Goal: Task Accomplishment & Management: Manage account settings

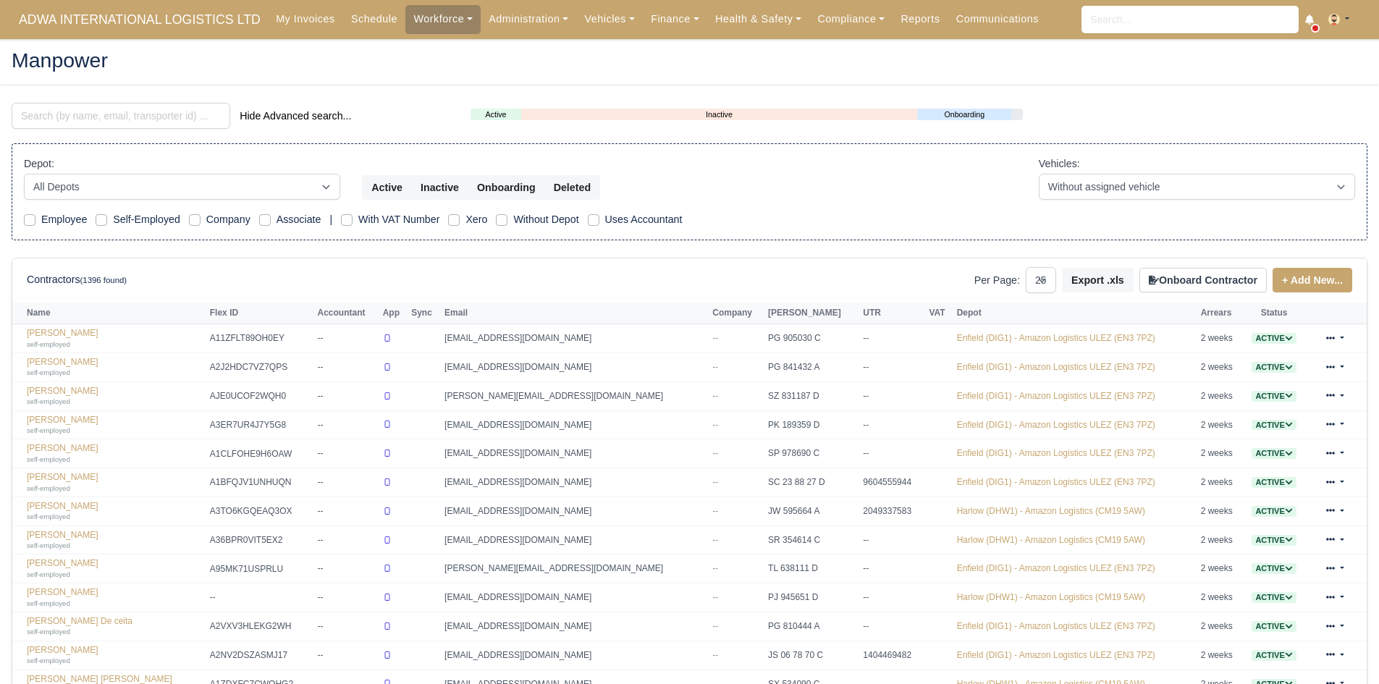
select select "25"
click at [648, 21] on link "Finance" at bounding box center [675, 19] width 64 height 28
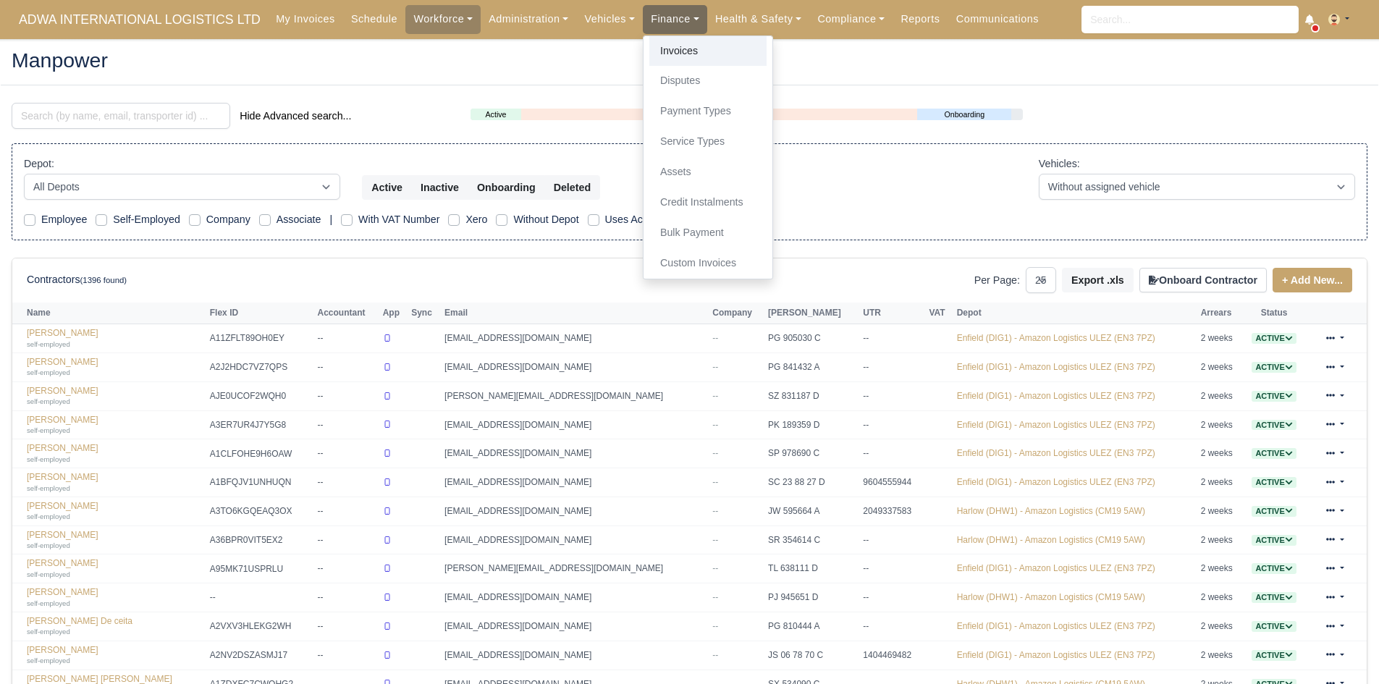
click at [658, 50] on link "Invoices" at bounding box center [707, 51] width 117 height 30
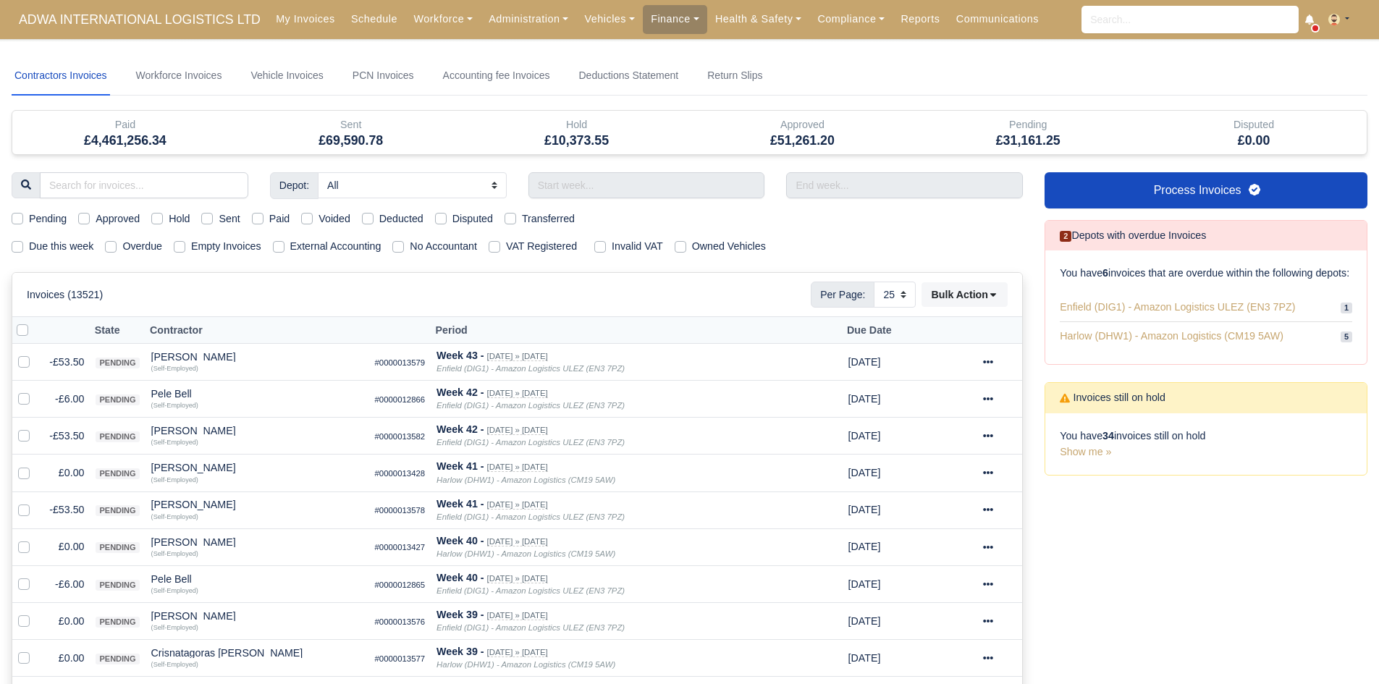
select select "25"
click at [35, 249] on label "Due this week" at bounding box center [61, 246] width 64 height 17
click at [23, 249] on input "Due this week" at bounding box center [18, 244] width 12 height 12
checkbox input "true"
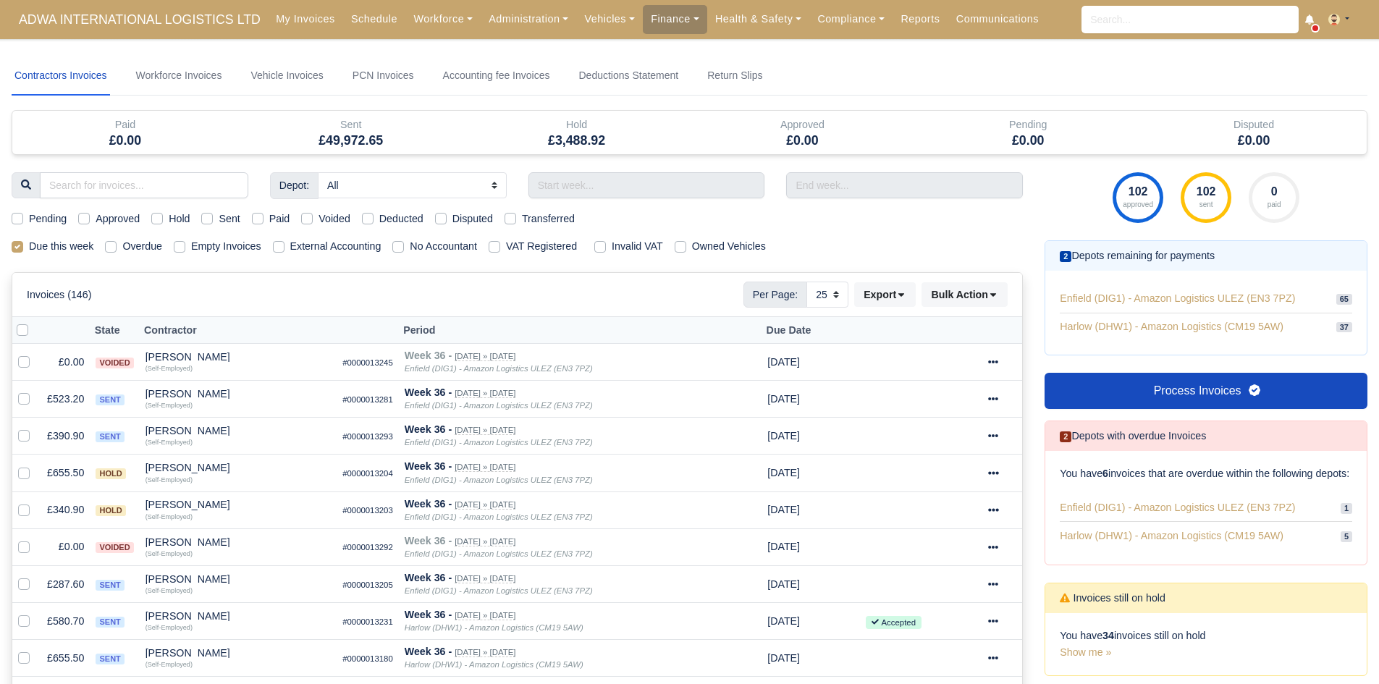
click at [51, 219] on label "Pending" at bounding box center [48, 219] width 38 height 17
click at [23, 219] on input "Pending" at bounding box center [18, 217] width 12 height 12
checkbox input "true"
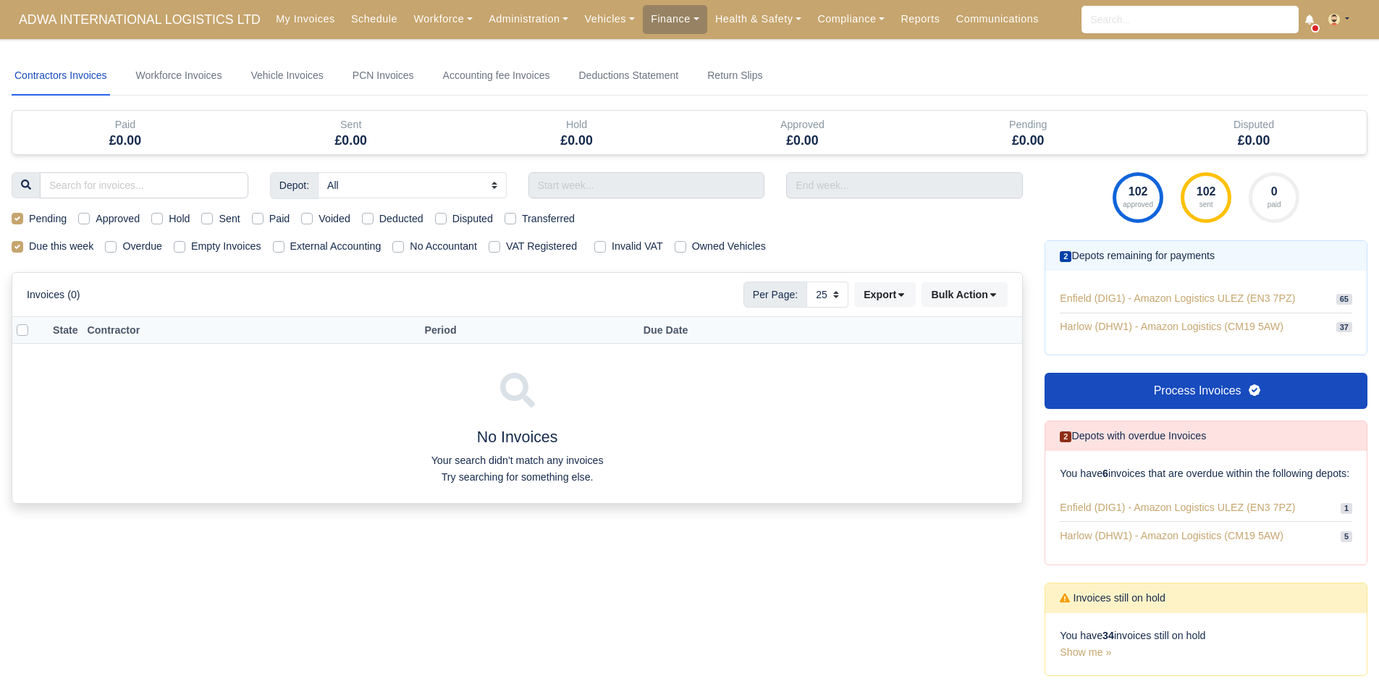
click at [51, 219] on label "Pending" at bounding box center [48, 219] width 38 height 17
click at [23, 219] on input "Pending" at bounding box center [18, 217] width 12 height 12
checkbox input "false"
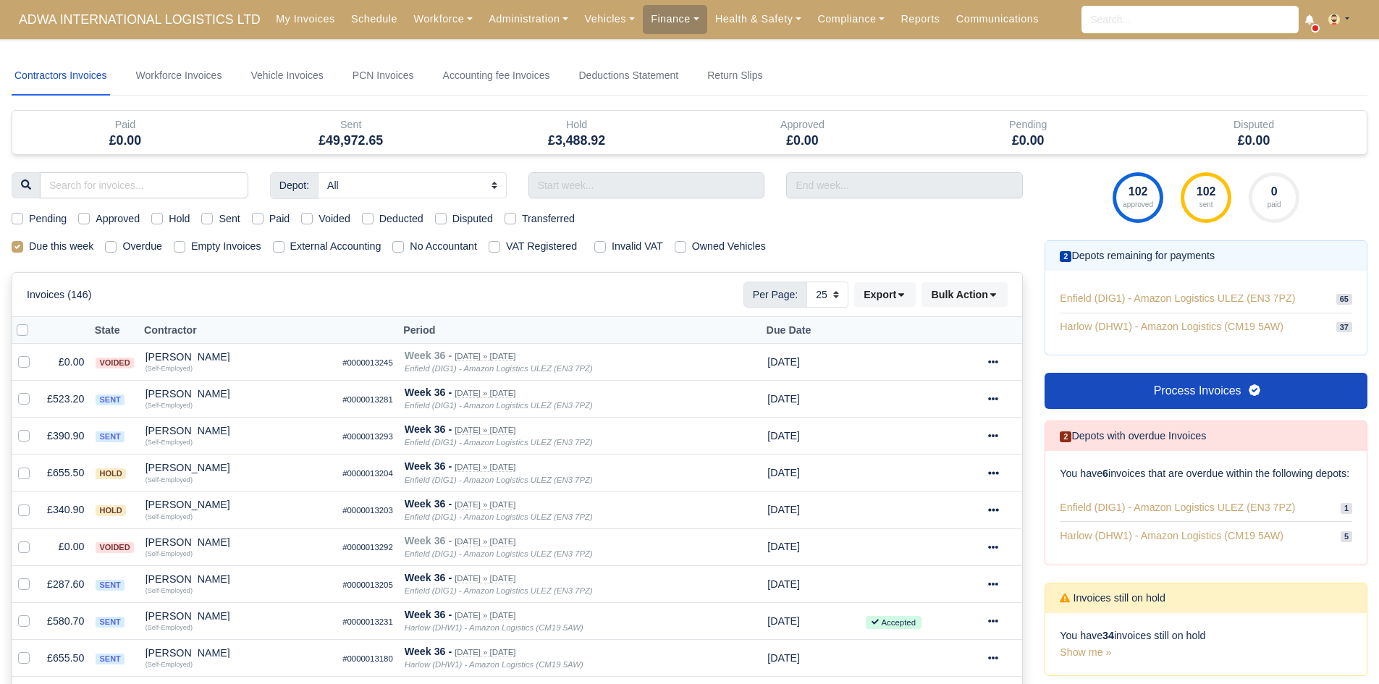
click at [114, 219] on label "Approved" at bounding box center [118, 219] width 44 height 17
click at [90, 219] on input "Approved" at bounding box center [84, 217] width 12 height 12
checkbox input "true"
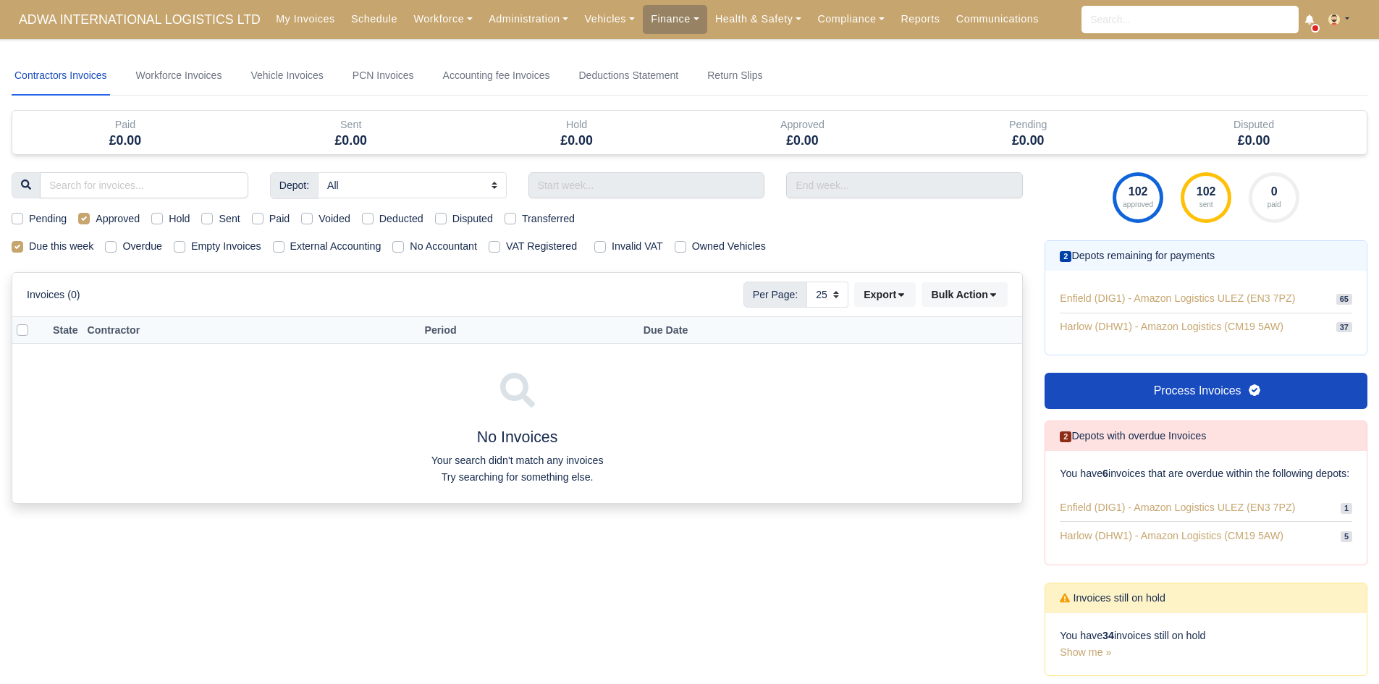
click at [114, 219] on label "Approved" at bounding box center [118, 219] width 44 height 17
click at [90, 219] on input "Approved" at bounding box center [84, 217] width 12 height 12
checkbox input "false"
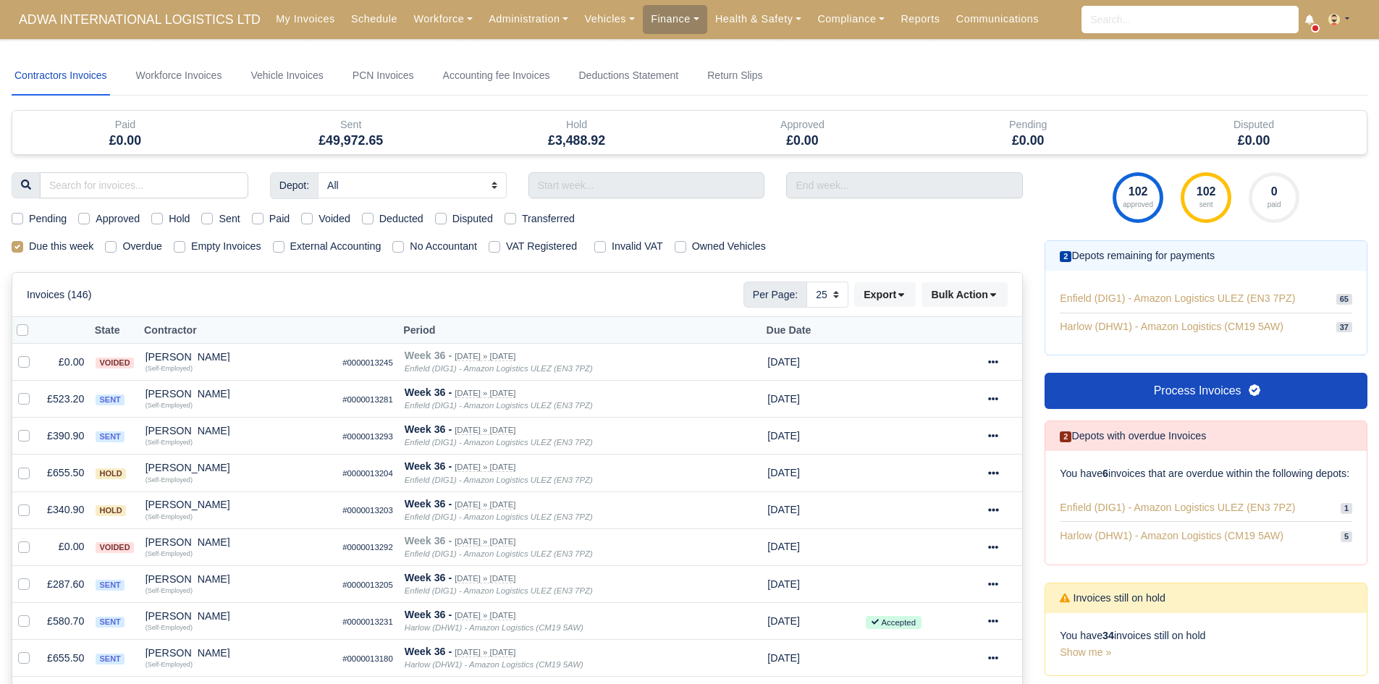
click at [174, 222] on label "Hold" at bounding box center [179, 219] width 21 height 17
click at [163, 222] on input "Hold" at bounding box center [157, 217] width 12 height 12
checkbox input "true"
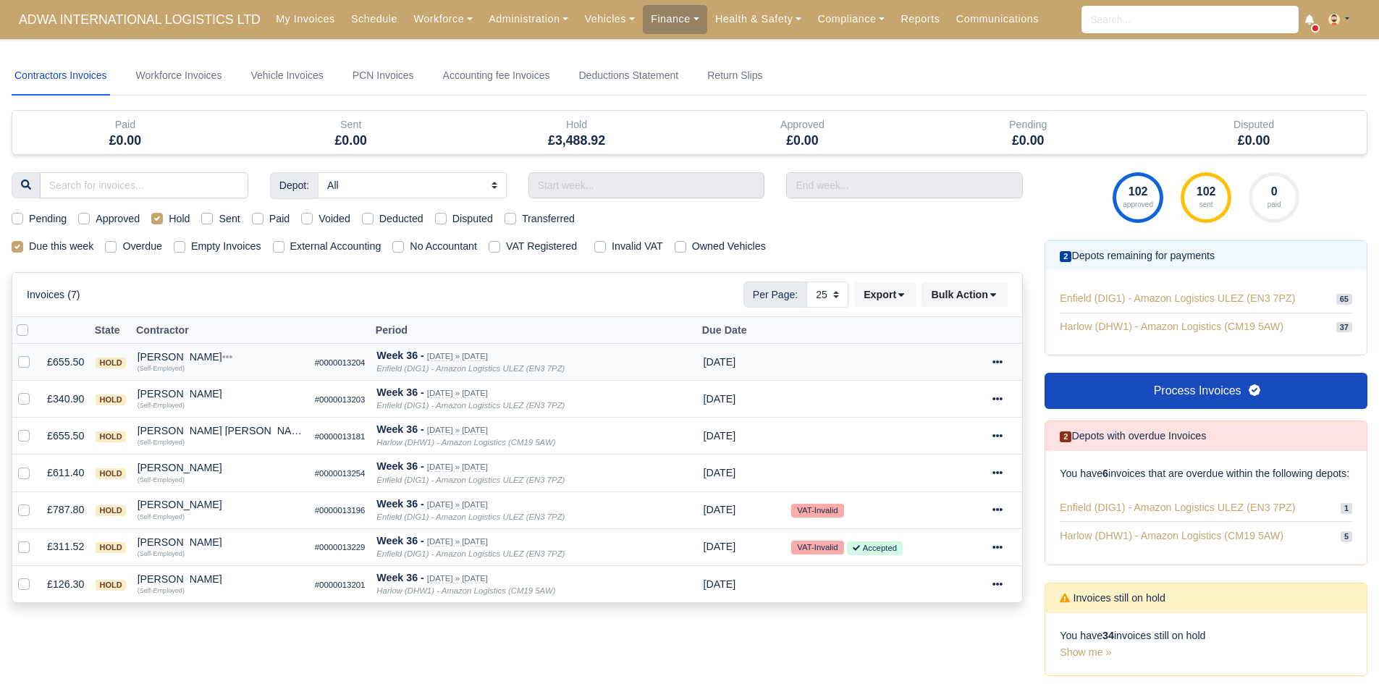
click at [181, 365] on small "(Self-Employed)" at bounding box center [161, 368] width 47 height 7
click at [185, 359] on div "Abdikafi Sharif" at bounding box center [221, 357] width 166 height 10
click at [214, 376] on h6 "Quick Actions" at bounding box center [255, 376] width 164 height 22
click at [180, 357] on div "Abdikafi Sharif" at bounding box center [221, 357] width 166 height 10
click at [220, 388] on button "Other Invoices" at bounding box center [255, 398] width 164 height 22
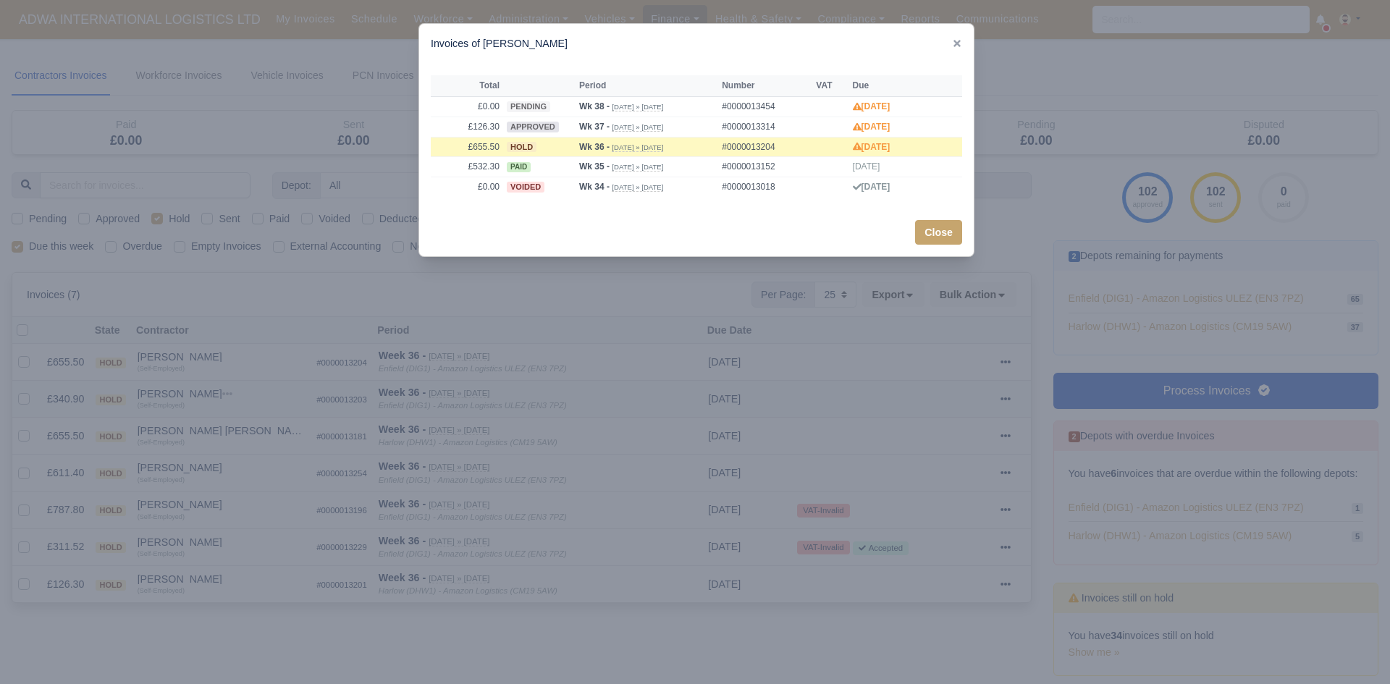
click at [220, 388] on div at bounding box center [695, 342] width 1390 height 684
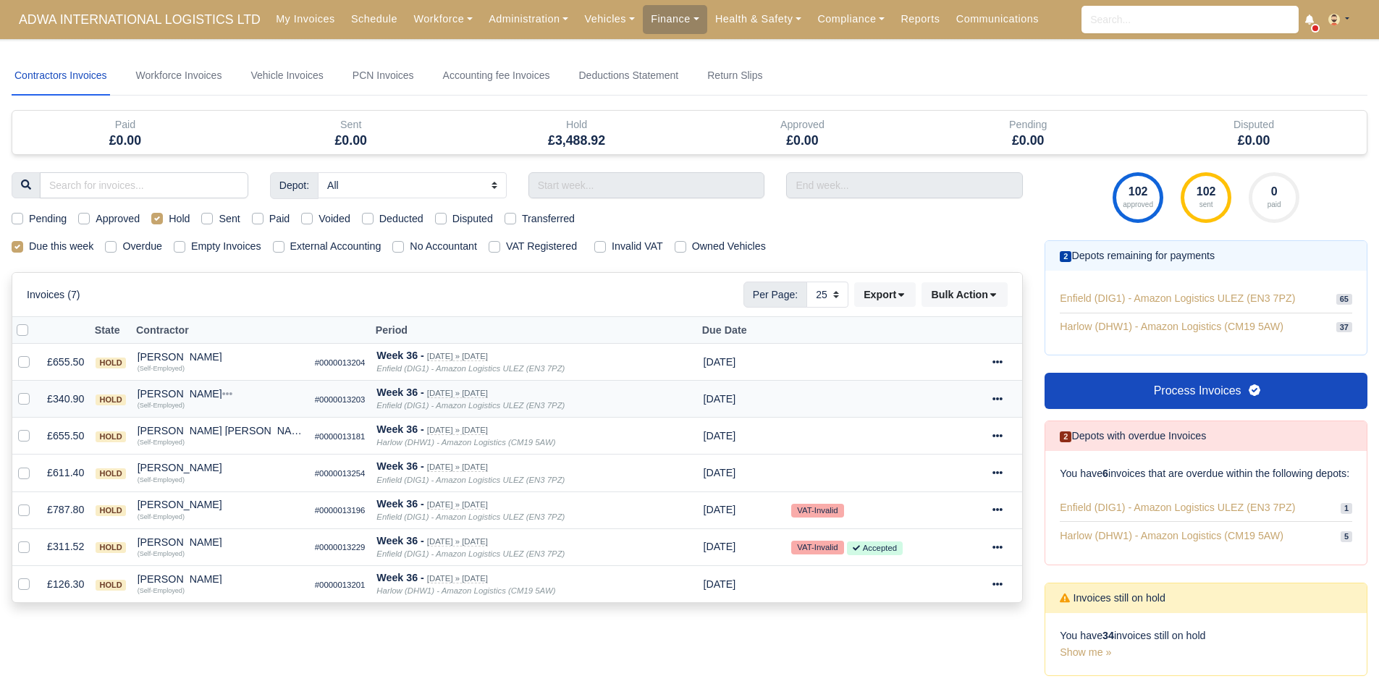
click at [181, 394] on div "[PERSON_NAME]" at bounding box center [221, 394] width 166 height 10
click at [219, 424] on button "Other Invoices" at bounding box center [255, 435] width 164 height 22
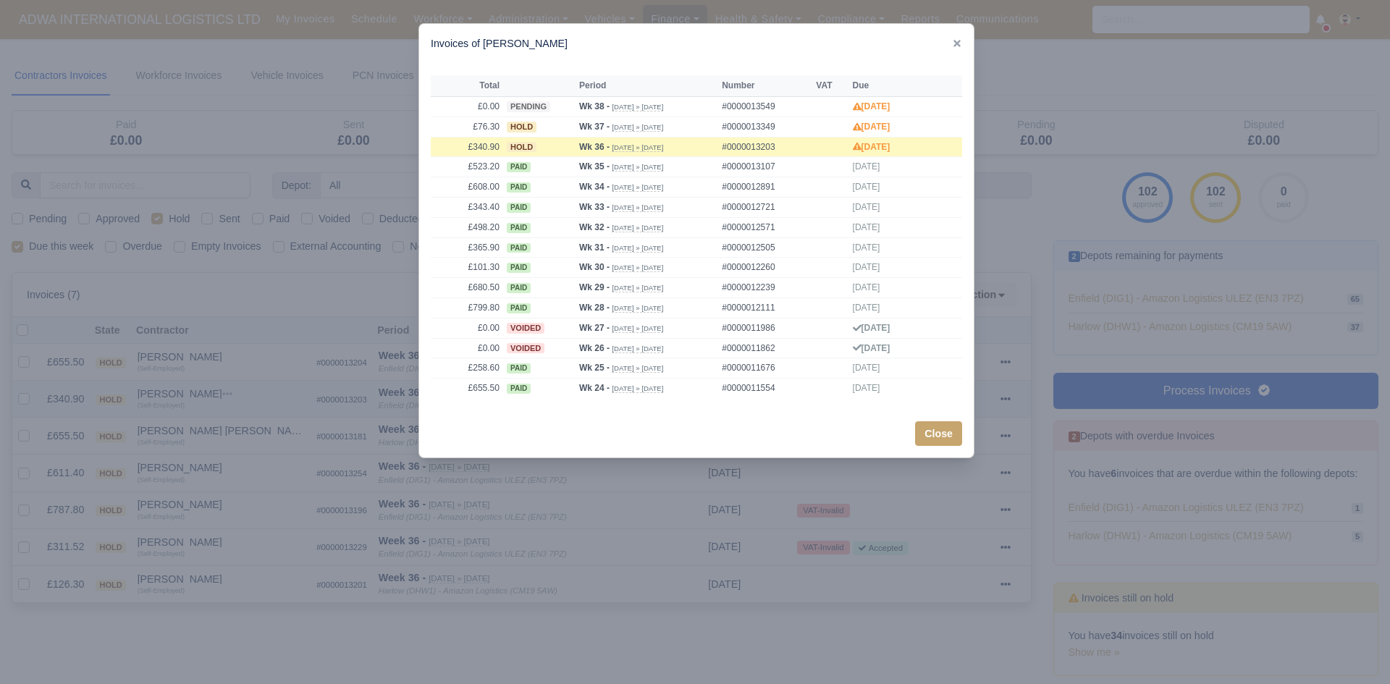
click at [219, 424] on div at bounding box center [695, 342] width 1390 height 684
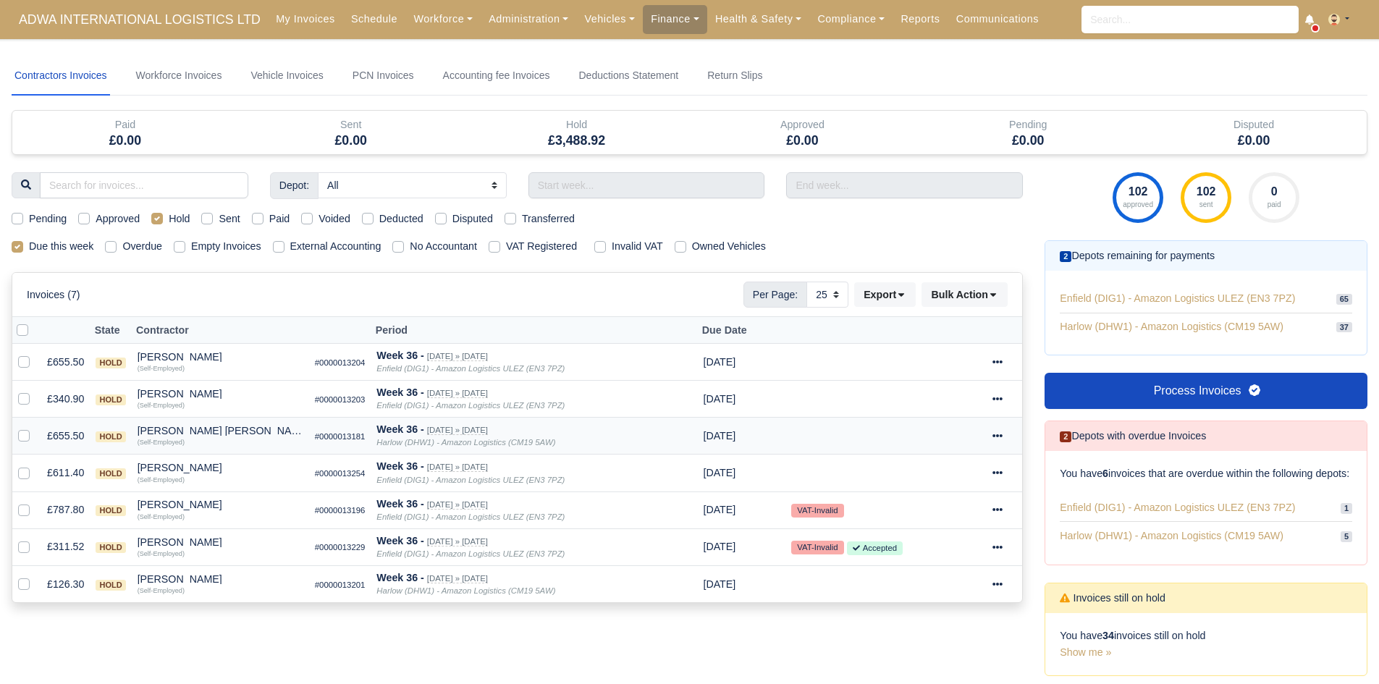
click at [198, 429] on div "Bradley John May" at bounding box center [221, 431] width 166 height 10
click at [231, 467] on button "Other Invoices" at bounding box center [255, 472] width 164 height 22
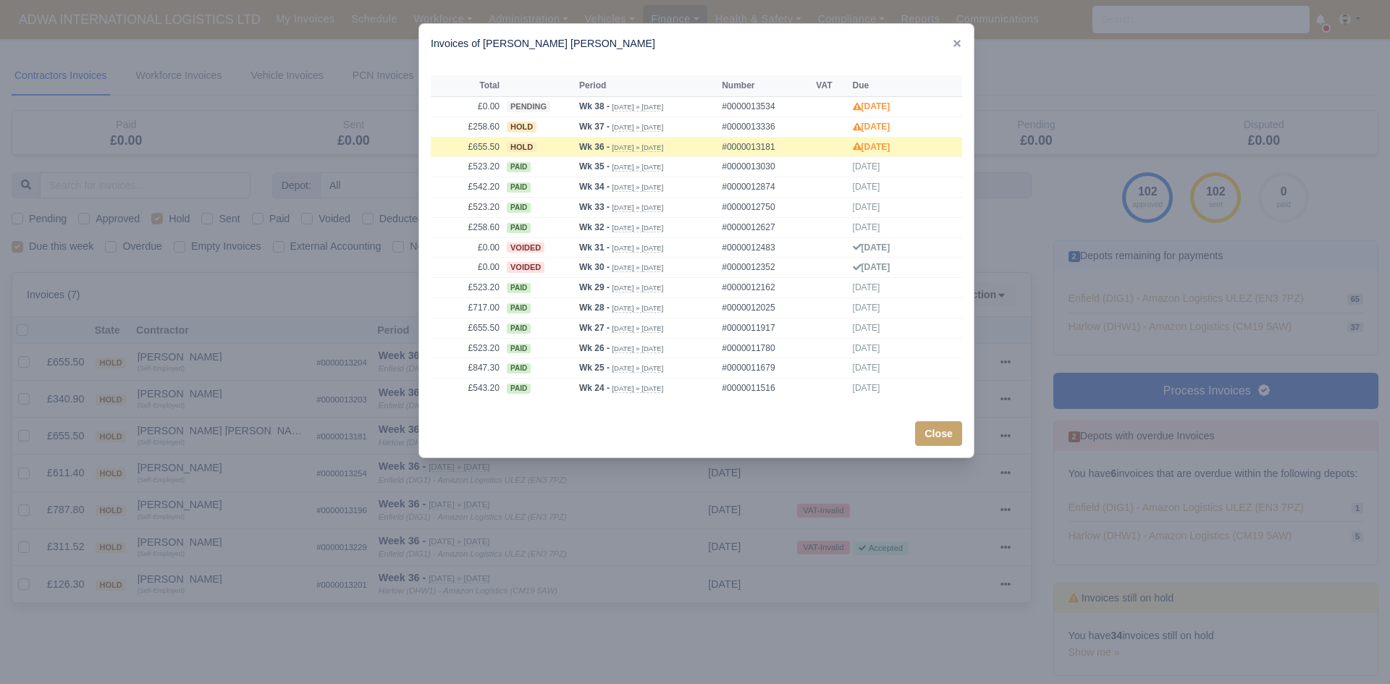
click at [214, 472] on div at bounding box center [695, 342] width 1390 height 684
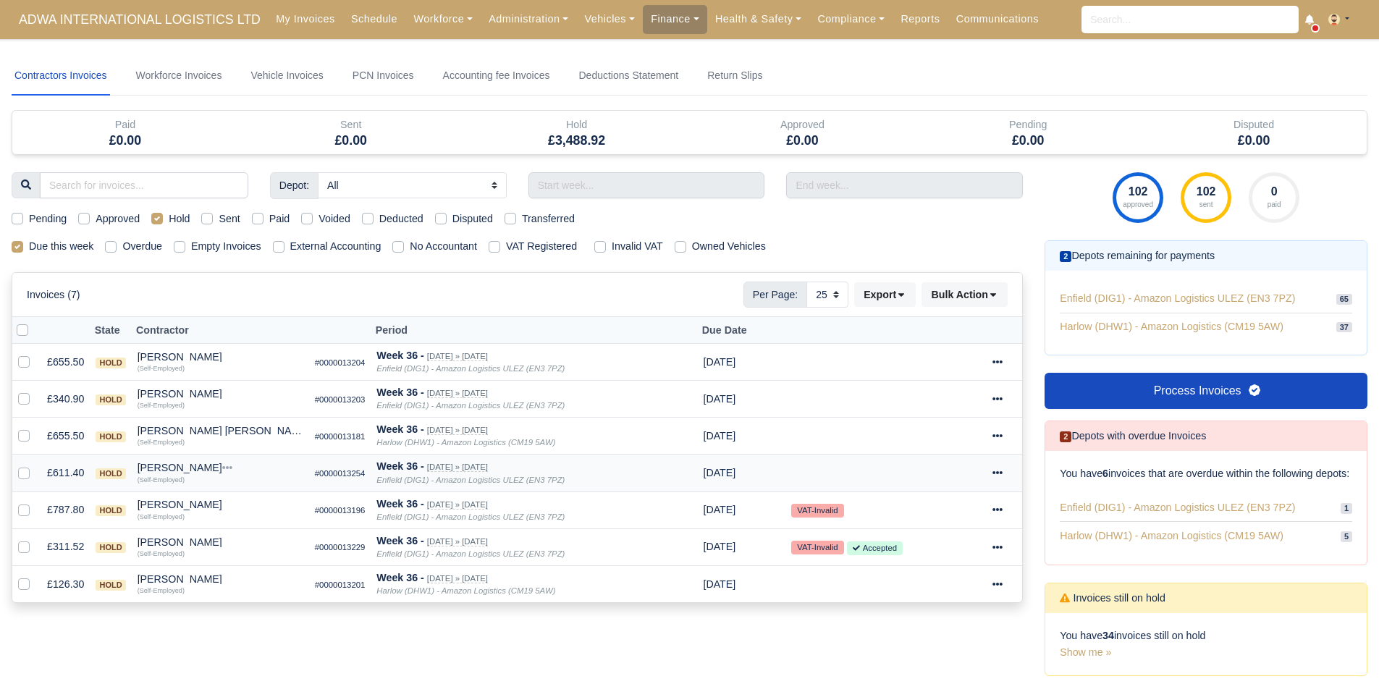
click at [177, 473] on div "Declan Tuite" at bounding box center [221, 467] width 166 height 10
click at [227, 504] on button "Other Invoices" at bounding box center [255, 509] width 164 height 22
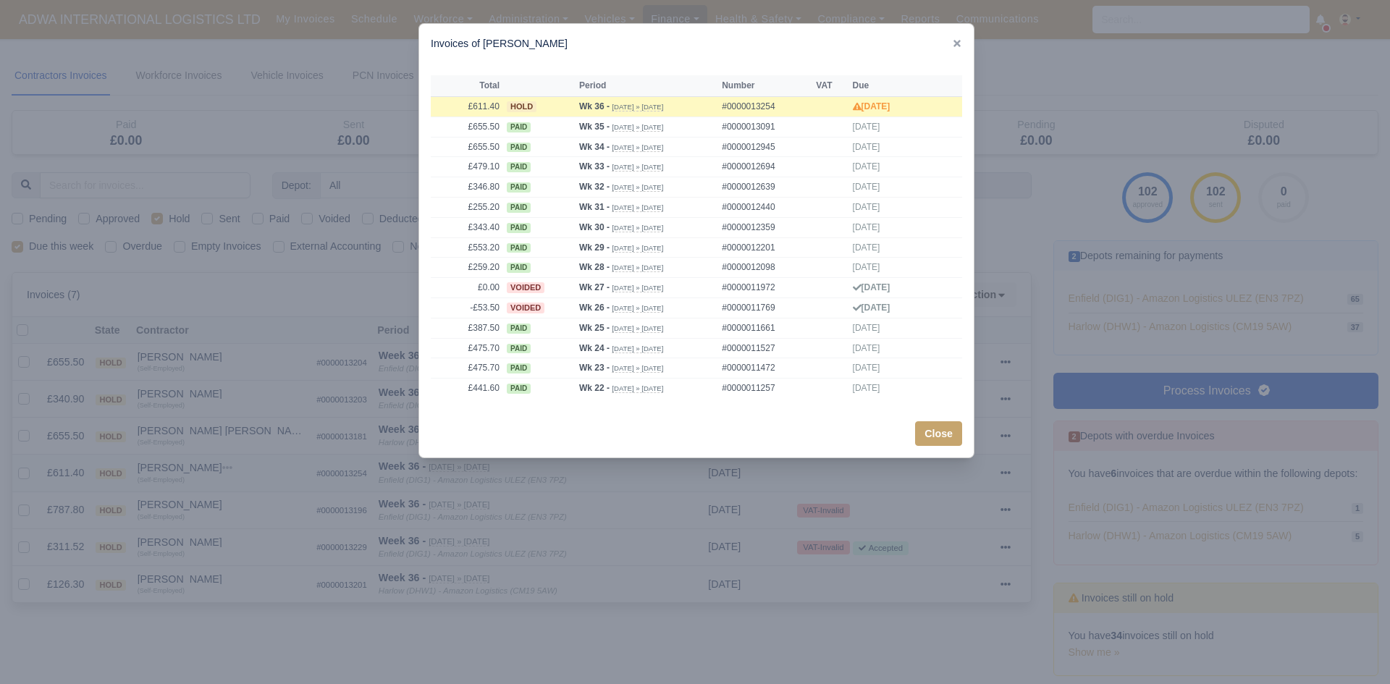
click at [227, 504] on div at bounding box center [695, 342] width 1390 height 684
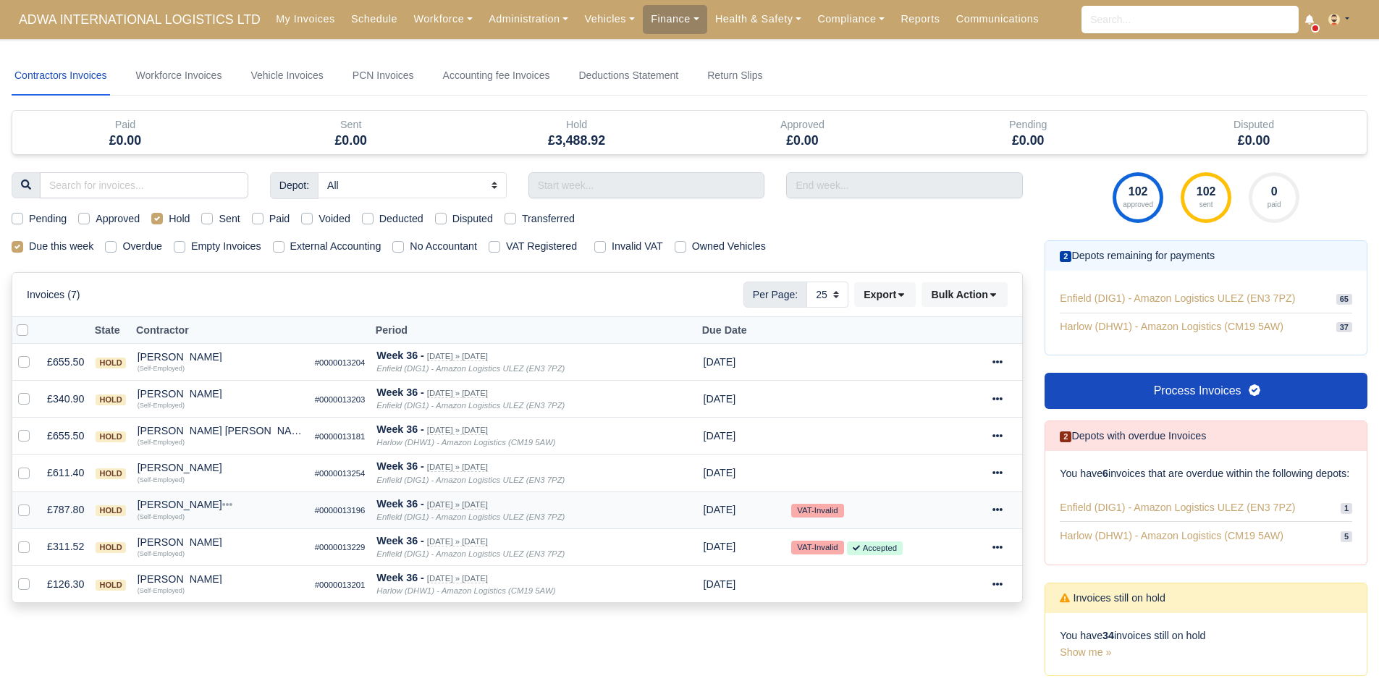
click at [195, 509] on div "Jean Joel Banbuck" at bounding box center [221, 504] width 166 height 10
click at [229, 541] on button "Other Invoices" at bounding box center [255, 546] width 164 height 22
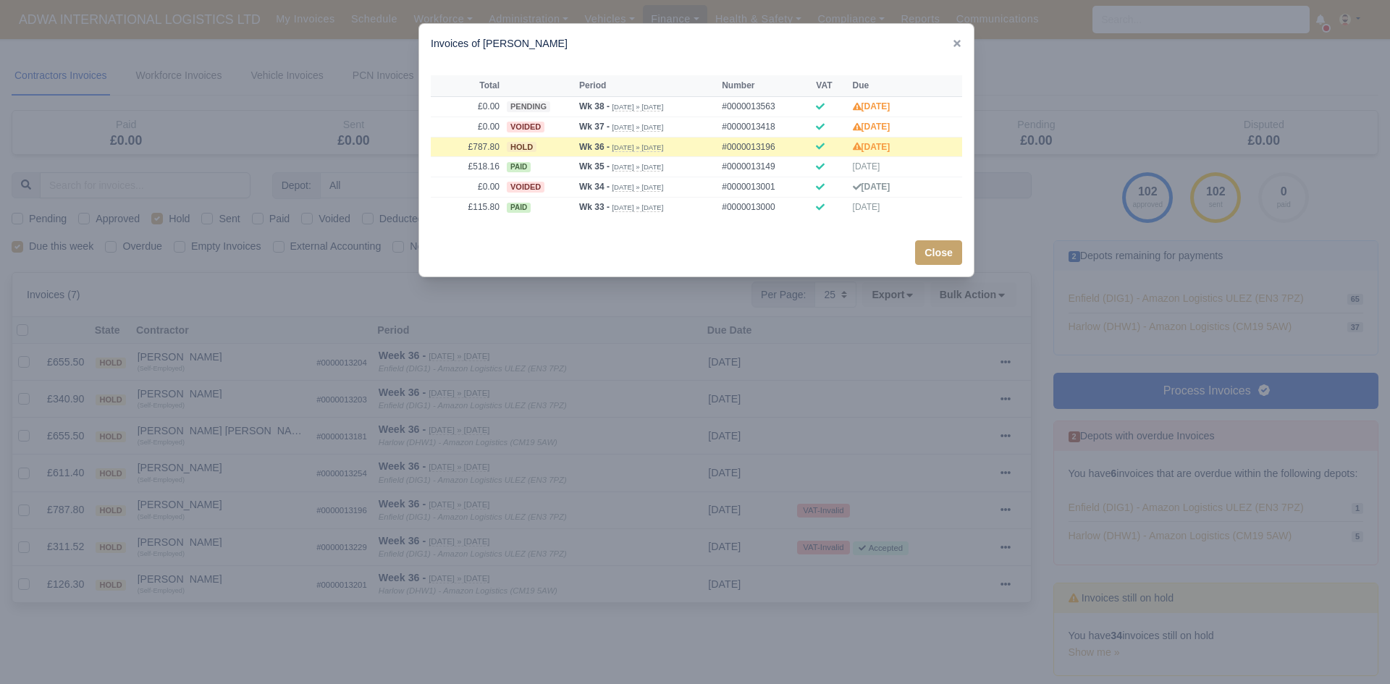
click at [207, 541] on div at bounding box center [695, 342] width 1390 height 684
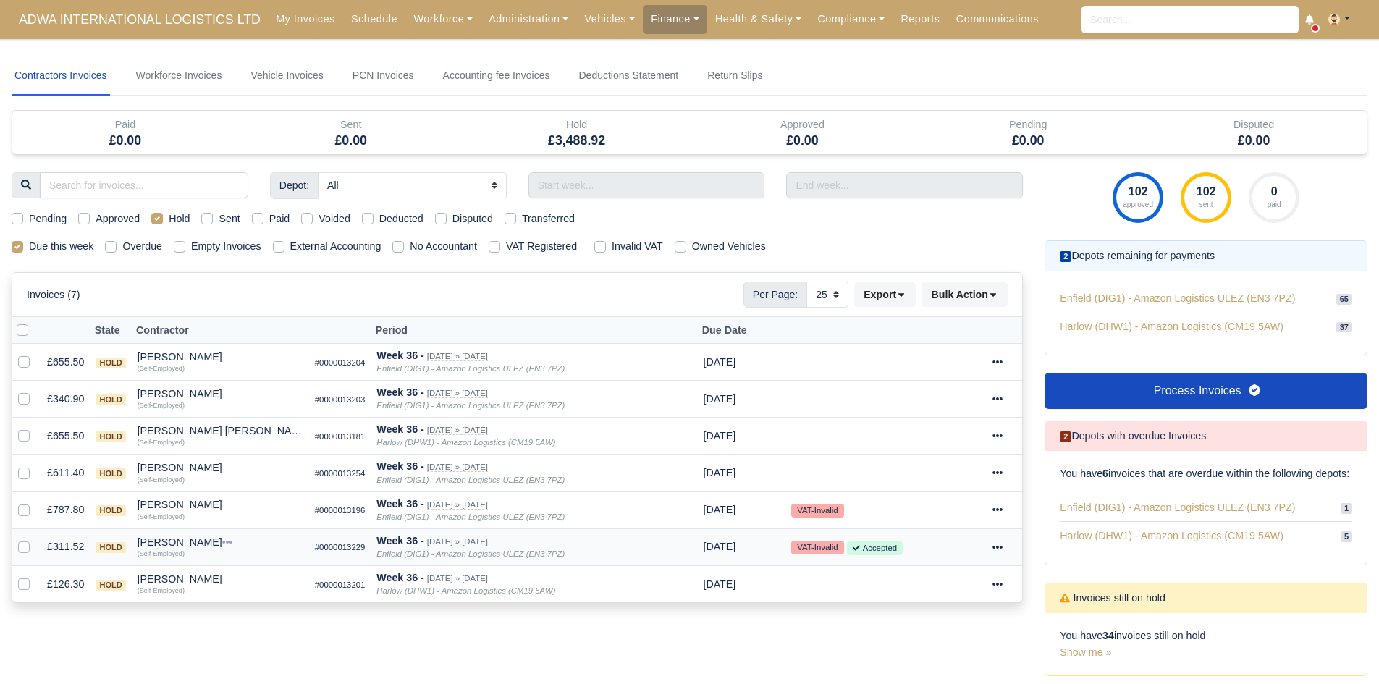
click at [195, 541] on div "Liban Hassan Adan" at bounding box center [221, 542] width 166 height 10
click at [229, 575] on button "Other Invoices" at bounding box center [255, 583] width 164 height 22
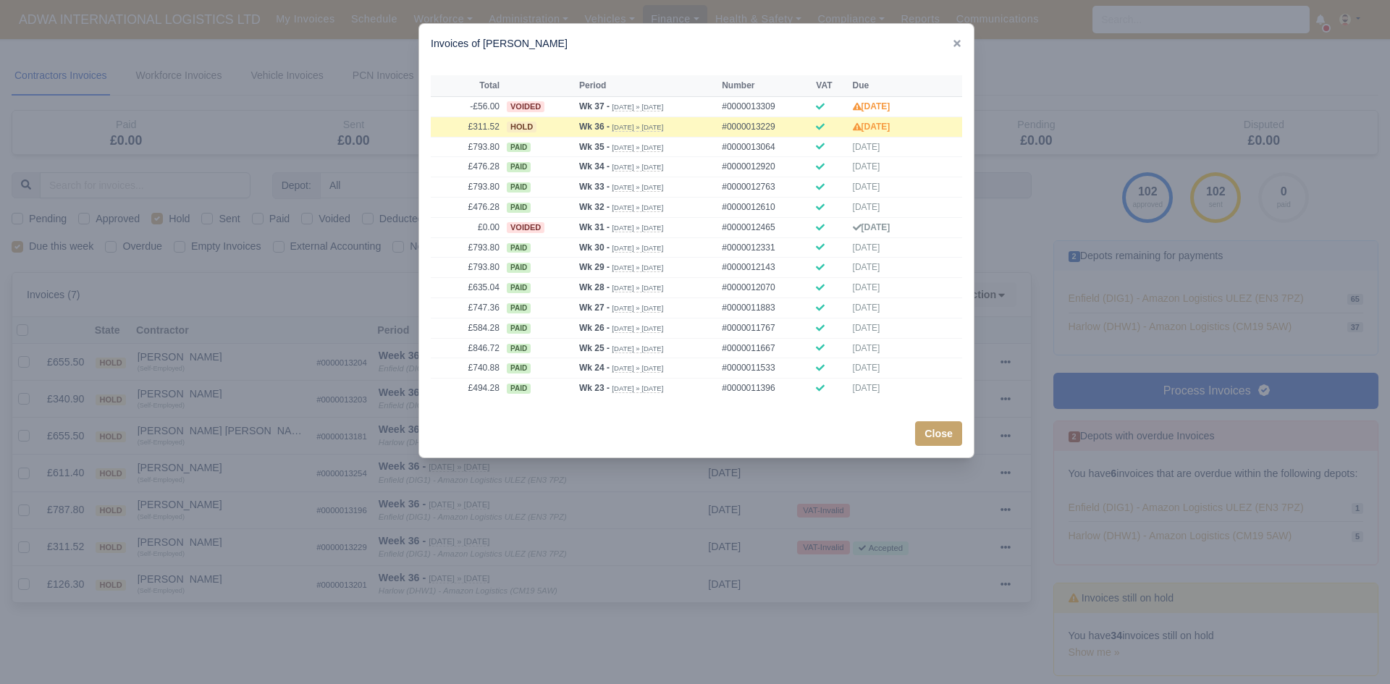
click at [216, 572] on div at bounding box center [695, 342] width 1390 height 684
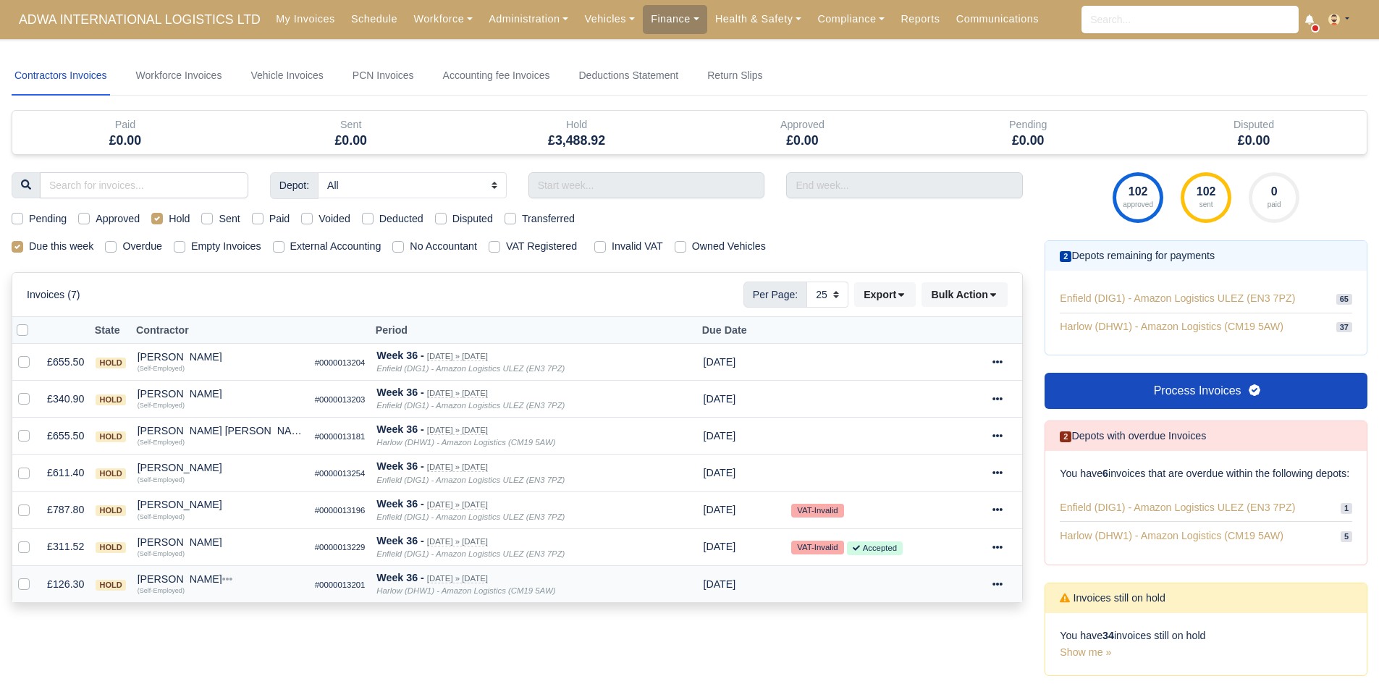
click at [207, 576] on div "Mansor Mohamed Yusoff" at bounding box center [221, 579] width 166 height 10
click at [246, 608] on h6 "Quick Actions" at bounding box center [255, 598] width 164 height 22
click at [208, 569] on td "Mansor Mohamed Yusoff Quick Actions Other Invoices Wallet (Self-Employed)" at bounding box center [220, 583] width 177 height 37
click at [212, 580] on div "Mansor Mohamed Yusoff" at bounding box center [221, 579] width 166 height 10
click at [235, 612] on button "Other Invoices" at bounding box center [255, 620] width 164 height 22
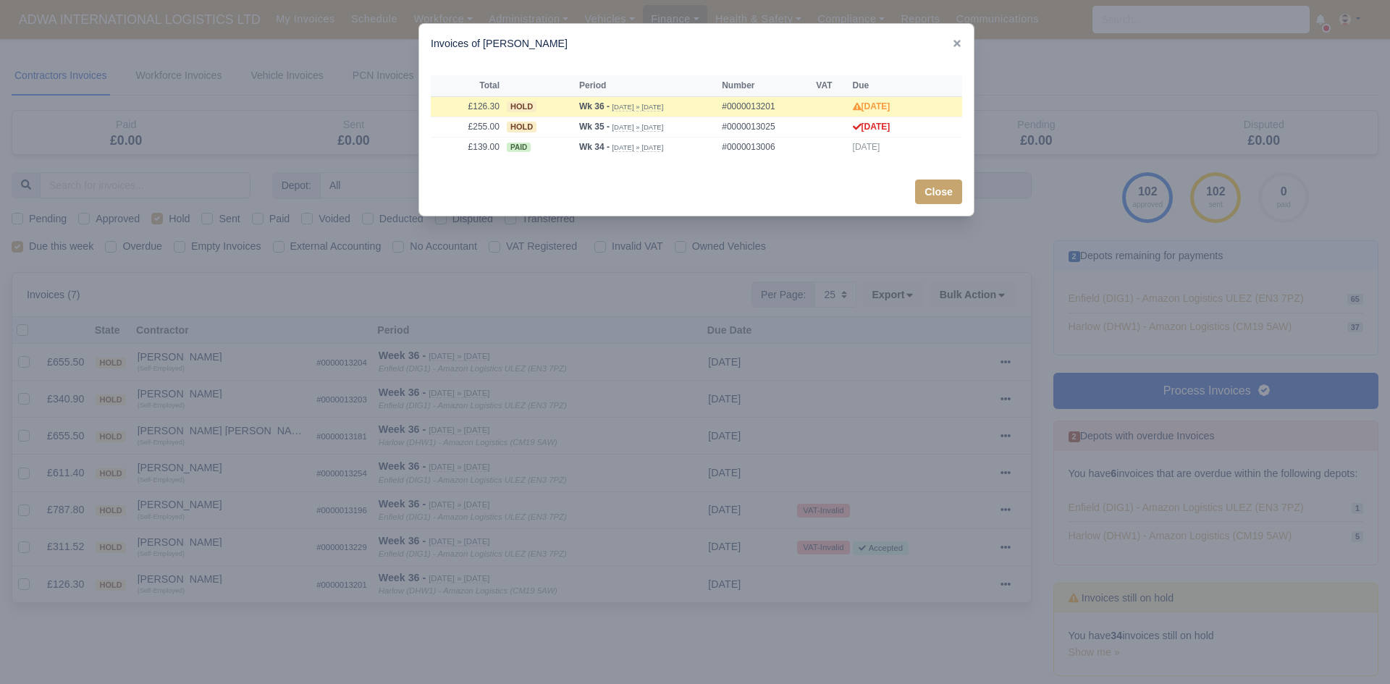
click at [247, 583] on div at bounding box center [695, 342] width 1390 height 684
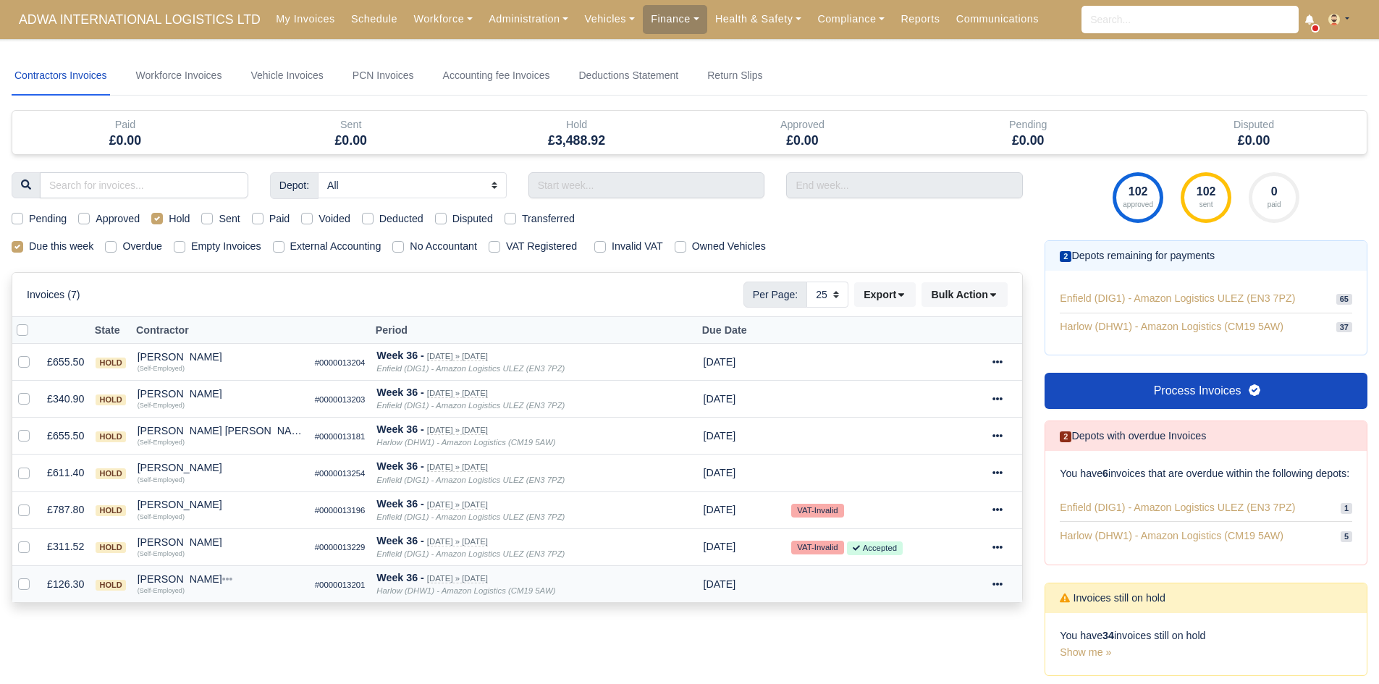
click at [206, 577] on div "Mansor Mohamed Yusoff" at bounding box center [221, 579] width 166 height 10
click at [237, 636] on button "Wallet" at bounding box center [255, 642] width 164 height 22
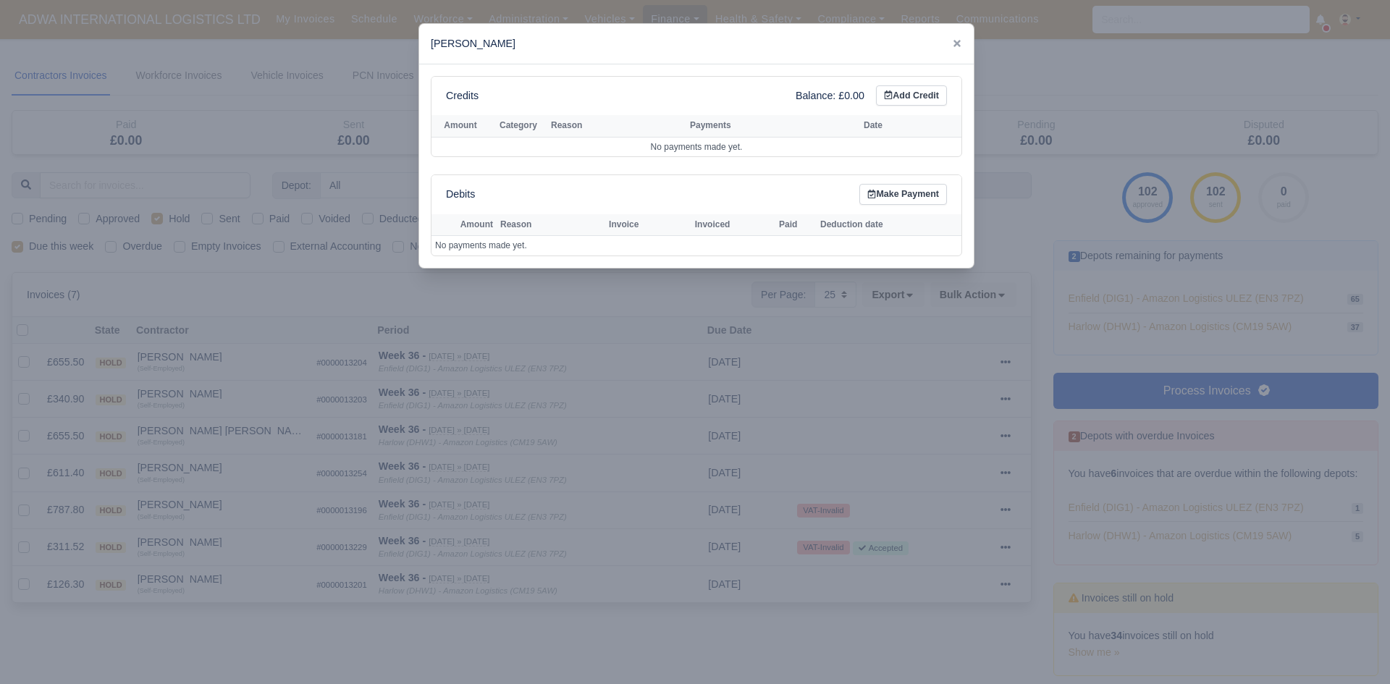
click at [253, 623] on div at bounding box center [695, 342] width 1390 height 684
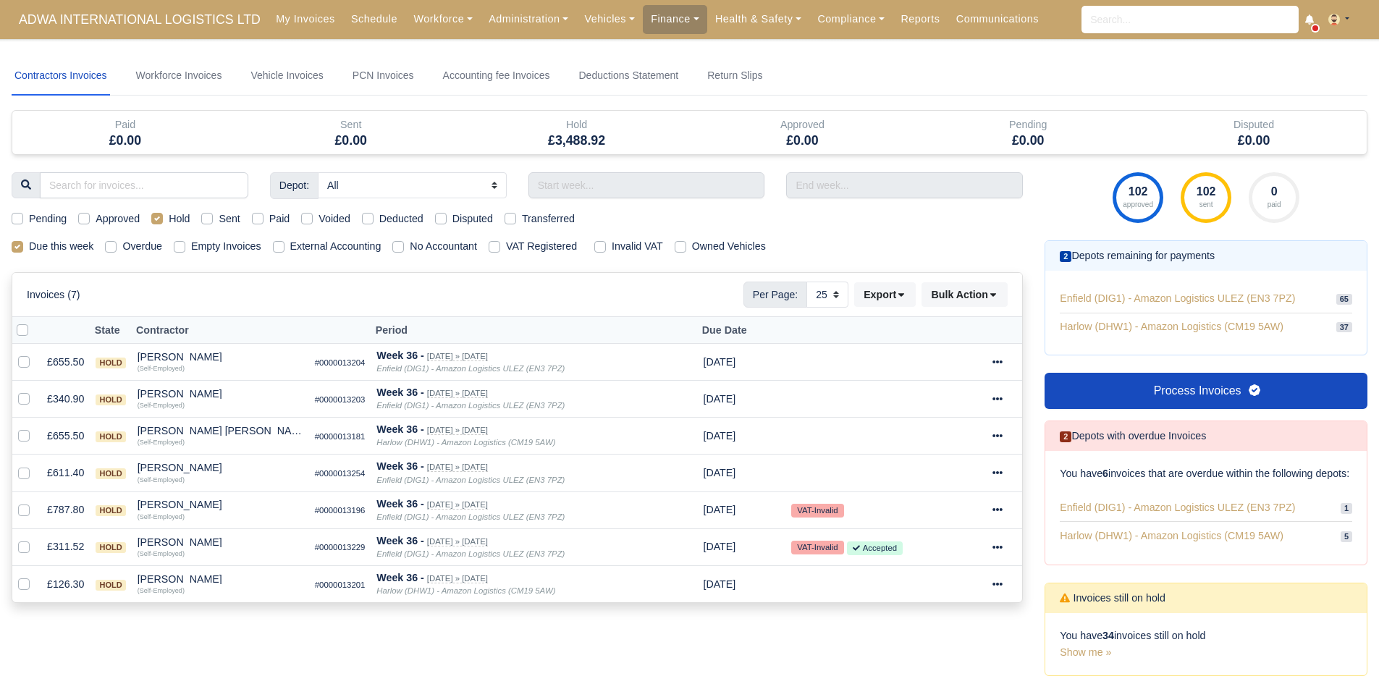
click at [179, 222] on label "Hold" at bounding box center [179, 219] width 21 height 17
click at [163, 222] on input "Hold" at bounding box center [157, 217] width 12 height 12
checkbox input "false"
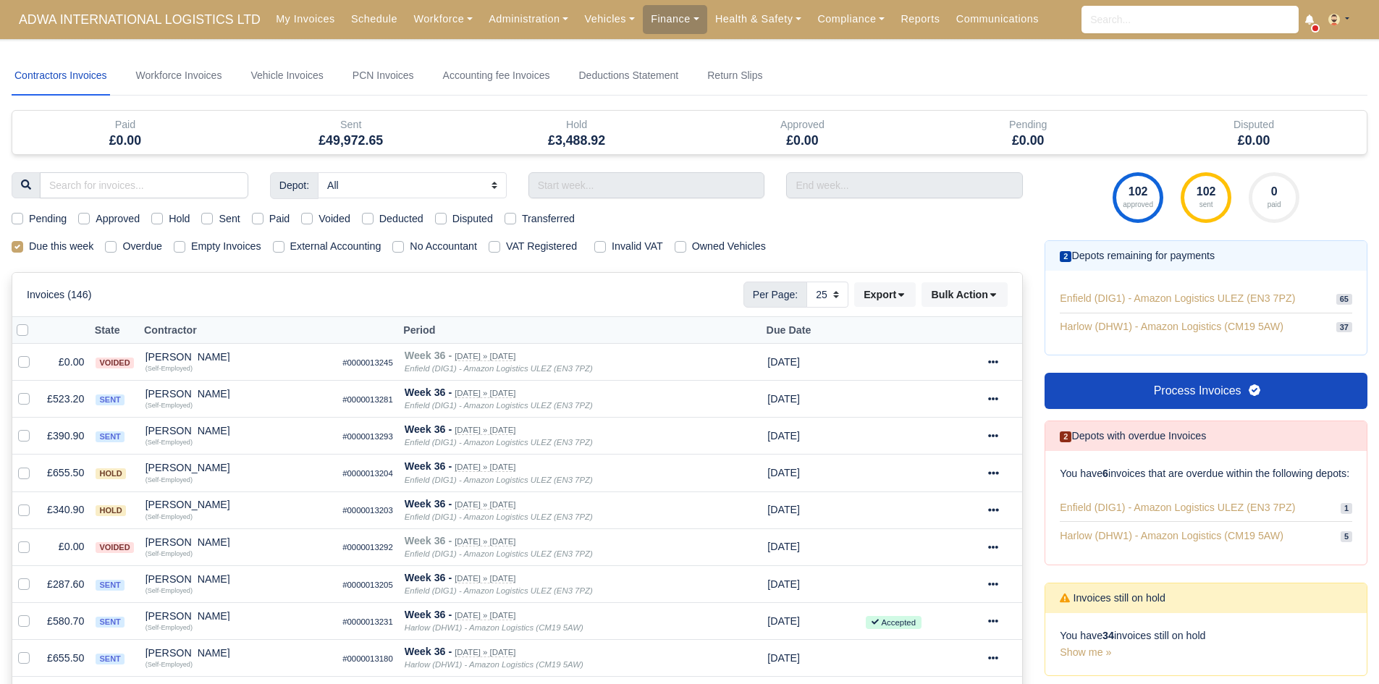
click at [219, 217] on label "Sent" at bounding box center [229, 219] width 21 height 17
click at [206, 217] on input "Sent" at bounding box center [207, 217] width 12 height 12
checkbox input "true"
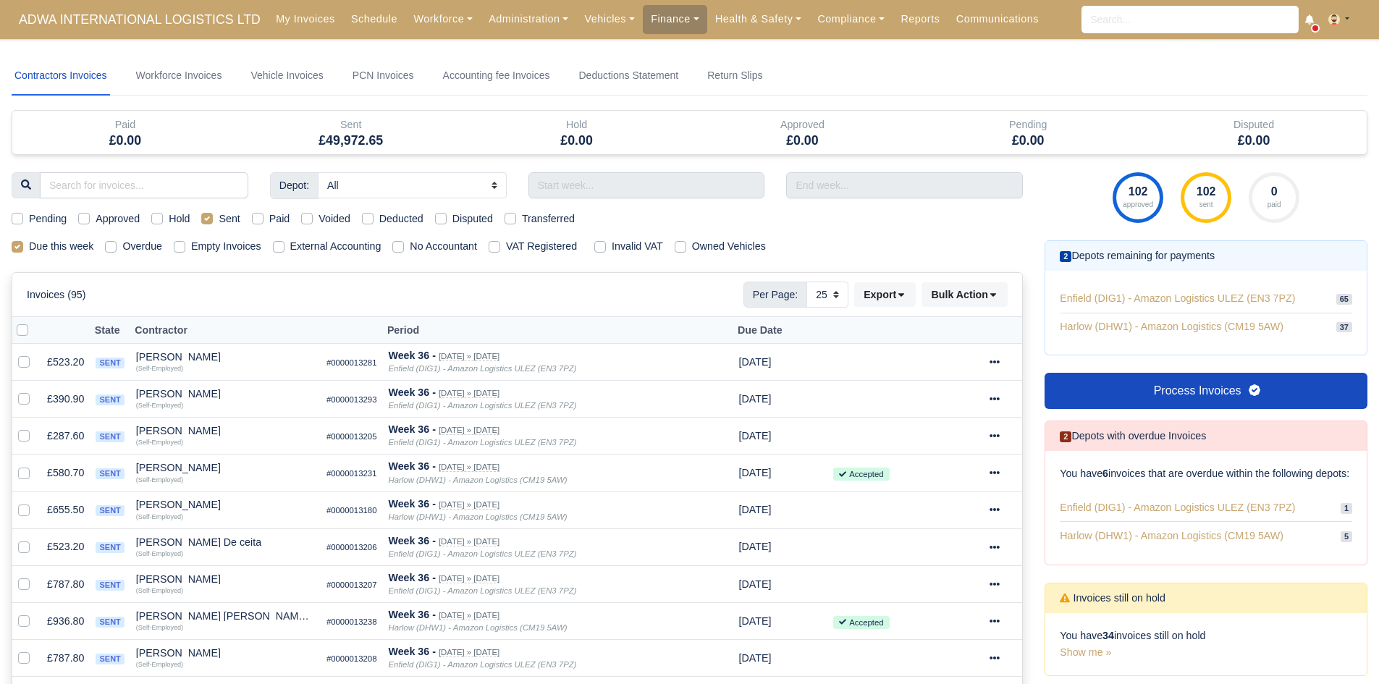
click at [219, 215] on label "Sent" at bounding box center [229, 219] width 21 height 17
click at [207, 215] on input "Sent" at bounding box center [207, 217] width 12 height 12
checkbox input "false"
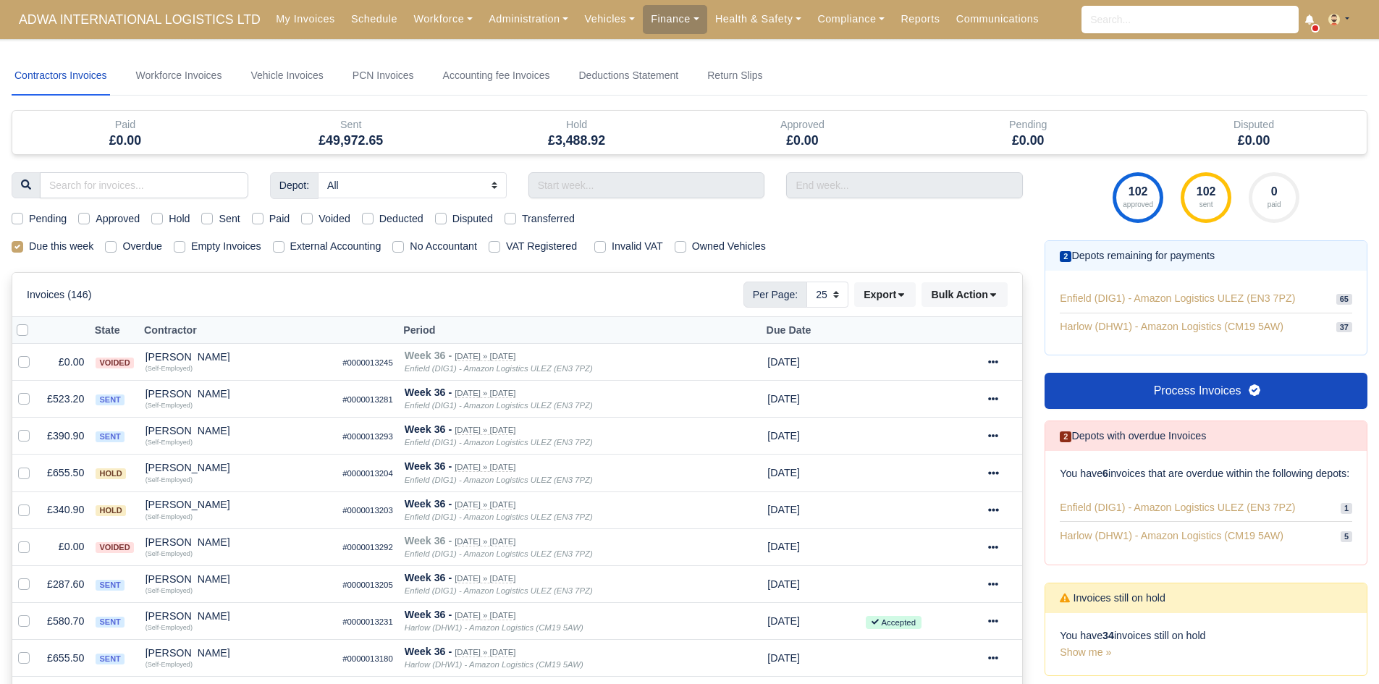
click at [266, 218] on div "Paid" at bounding box center [271, 219] width 38 height 17
click at [269, 218] on label "Paid" at bounding box center [279, 219] width 21 height 17
click at [261, 218] on input "Paid" at bounding box center [258, 217] width 12 height 12
checkbox input "true"
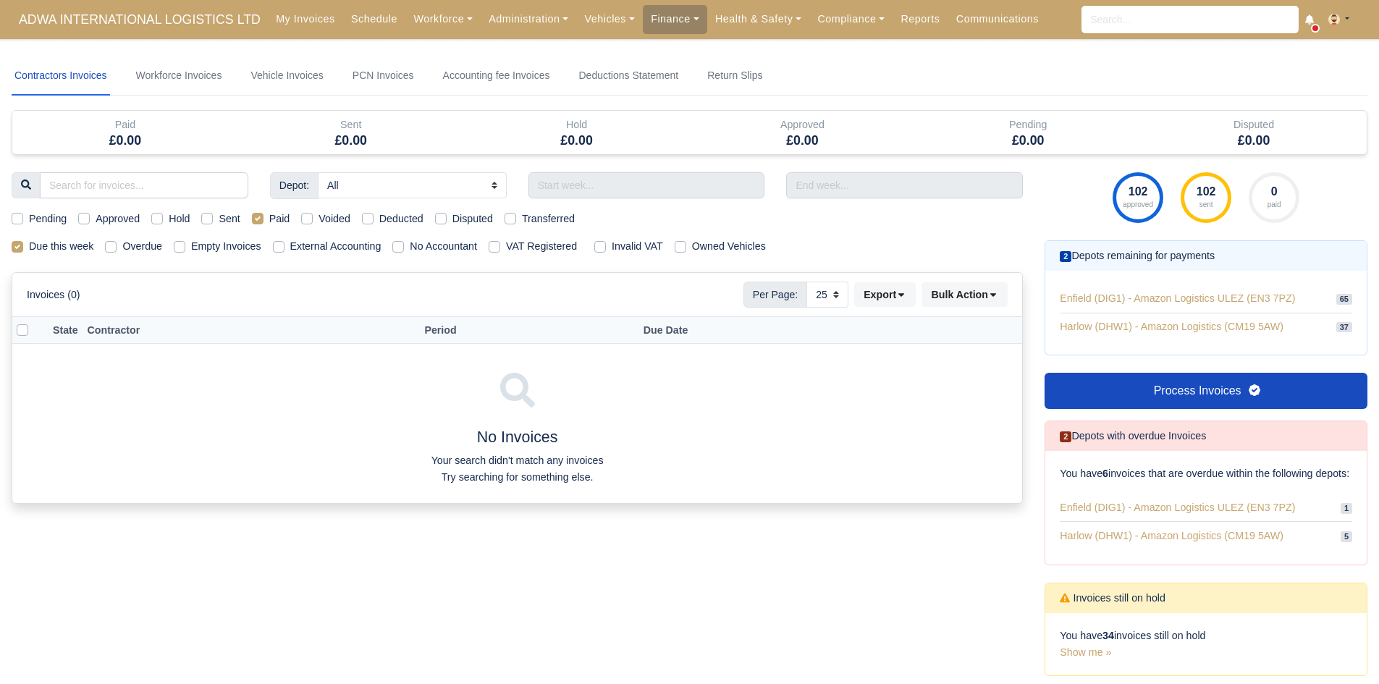
click at [311, 216] on div "Voided" at bounding box center [325, 219] width 49 height 17
click at [265, 221] on div "Paid" at bounding box center [271, 219] width 38 height 17
click at [269, 214] on label "Paid" at bounding box center [279, 219] width 21 height 17
click at [252, 214] on input "Paid" at bounding box center [258, 217] width 12 height 12
checkbox input "false"
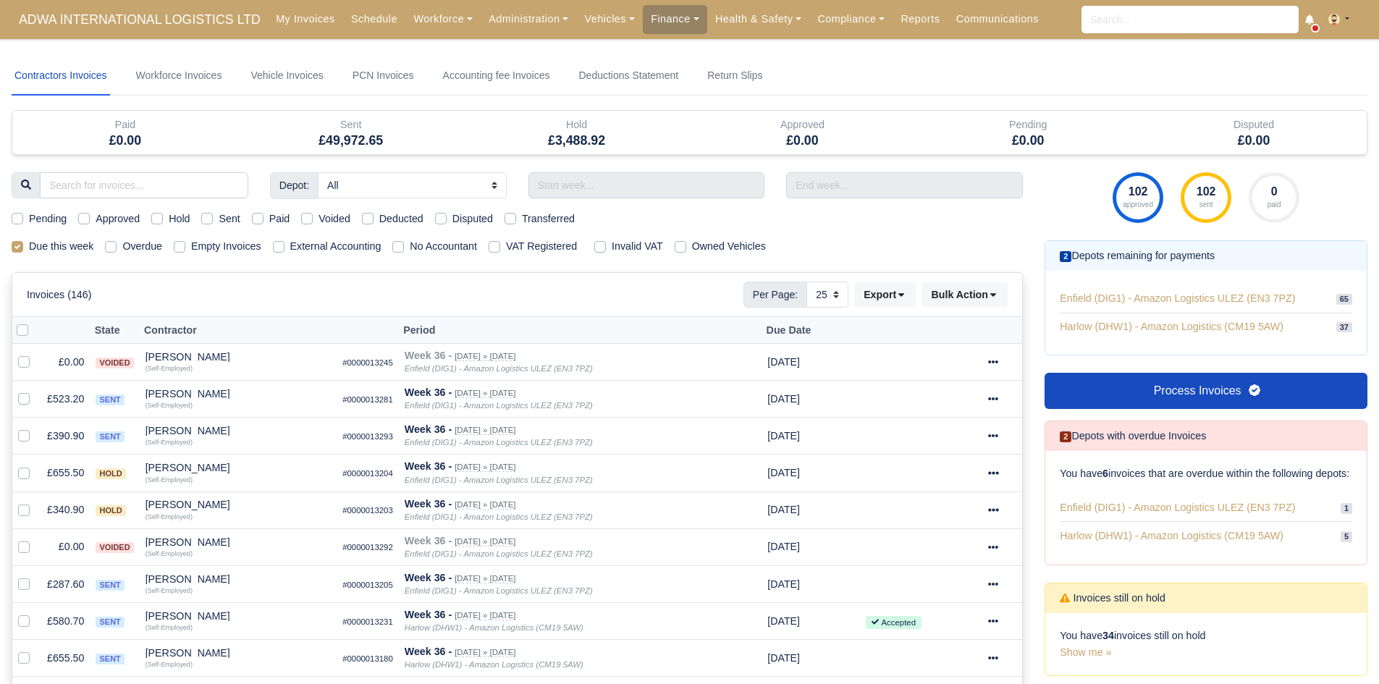
click at [318, 217] on label "Voided" at bounding box center [334, 219] width 32 height 17
click at [305, 217] on input "Voided" at bounding box center [307, 217] width 12 height 12
checkbox input "true"
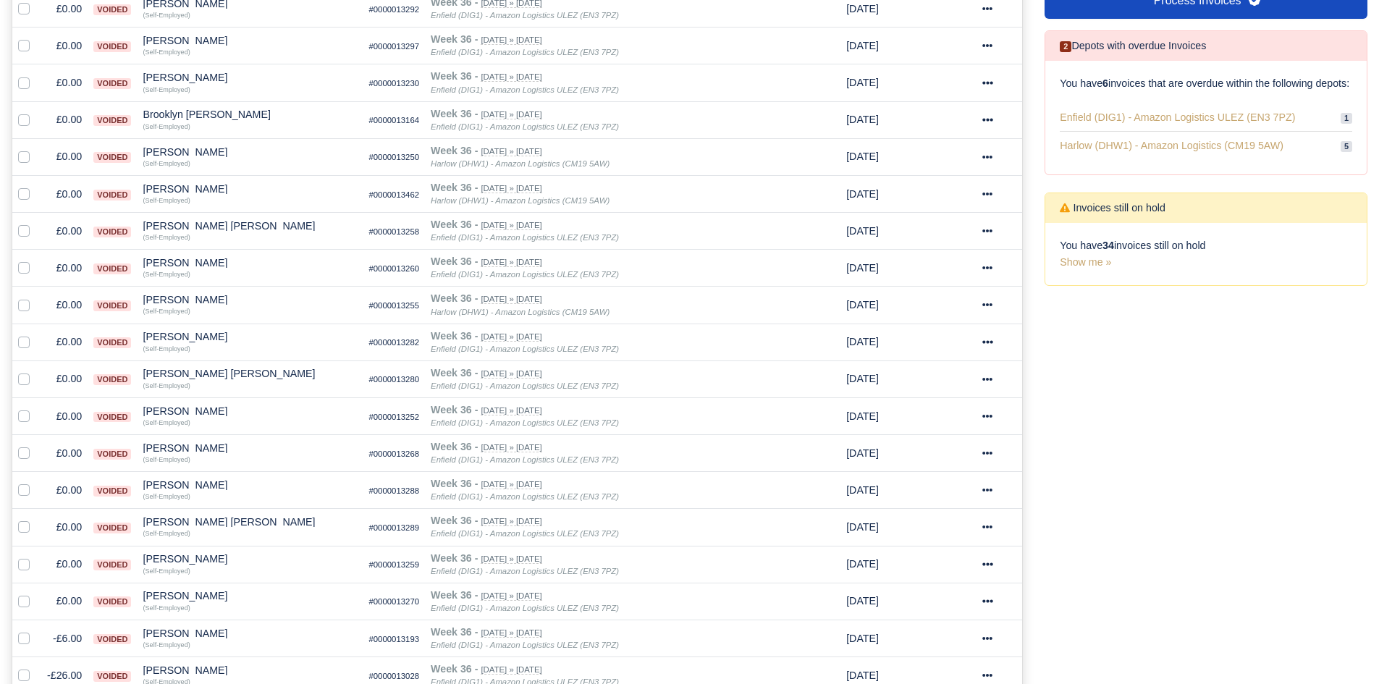
scroll to position [819, 0]
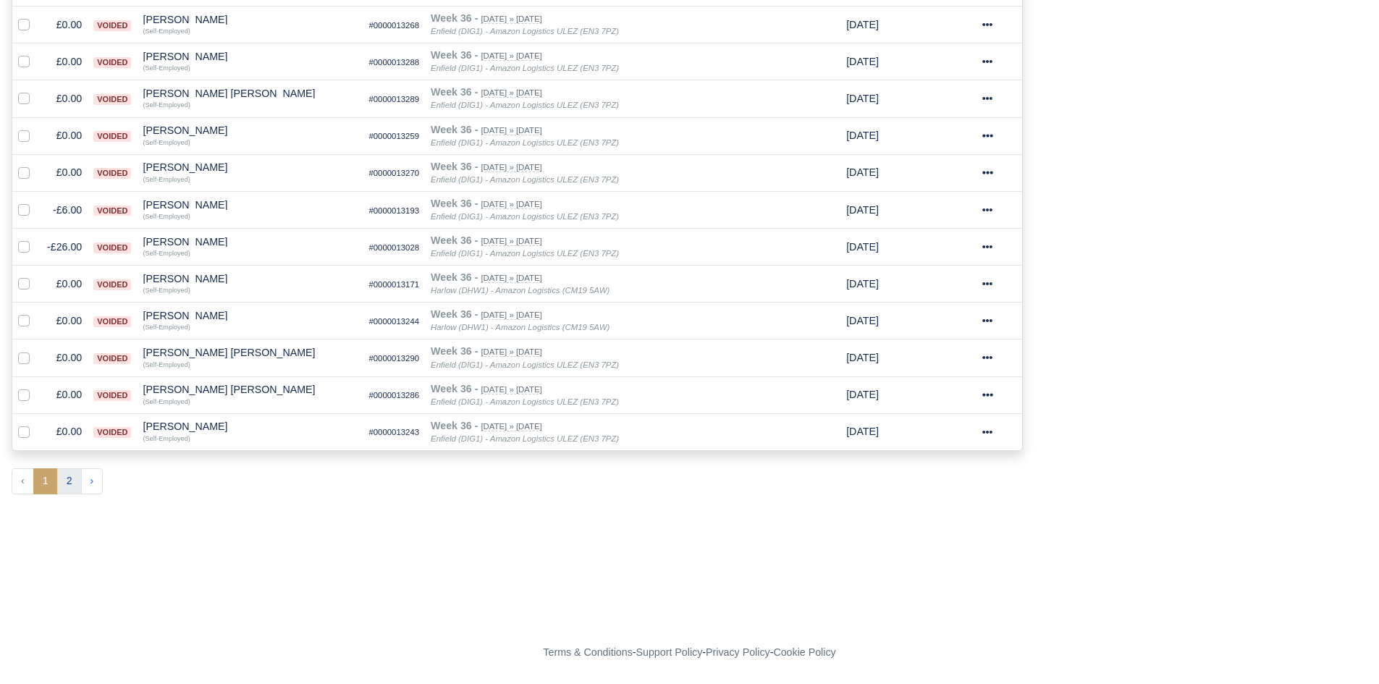
click at [78, 491] on button "2" at bounding box center [69, 481] width 25 height 26
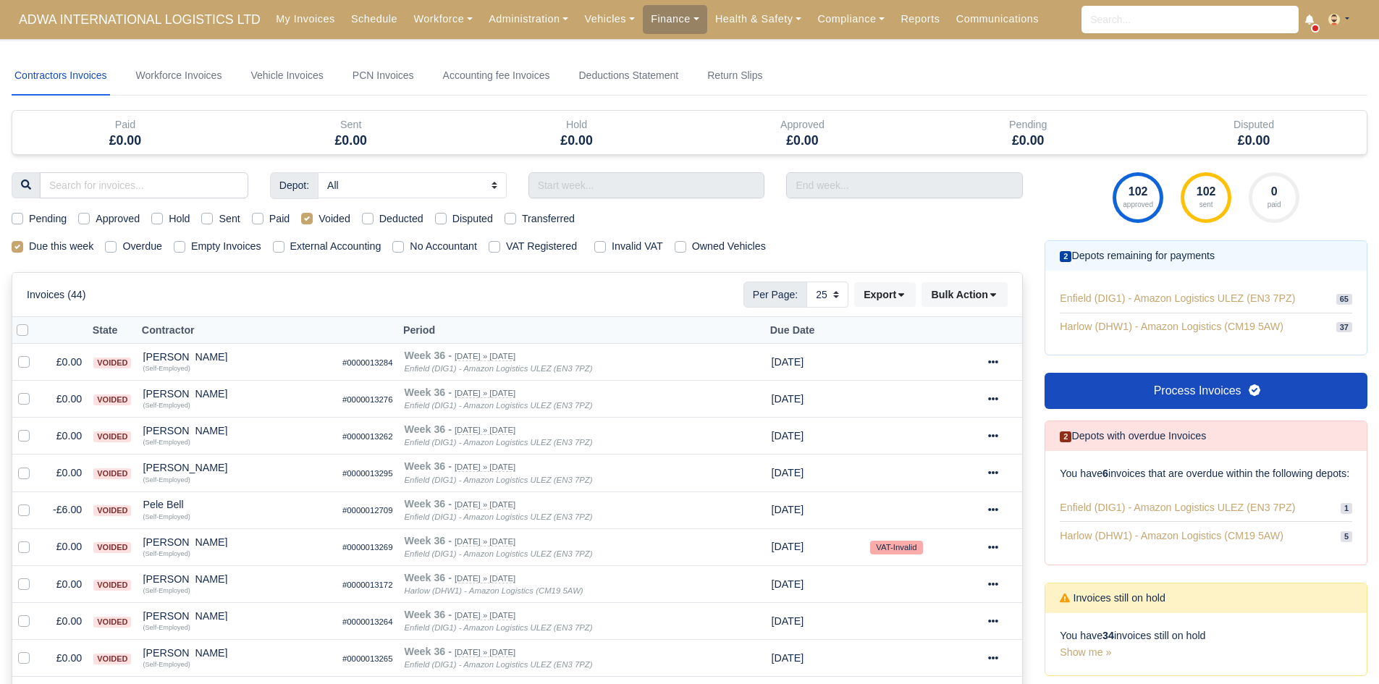
click at [379, 217] on label "Deducted" at bounding box center [401, 219] width 44 height 17
click at [363, 217] on input "Deducted" at bounding box center [368, 217] width 12 height 12
checkbox input "true"
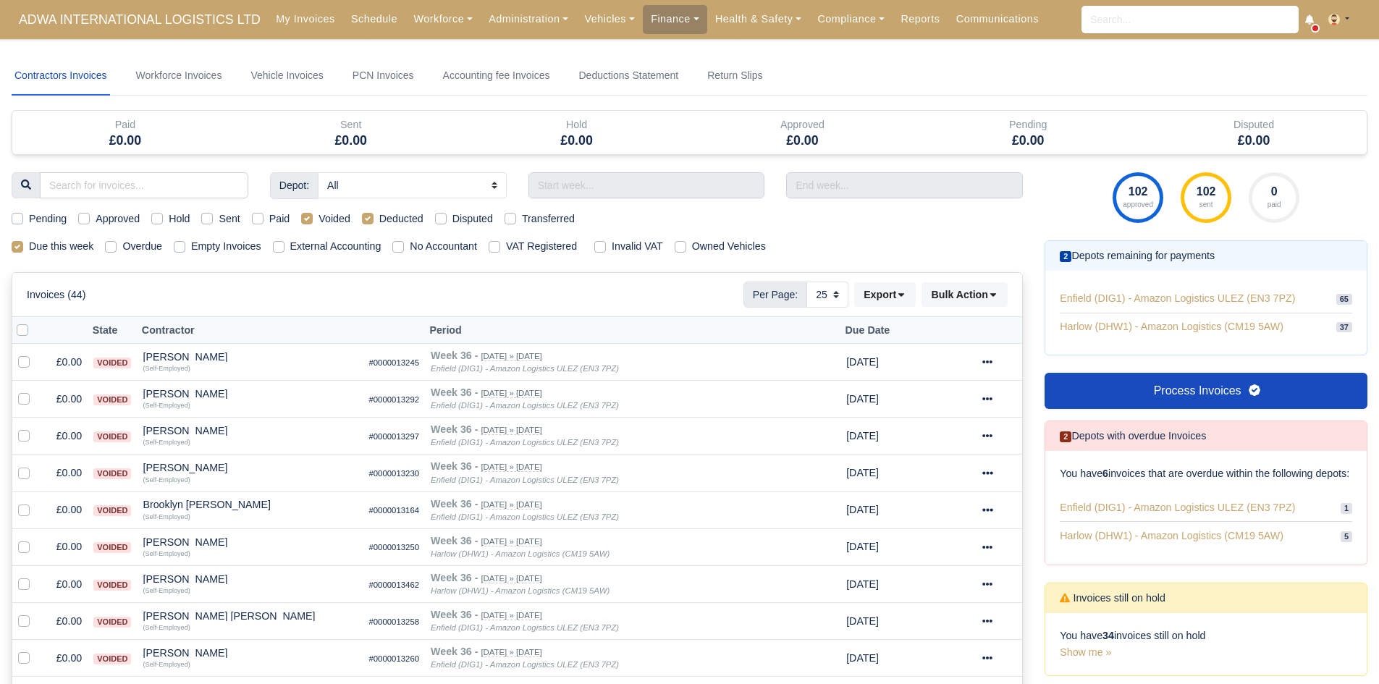
click at [312, 220] on div "Voided" at bounding box center [325, 219] width 49 height 17
click at [318, 220] on label "Voided" at bounding box center [334, 219] width 32 height 17
click at [304, 220] on input "Voided" at bounding box center [307, 217] width 12 height 12
checkbox input "false"
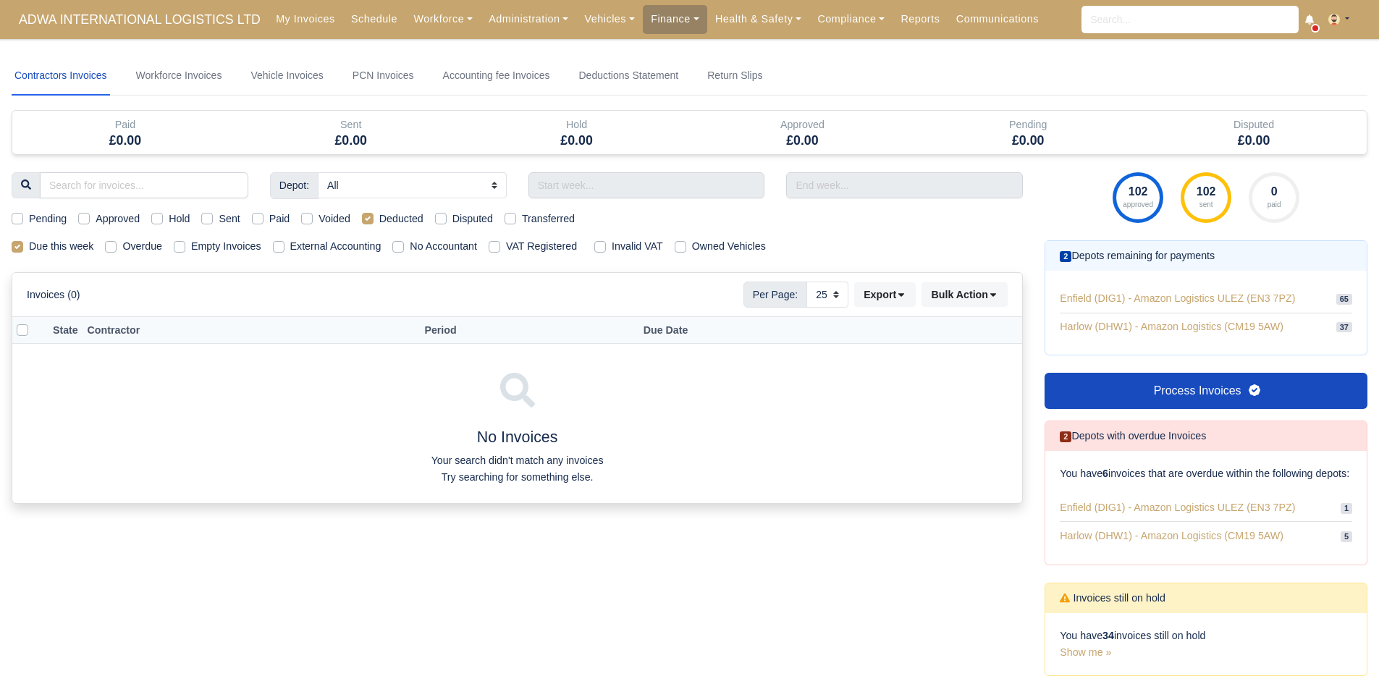
click at [447, 216] on div "Disputed" at bounding box center [464, 219] width 58 height 17
click at [452, 217] on label "Disputed" at bounding box center [472, 219] width 41 height 17
click at [437, 217] on input "Disputed" at bounding box center [441, 217] width 12 height 12
checkbox input "true"
click at [522, 216] on label "Transferred" at bounding box center [548, 219] width 53 height 17
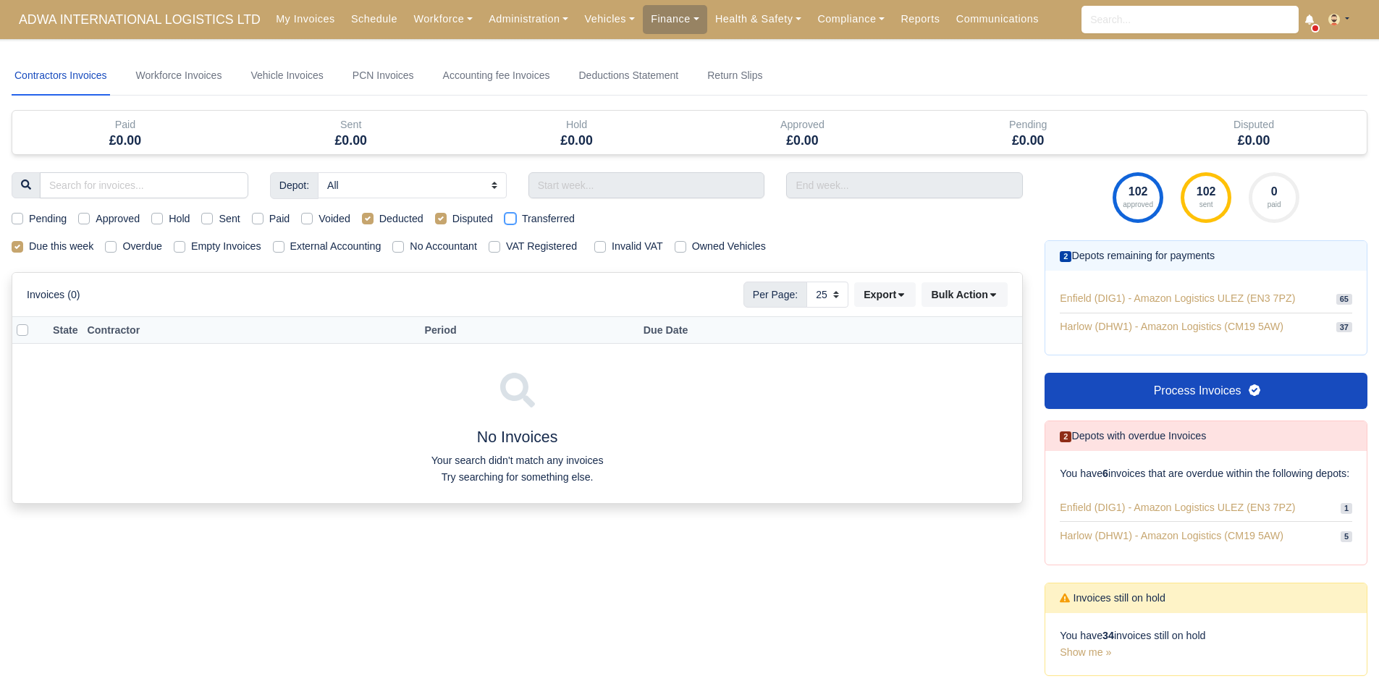
click at [506, 216] on input "Transferred" at bounding box center [510, 217] width 12 height 12
checkbox input "true"
click at [379, 219] on label "Deducted" at bounding box center [401, 219] width 44 height 17
click at [368, 219] on input "Deducted" at bounding box center [368, 217] width 12 height 12
checkbox input "false"
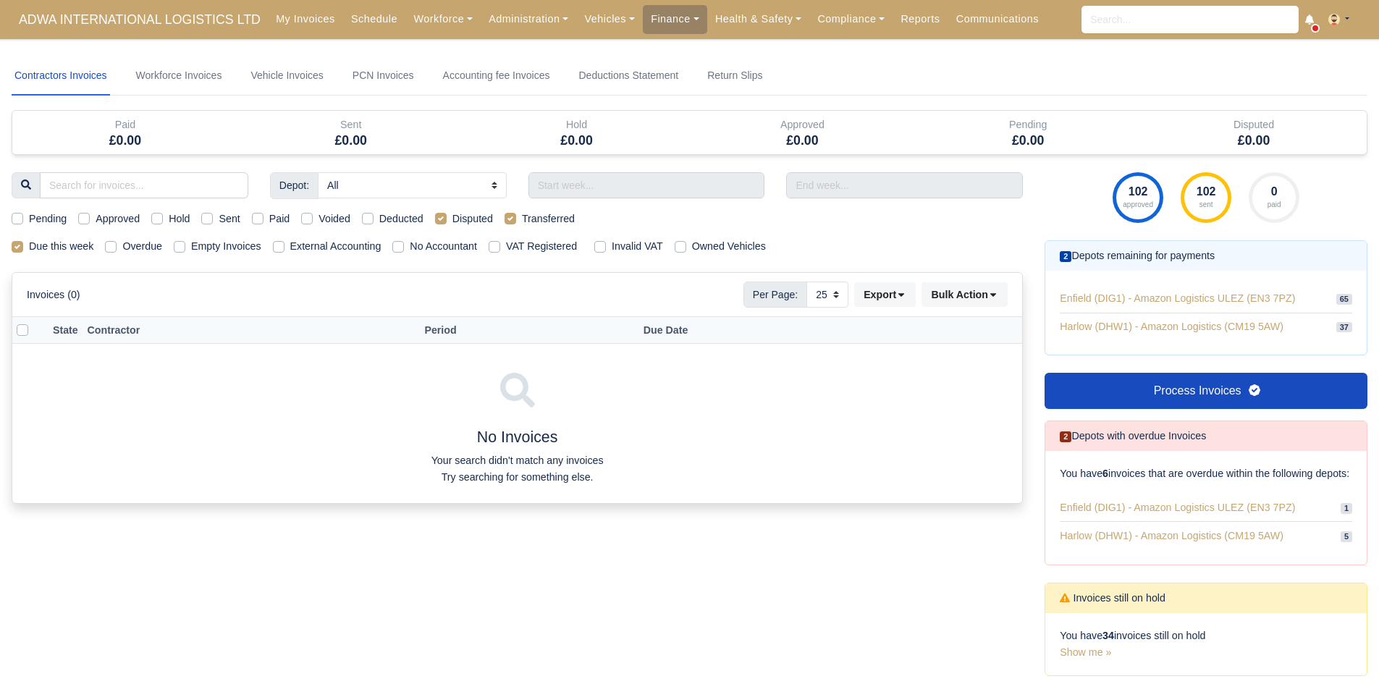
click at [452, 214] on label "Disputed" at bounding box center [472, 219] width 41 height 17
click at [441, 214] on input "Disputed" at bounding box center [441, 217] width 12 height 12
checkbox input "false"
click at [522, 217] on label "Transferred" at bounding box center [548, 219] width 53 height 17
click at [507, 217] on input "Transferred" at bounding box center [510, 217] width 12 height 12
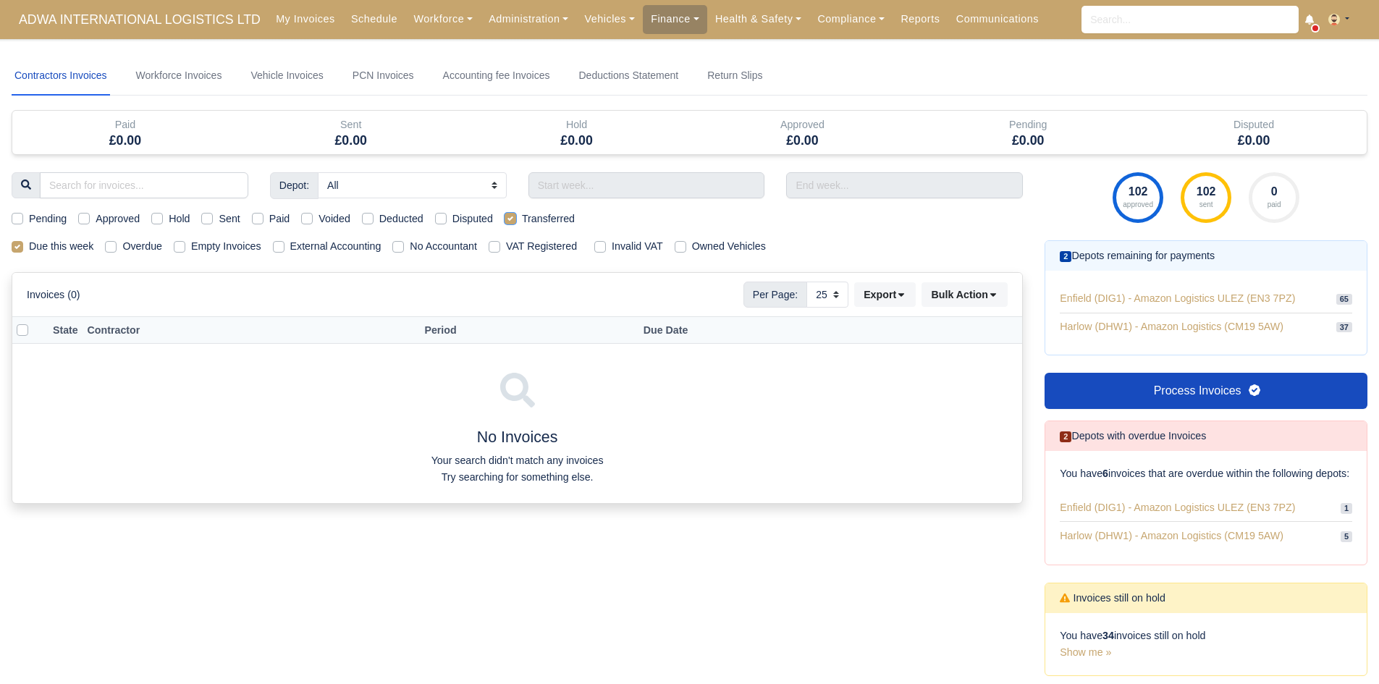
checkbox input "false"
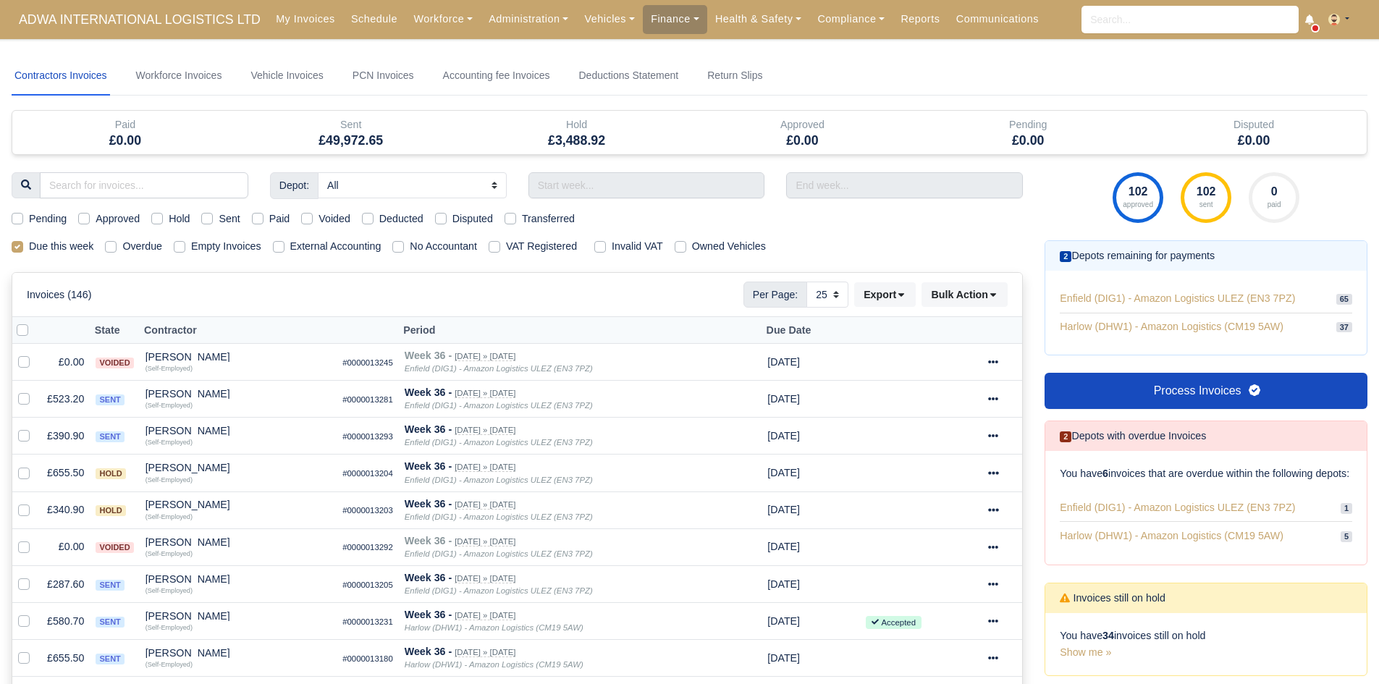
click at [223, 224] on label "Sent" at bounding box center [229, 219] width 21 height 17
click at [213, 222] on input "Sent" at bounding box center [207, 217] width 12 height 12
checkbox input "true"
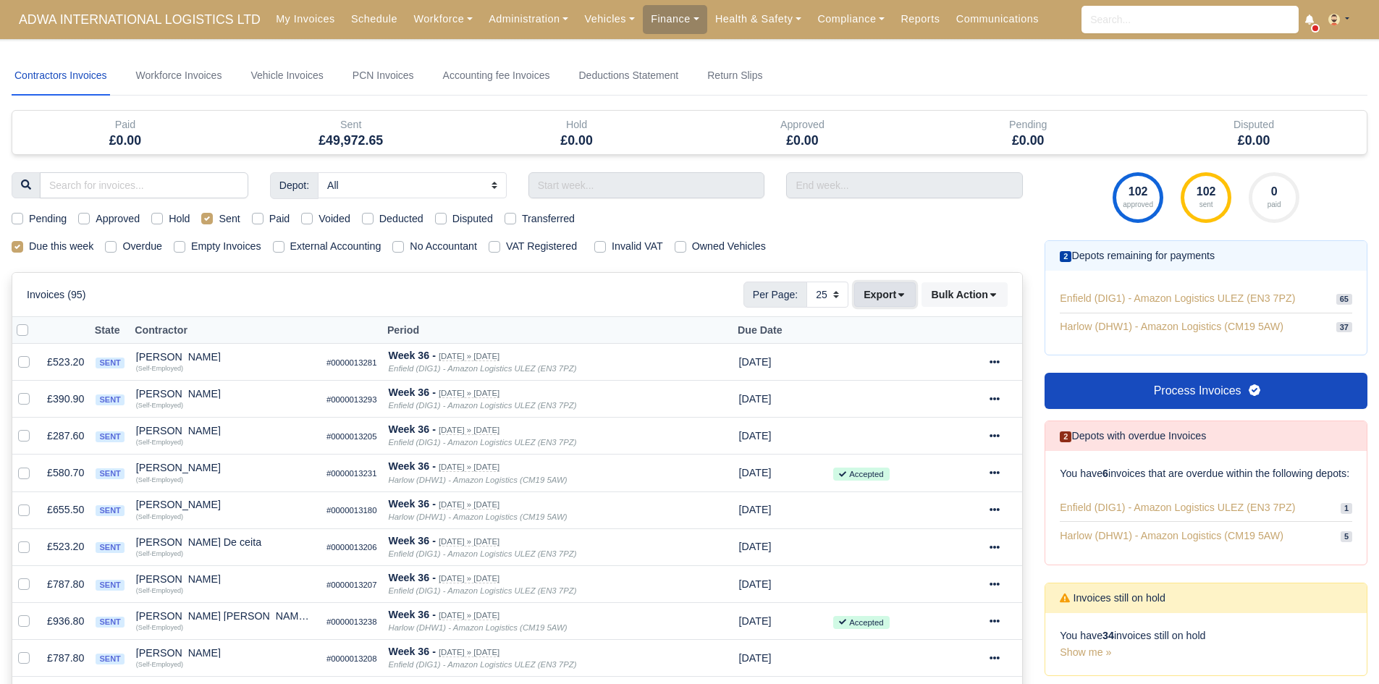
click at [895, 289] on button "Export" at bounding box center [885, 294] width 62 height 25
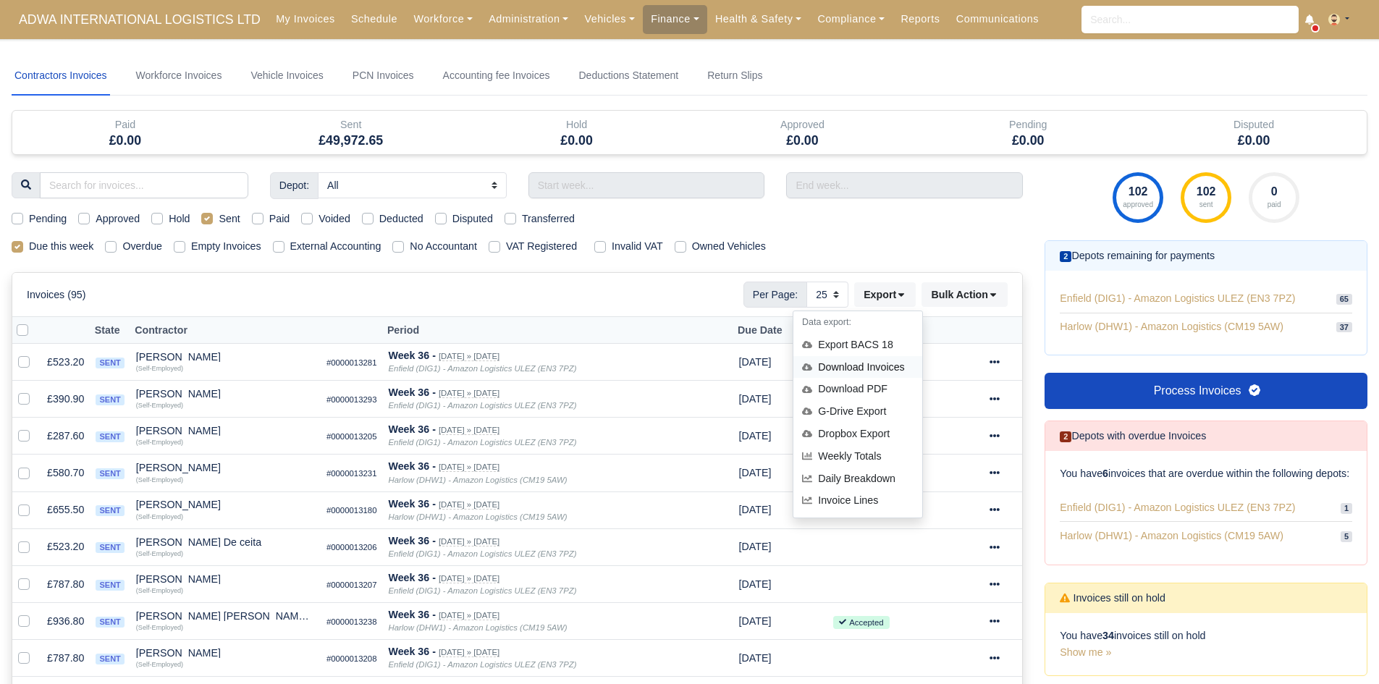
click at [890, 363] on div "Download Invoices" at bounding box center [857, 367] width 129 height 22
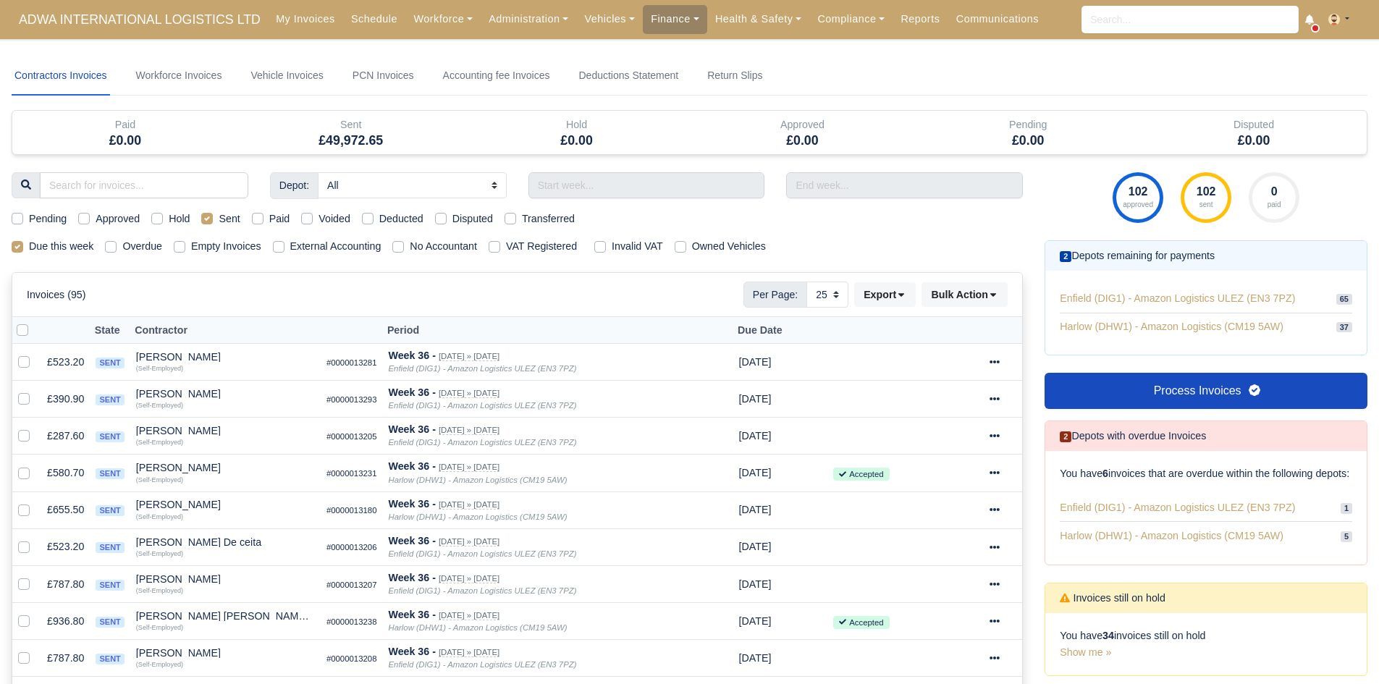
click at [229, 218] on label "Sent" at bounding box center [229, 219] width 21 height 17
click at [213, 218] on input "Sent" at bounding box center [207, 217] width 12 height 12
checkbox input "false"
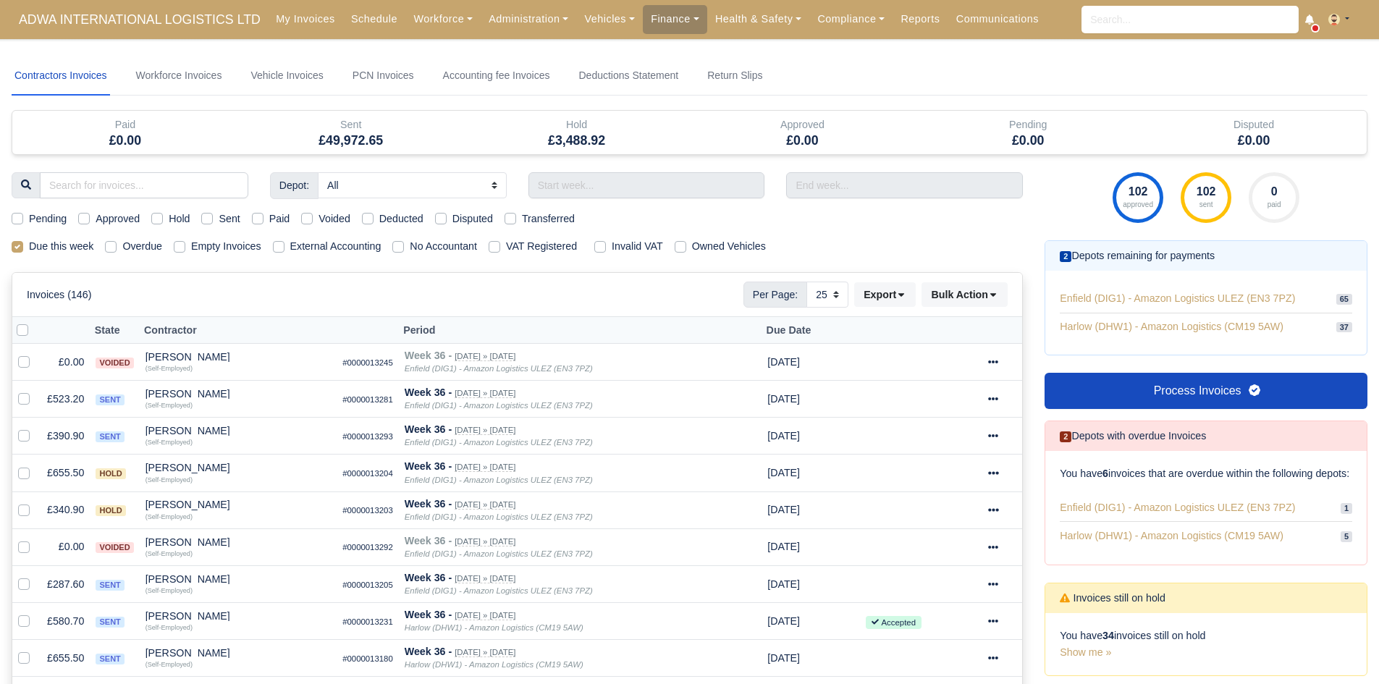
click at [169, 221] on label "Hold" at bounding box center [179, 219] width 21 height 17
click at [158, 221] on input "Hold" at bounding box center [157, 217] width 12 height 12
checkbox input "true"
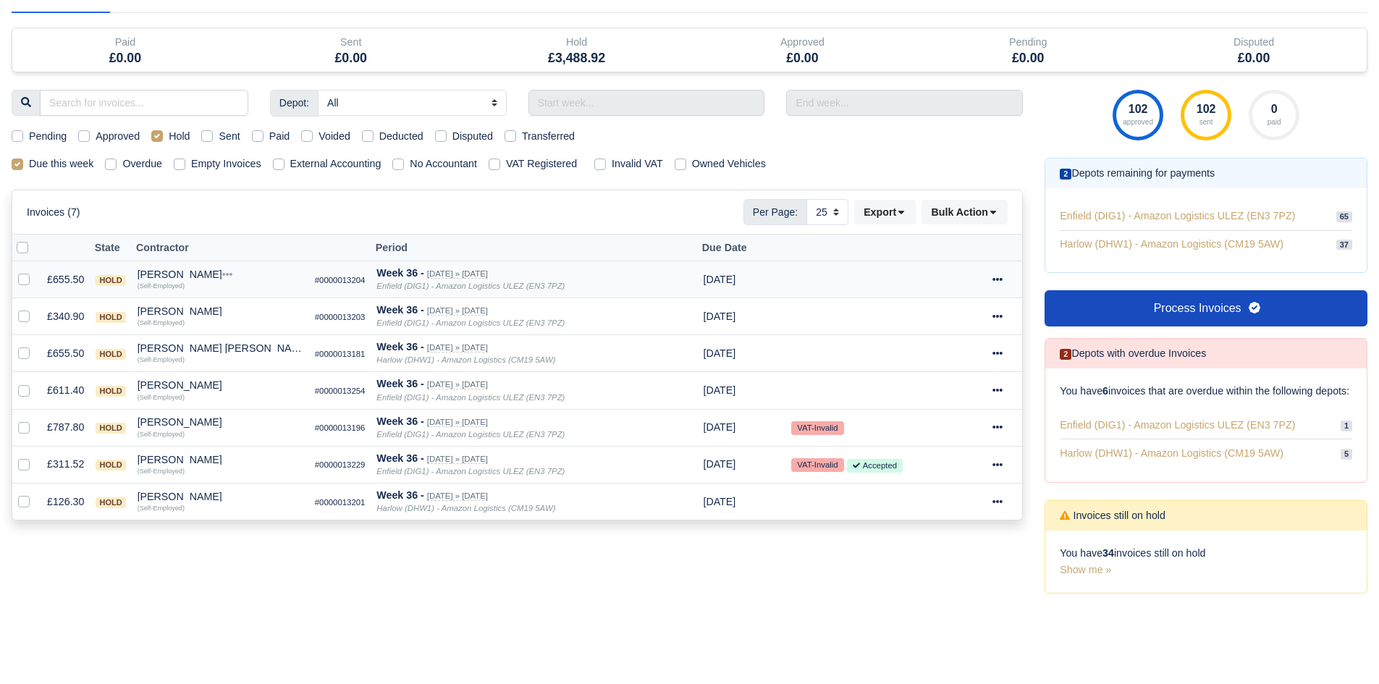
scroll to position [85, 0]
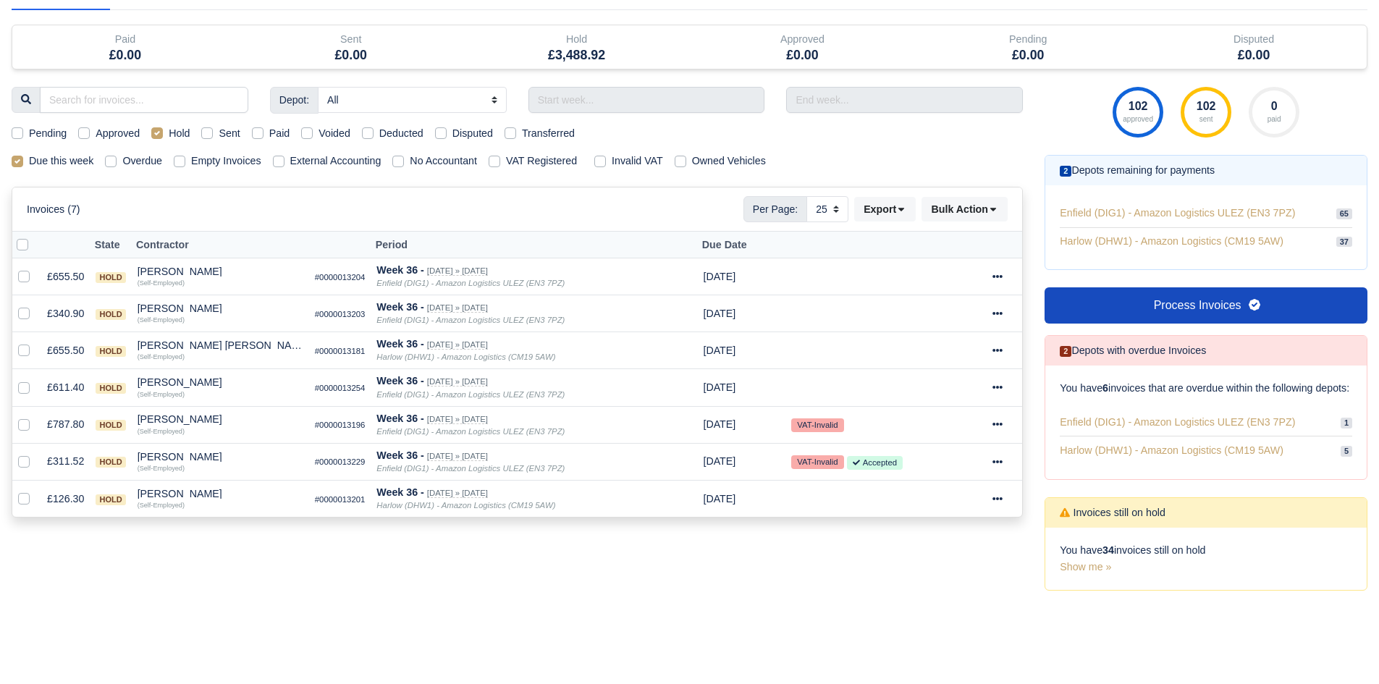
click at [162, 126] on div "Hold" at bounding box center [170, 133] width 38 height 17
click at [169, 132] on label "Hold" at bounding box center [179, 133] width 21 height 17
click at [158, 132] on input "Hold" at bounding box center [157, 131] width 12 height 12
checkbox input "false"
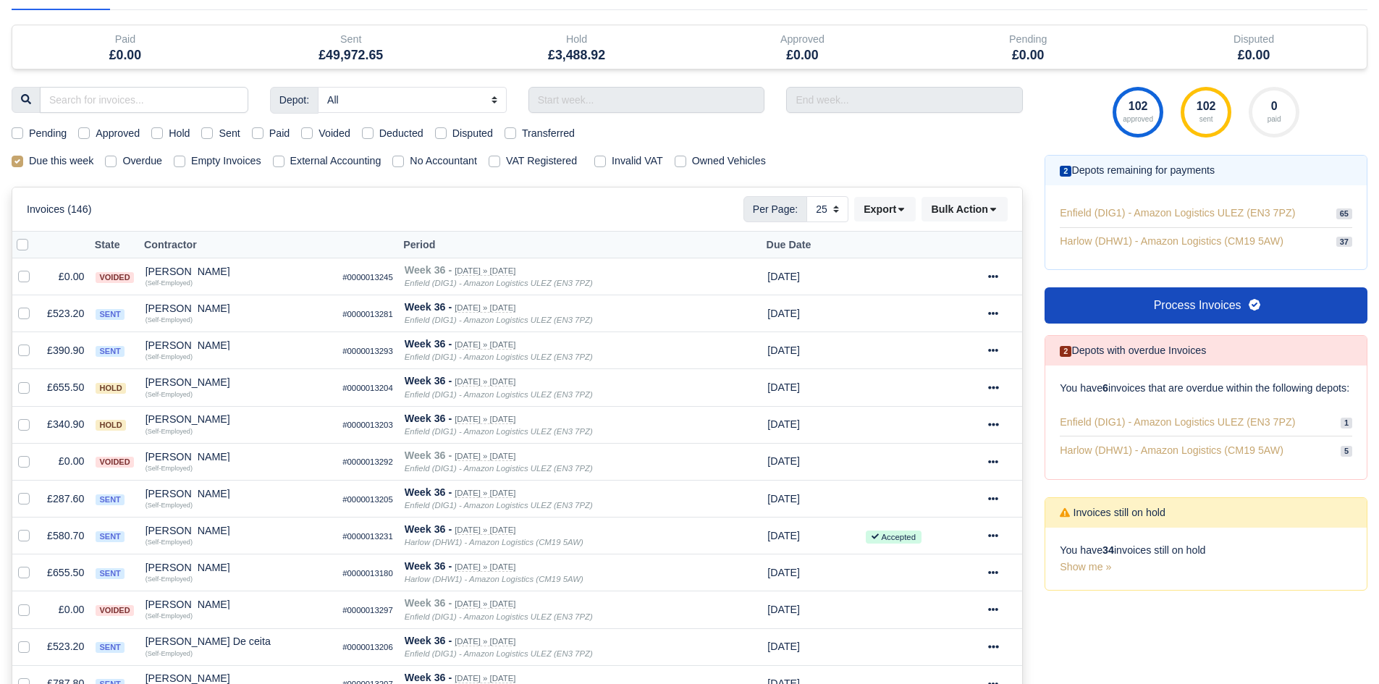
click at [56, 128] on label "Pending" at bounding box center [48, 133] width 38 height 17
click at [23, 128] on input "Pending" at bounding box center [18, 131] width 12 height 12
checkbox input "true"
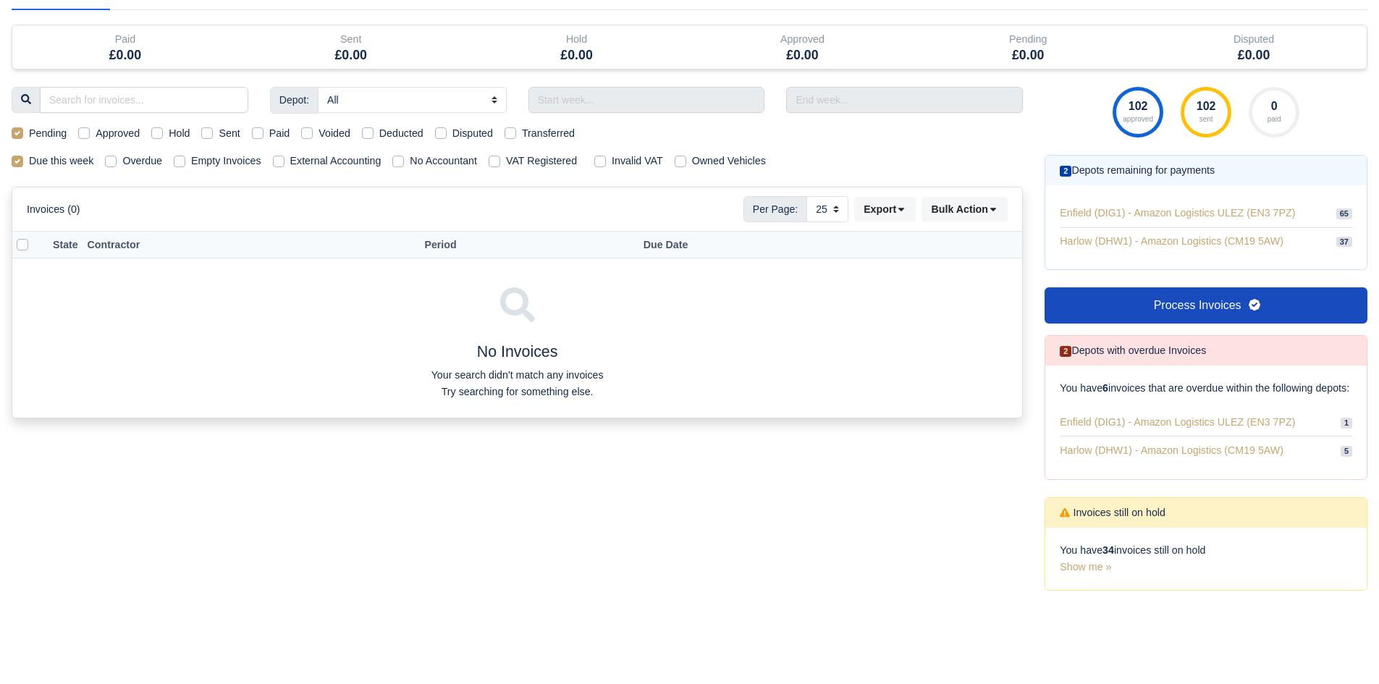
click at [56, 128] on label "Pending" at bounding box center [48, 133] width 38 height 17
click at [23, 128] on input "Pending" at bounding box center [18, 131] width 12 height 12
checkbox input "false"
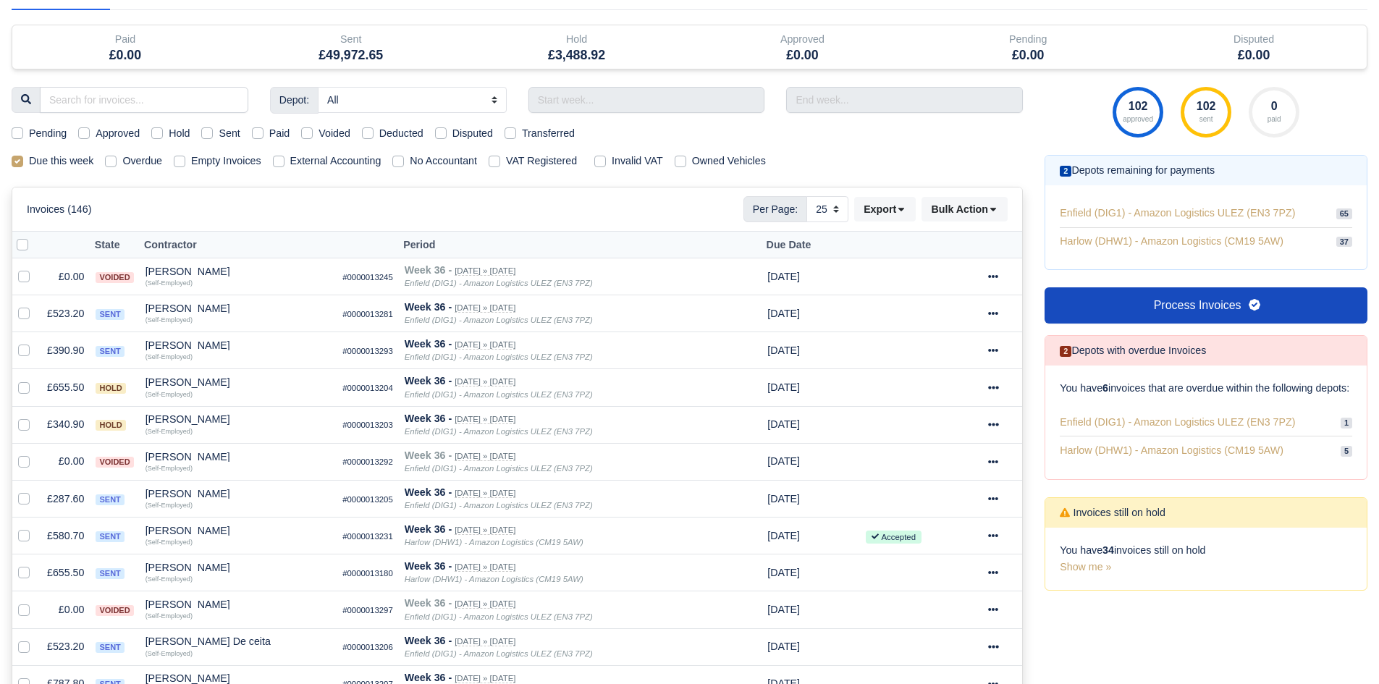
click at [96, 132] on label "Approved" at bounding box center [118, 133] width 44 height 17
click at [85, 132] on input "Approved" at bounding box center [84, 131] width 12 height 12
checkbox input "true"
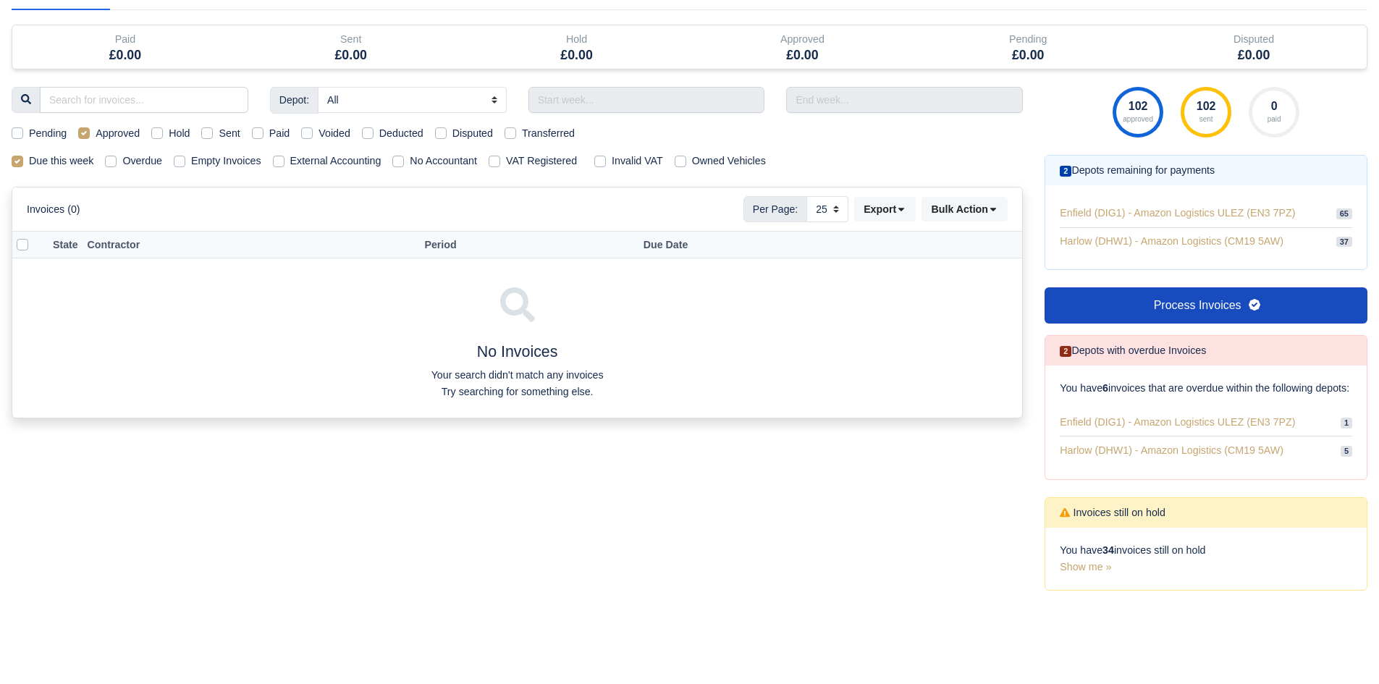
click at [96, 132] on label "Approved" at bounding box center [118, 133] width 44 height 17
click at [85, 132] on input "Approved" at bounding box center [84, 131] width 12 height 12
checkbox input "false"
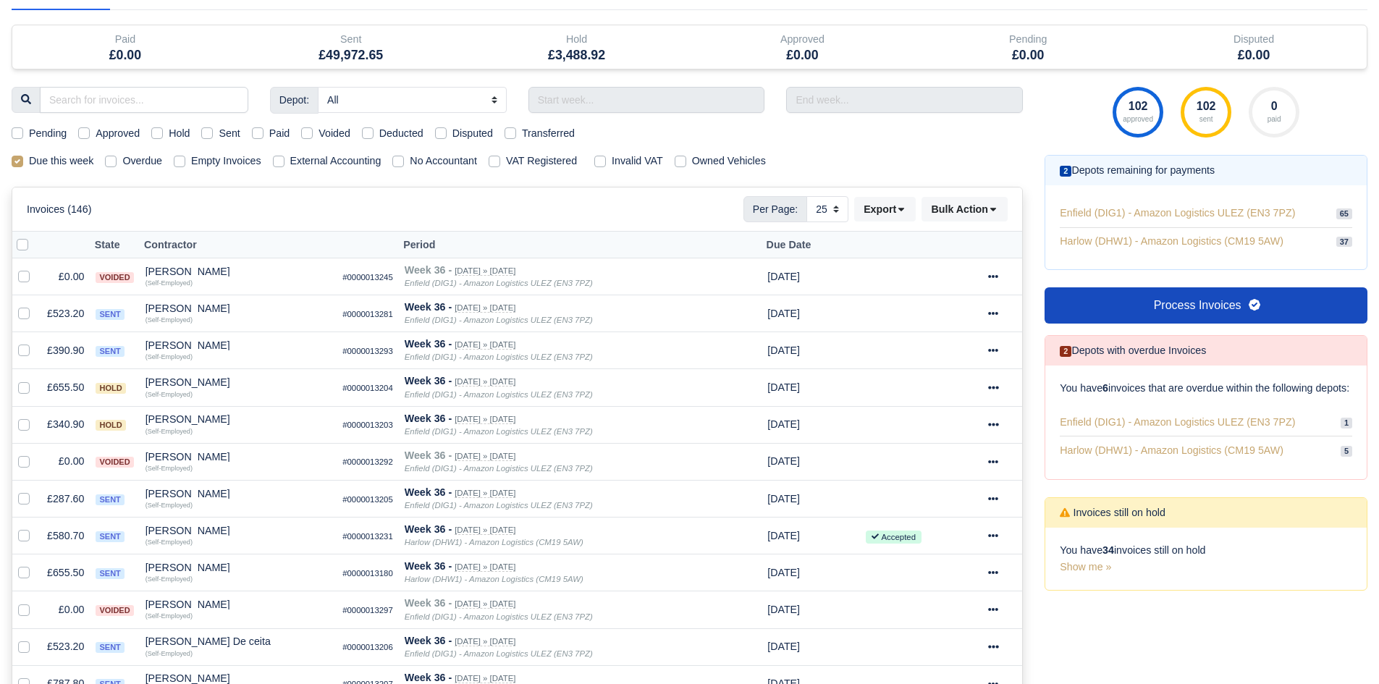
click at [214, 129] on div "Sent" at bounding box center [220, 133] width 38 height 17
click at [219, 130] on label "Sent" at bounding box center [229, 133] width 21 height 17
click at [204, 130] on input "Sent" at bounding box center [207, 131] width 12 height 12
checkbox input "true"
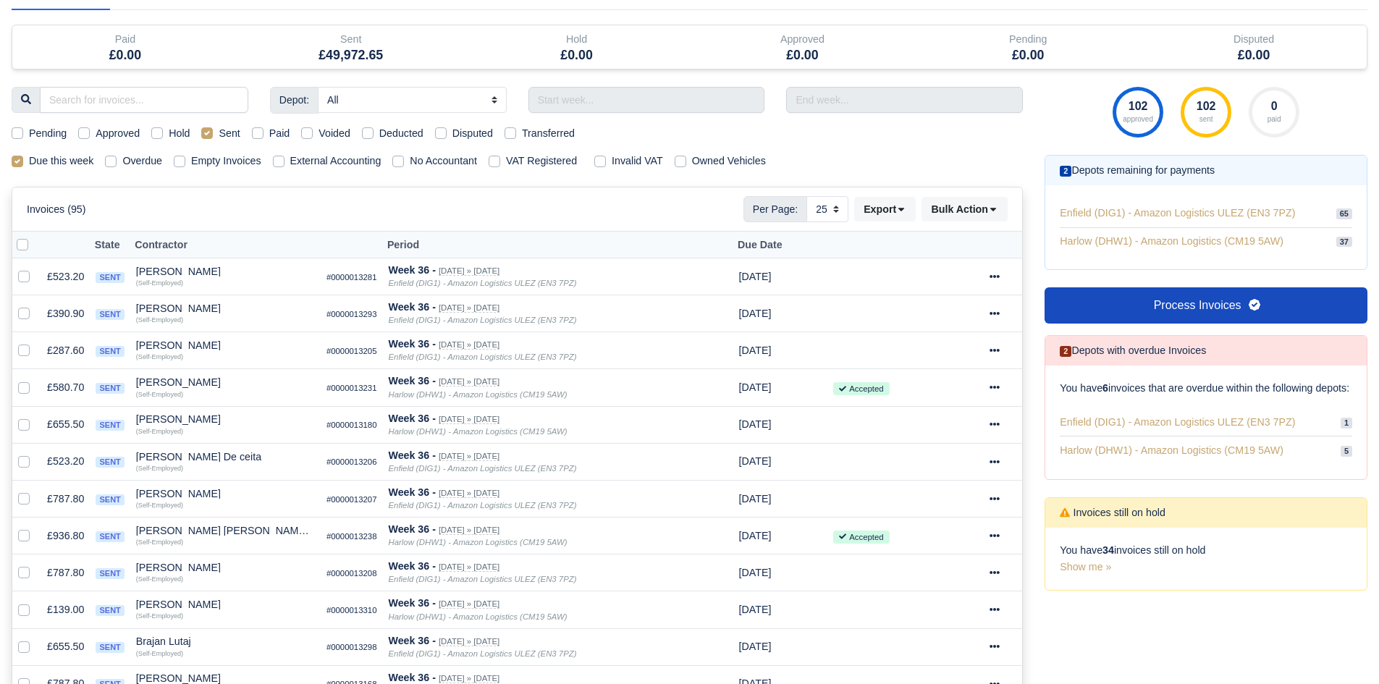
click at [219, 130] on label "Sent" at bounding box center [229, 133] width 21 height 17
click at [204, 130] on input "Sent" at bounding box center [207, 131] width 12 height 12
checkbox input "false"
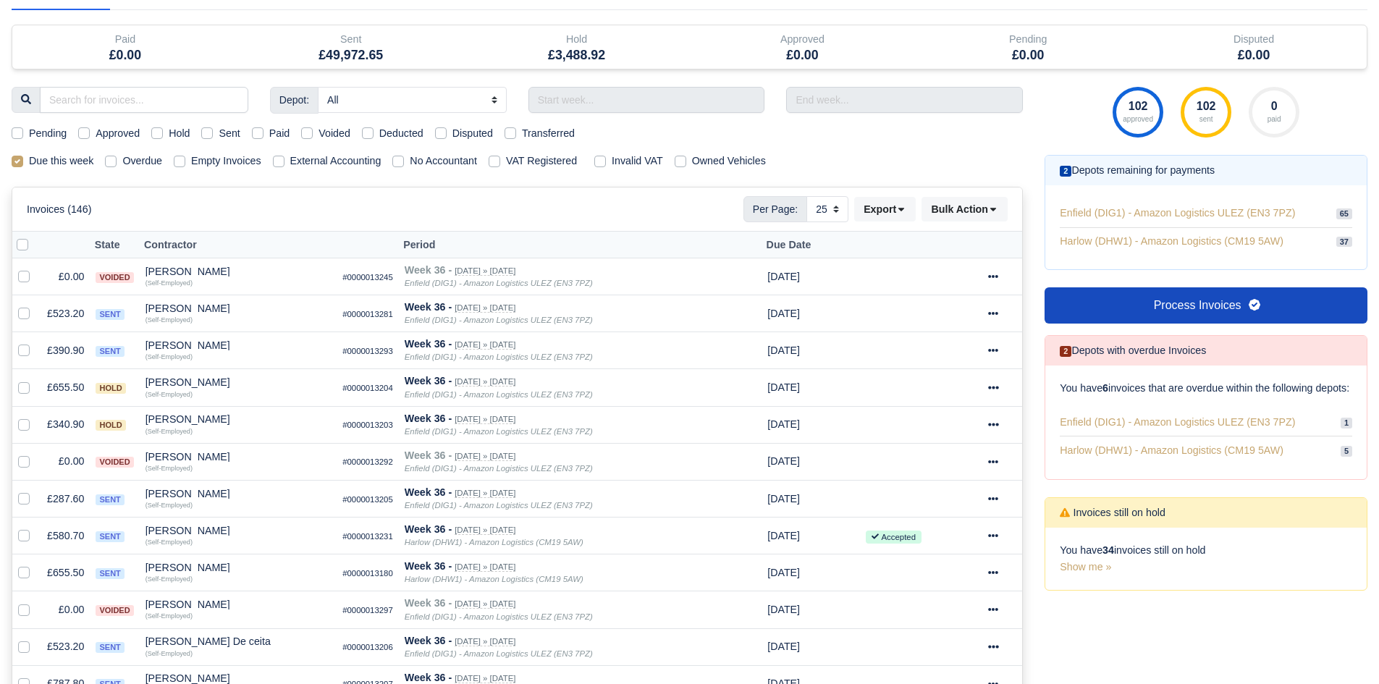
click at [181, 133] on label "Hold" at bounding box center [179, 133] width 21 height 17
click at [163, 133] on input "Hold" at bounding box center [157, 131] width 12 height 12
checkbox input "true"
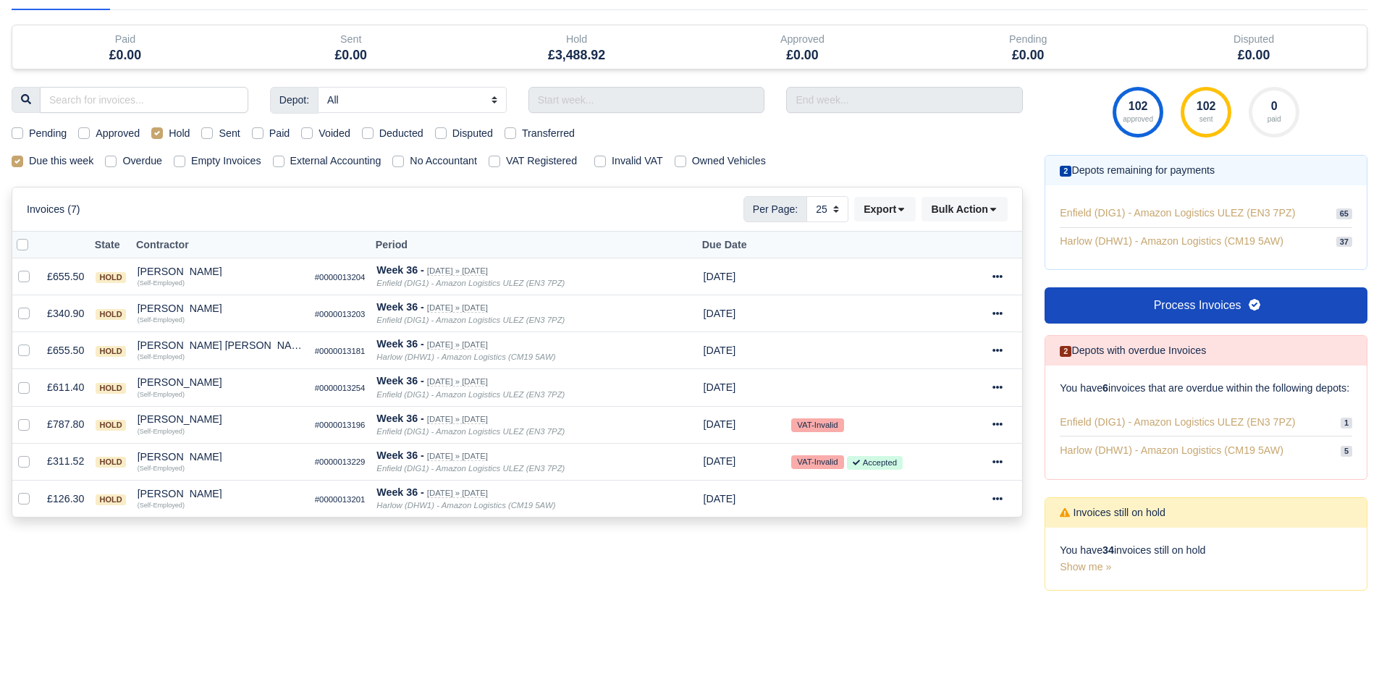
click at [318, 133] on label "Voided" at bounding box center [334, 133] width 32 height 17
click at [313, 133] on input "Voided" at bounding box center [307, 131] width 12 height 12
checkbox input "true"
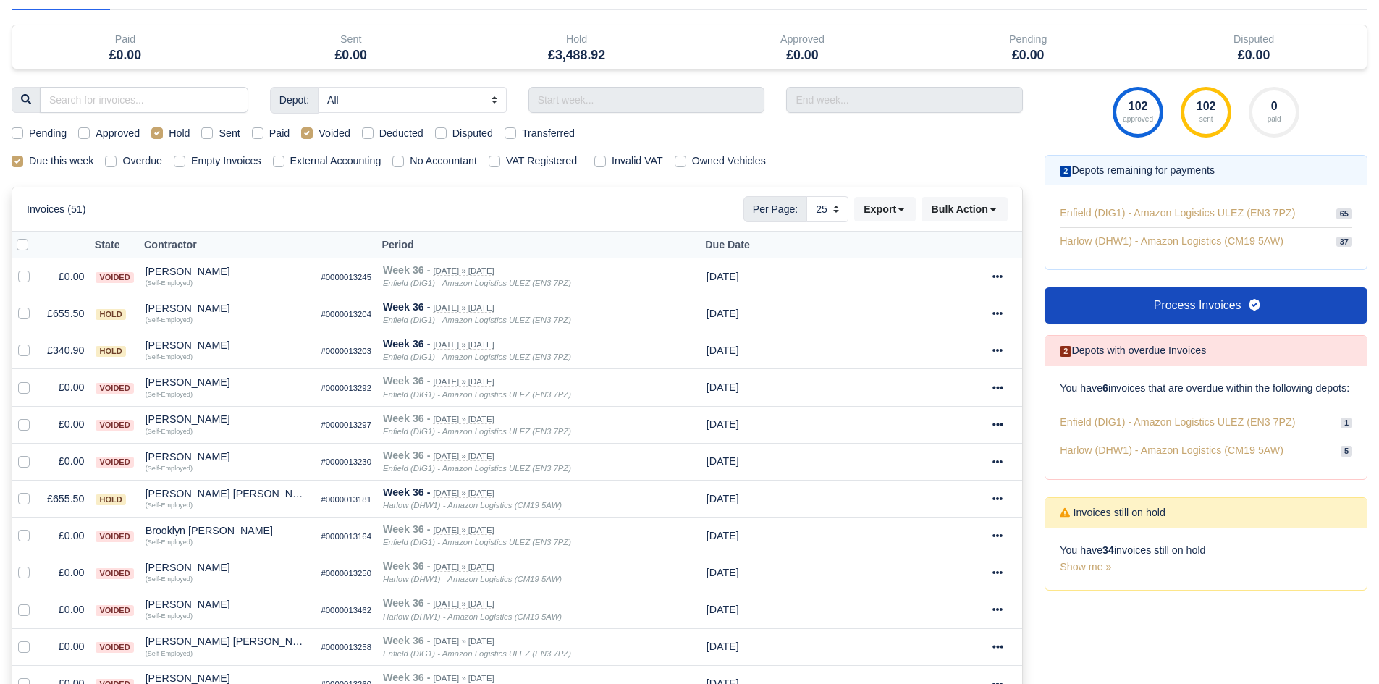
click at [169, 135] on label "Hold" at bounding box center [179, 133] width 21 height 17
click at [159, 135] on input "Hold" at bounding box center [157, 131] width 12 height 12
checkbox input "false"
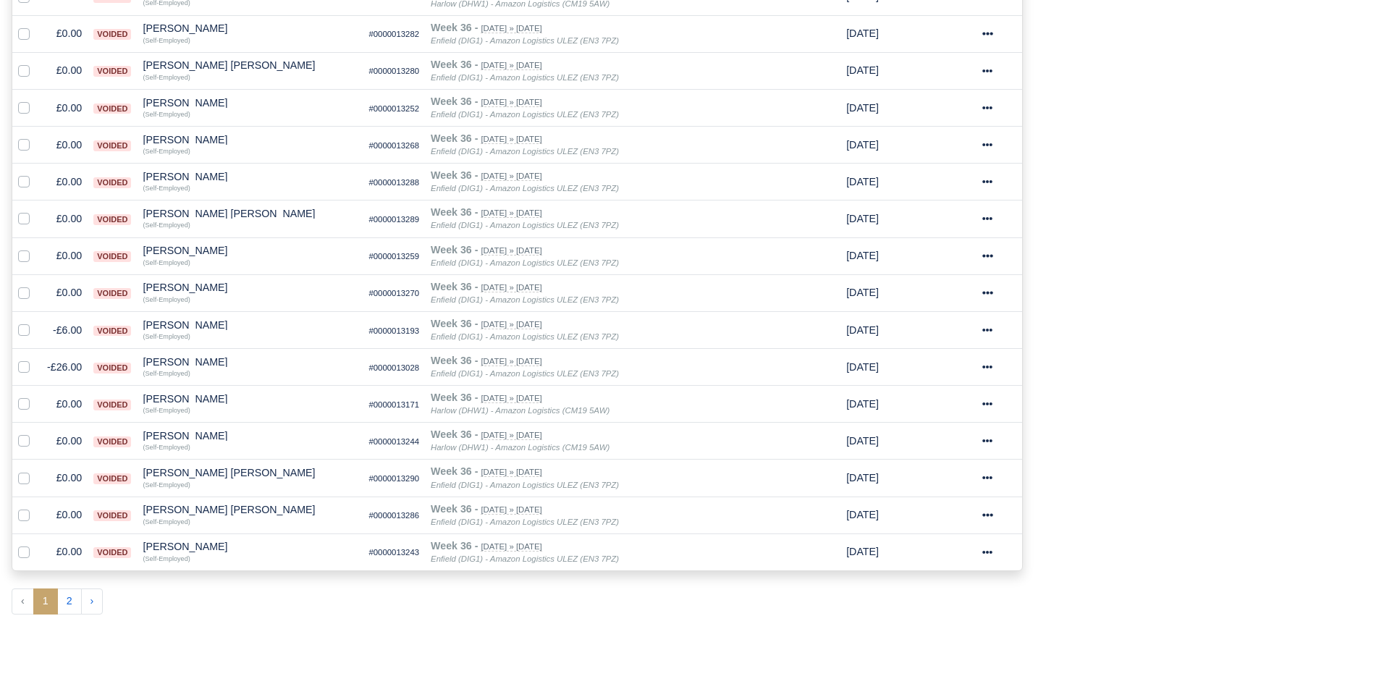
scroll to position [751, 0]
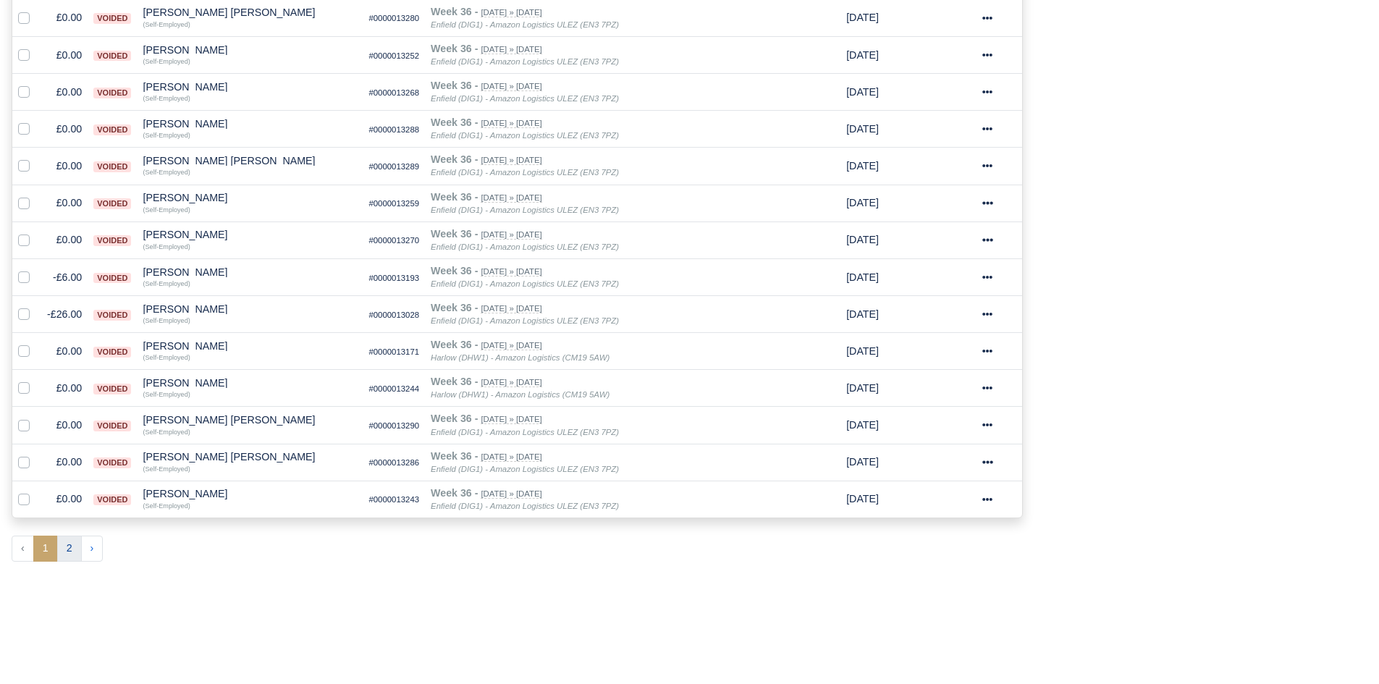
click at [73, 550] on button "2" at bounding box center [69, 549] width 25 height 26
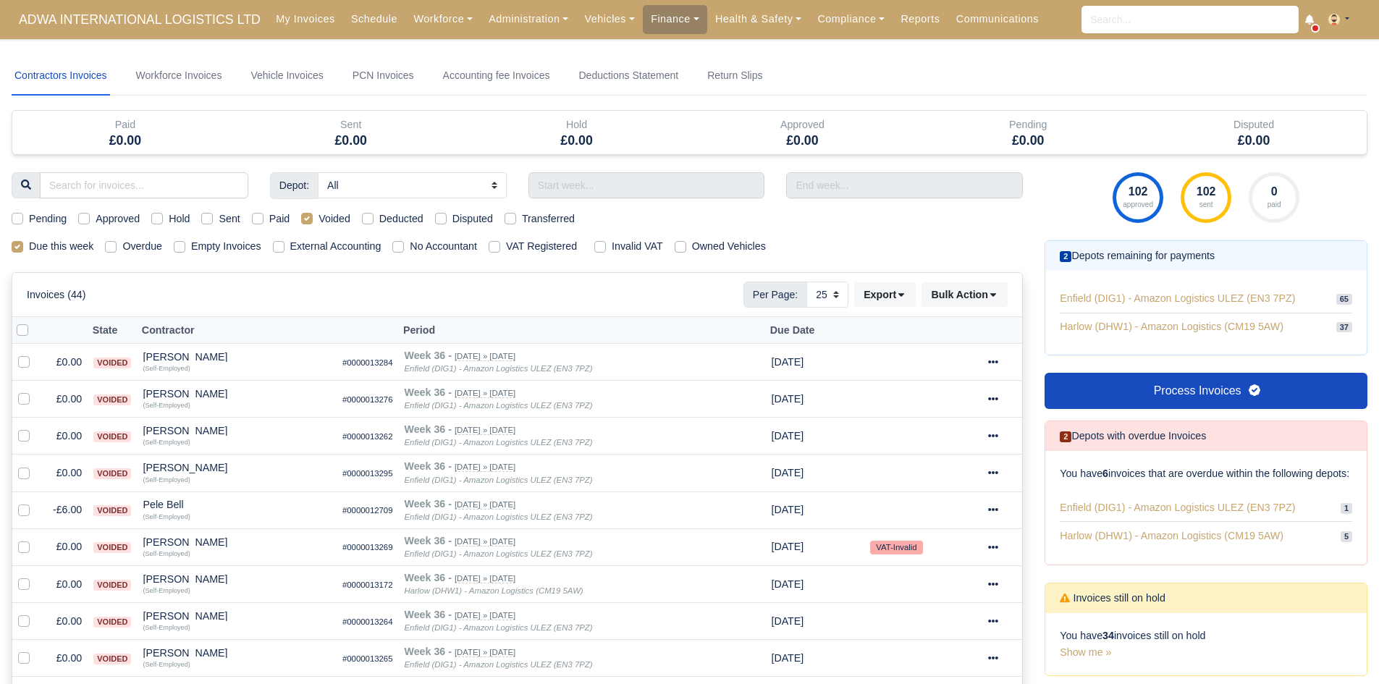
click at [373, 209] on div "Depot: All Enfield (DIG1) - Amazon Logistics ULEZ (EN3 7PZ) Harlow (DHW1) - Ama…" at bounding box center [517, 637] width 1033 height 930
click at [379, 217] on label "Deducted" at bounding box center [401, 219] width 44 height 17
click at [367, 217] on input "Deducted" at bounding box center [368, 217] width 12 height 12
checkbox input "true"
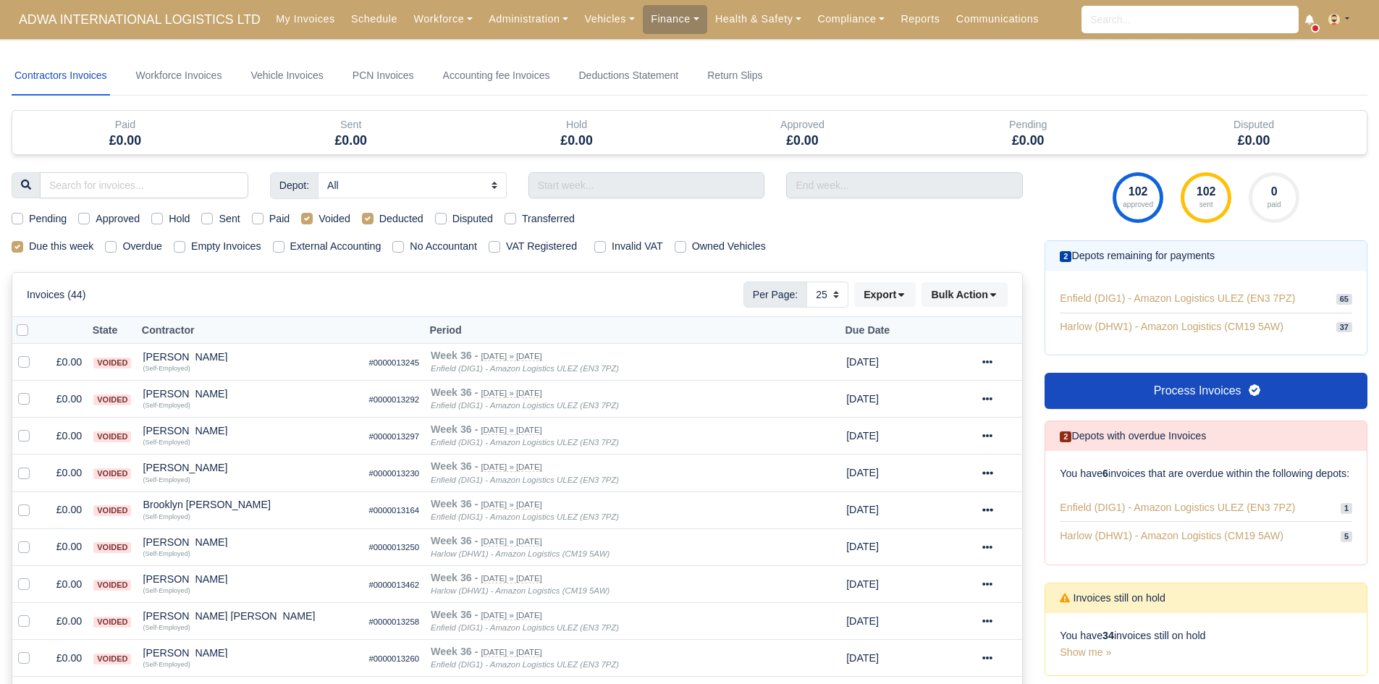
click at [324, 219] on label "Voided" at bounding box center [334, 219] width 32 height 17
click at [313, 219] on input "Voided" at bounding box center [307, 217] width 12 height 12
checkbox input "false"
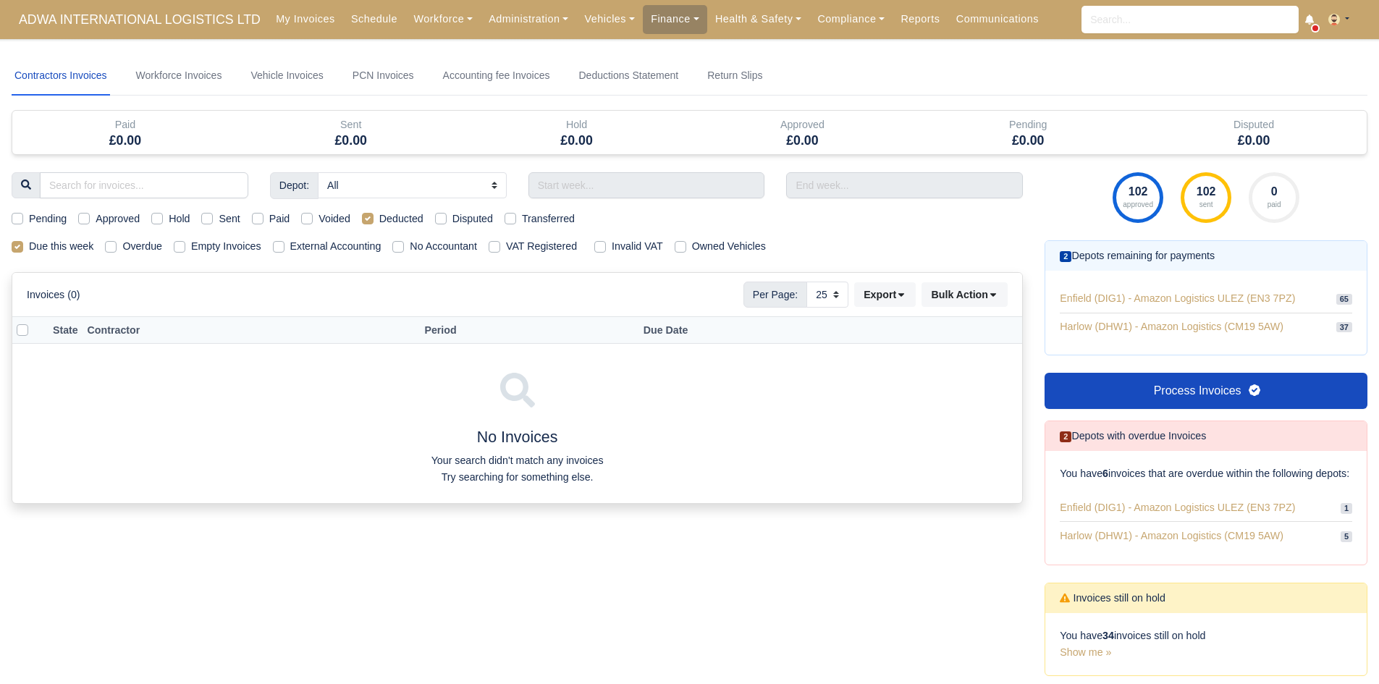
click at [447, 218] on div "Disputed" at bounding box center [464, 219] width 58 height 17
click at [452, 219] on label "Disputed" at bounding box center [472, 219] width 41 height 17
click at [444, 219] on input "Disputed" at bounding box center [441, 217] width 12 height 12
checkbox input "true"
click at [518, 221] on div "Transferred" at bounding box center [539, 219] width 70 height 17
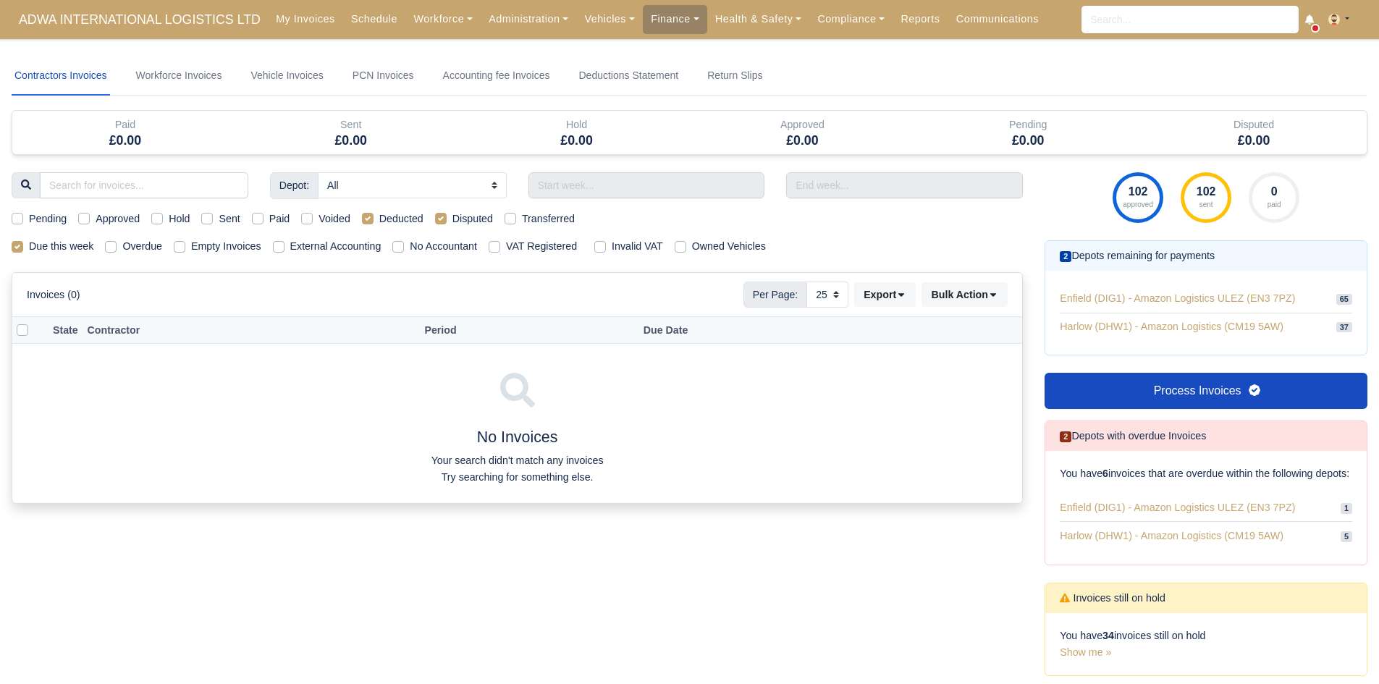
click at [522, 221] on label "Transferred" at bounding box center [548, 219] width 53 height 17
click at [514, 221] on input "Transferred" at bounding box center [510, 217] width 12 height 12
checkbox input "true"
click at [522, 221] on label "Transferred" at bounding box center [548, 219] width 53 height 17
click at [514, 221] on input "Transferred" at bounding box center [510, 217] width 12 height 12
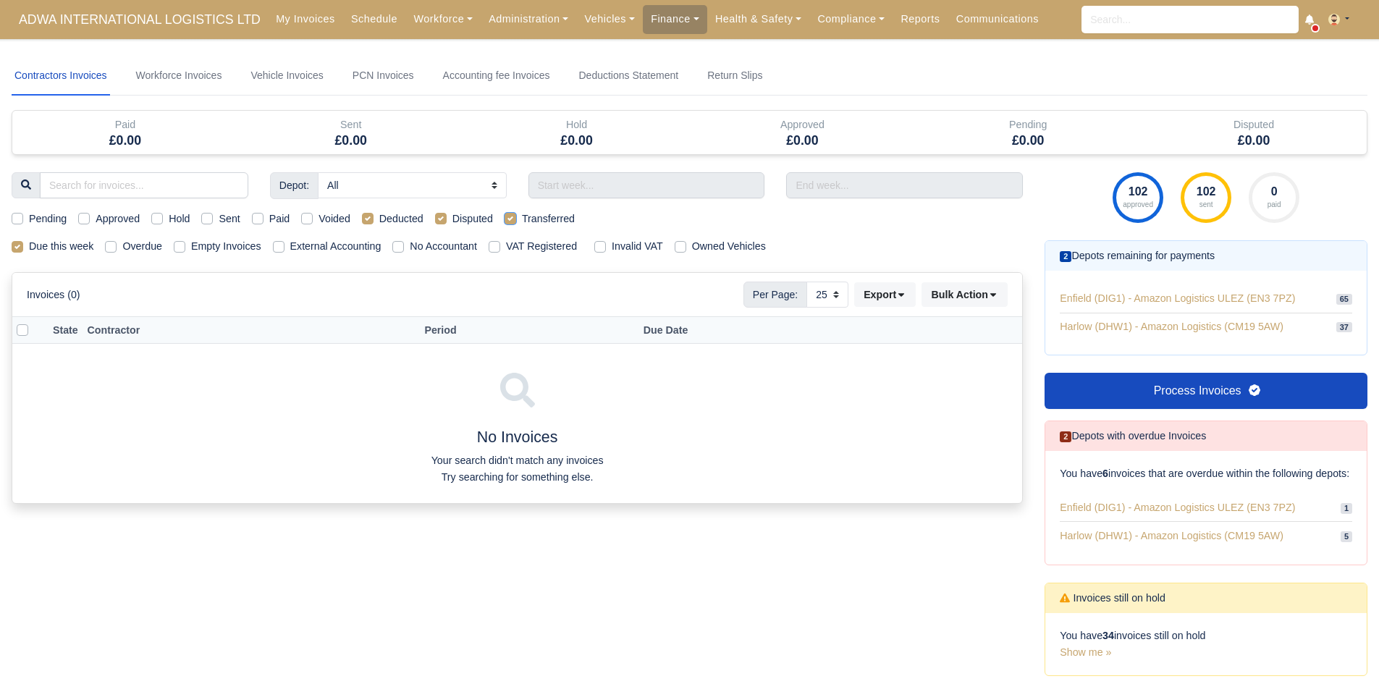
checkbox input "false"
click at [448, 221] on div "Disputed" at bounding box center [464, 219] width 58 height 17
click at [452, 221] on label "Disputed" at bounding box center [472, 219] width 41 height 17
click at [444, 221] on input "Disputed" at bounding box center [441, 217] width 12 height 12
checkbox input "false"
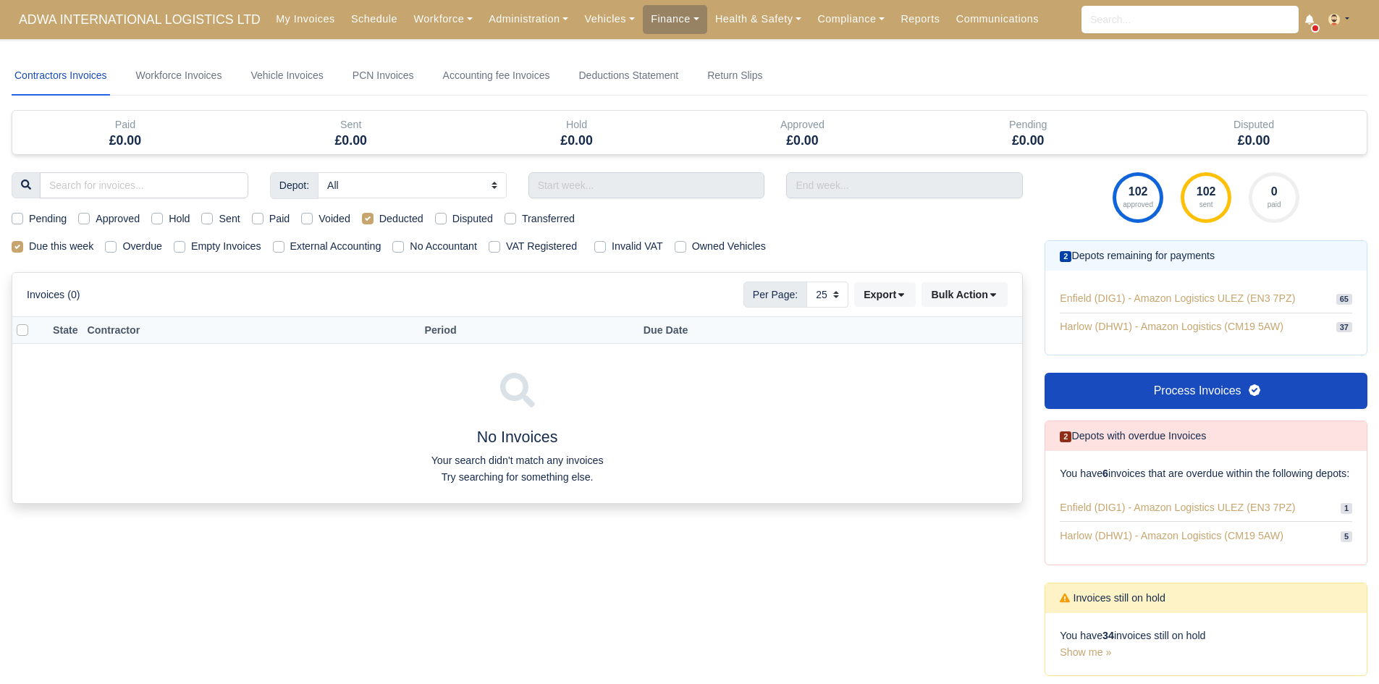
click at [379, 219] on label "Deducted" at bounding box center [401, 219] width 44 height 17
click at [369, 219] on input "Deducted" at bounding box center [368, 217] width 12 height 12
checkbox input "false"
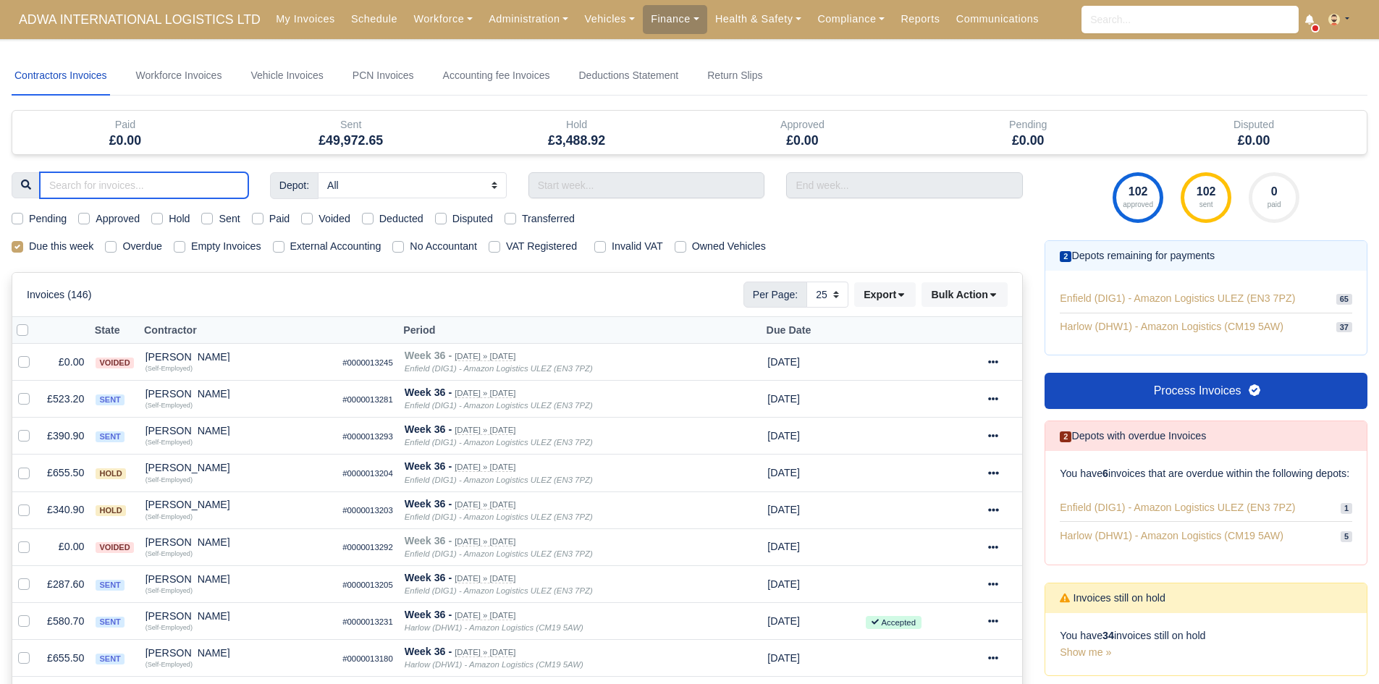
click at [207, 182] on input "search" at bounding box center [144, 185] width 208 height 26
type input "MILA"
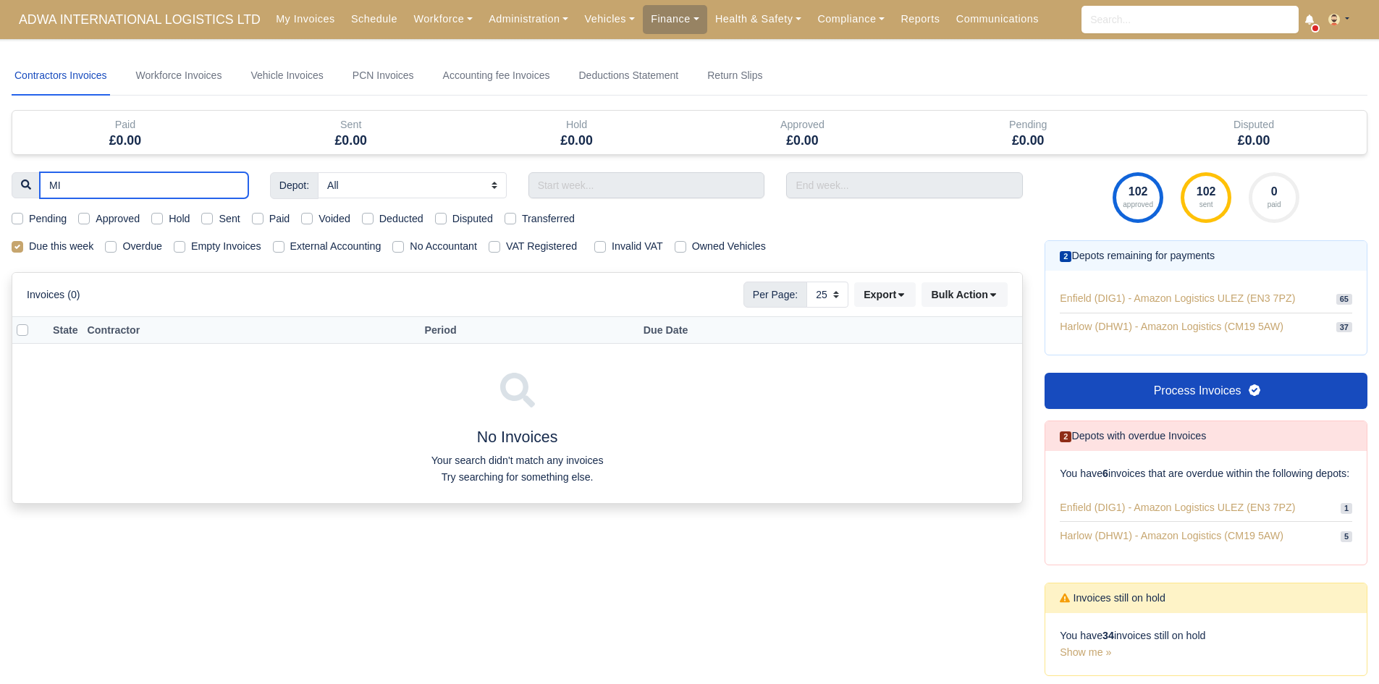
type input "M"
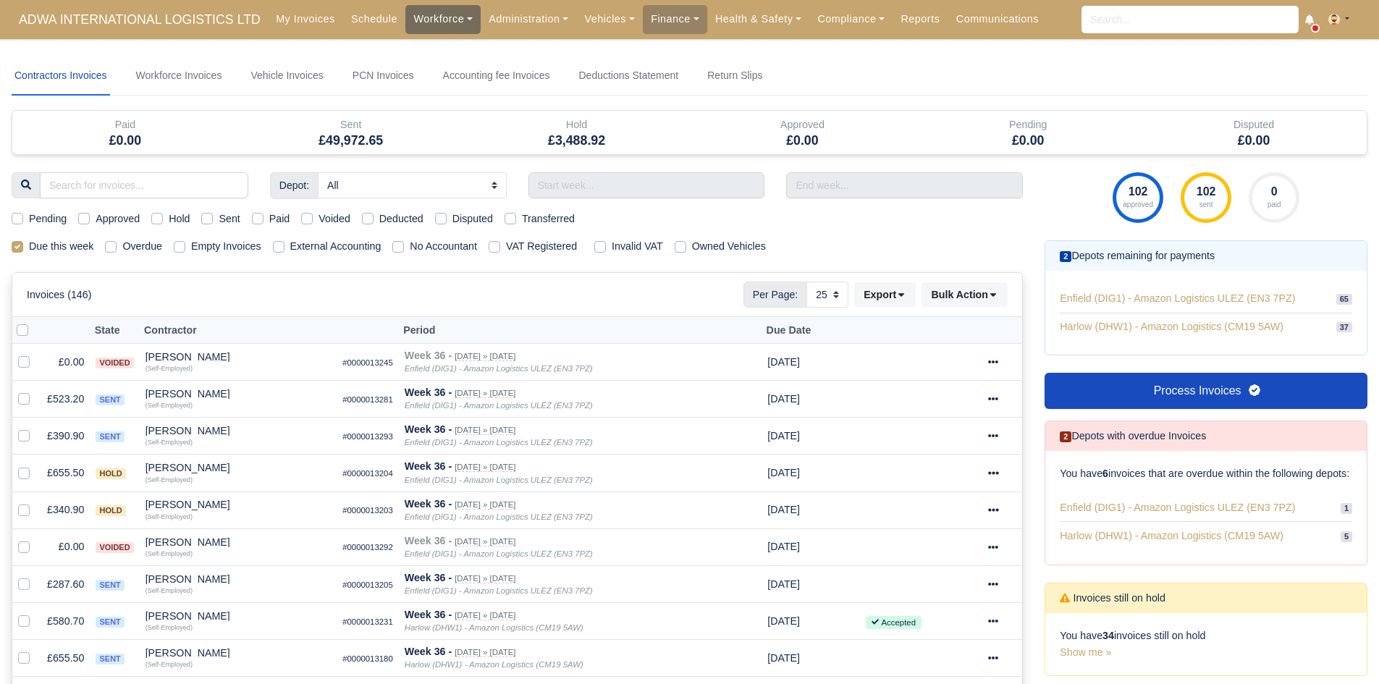
click at [418, 23] on link "Workforce" at bounding box center [442, 19] width 75 height 28
click at [421, 50] on link "Manpower" at bounding box center [470, 51] width 117 height 30
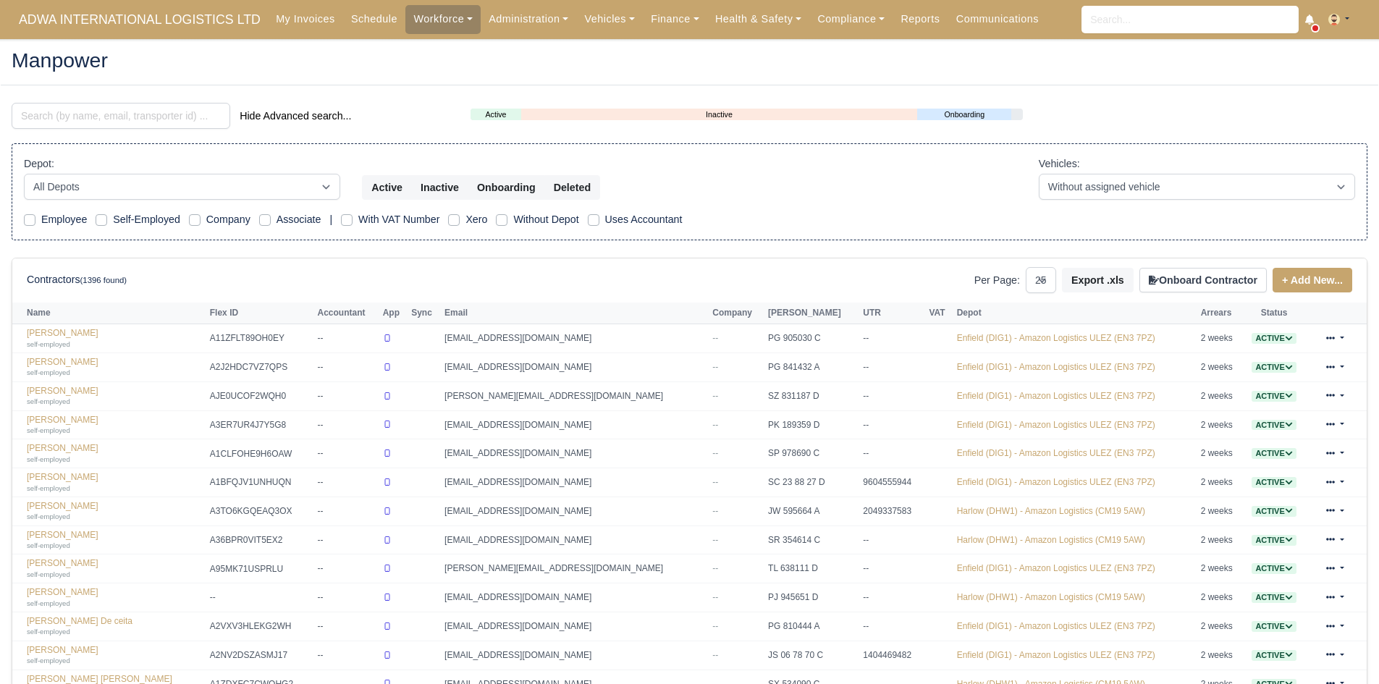
select select "25"
click at [89, 114] on input "search" at bounding box center [121, 116] width 219 height 26
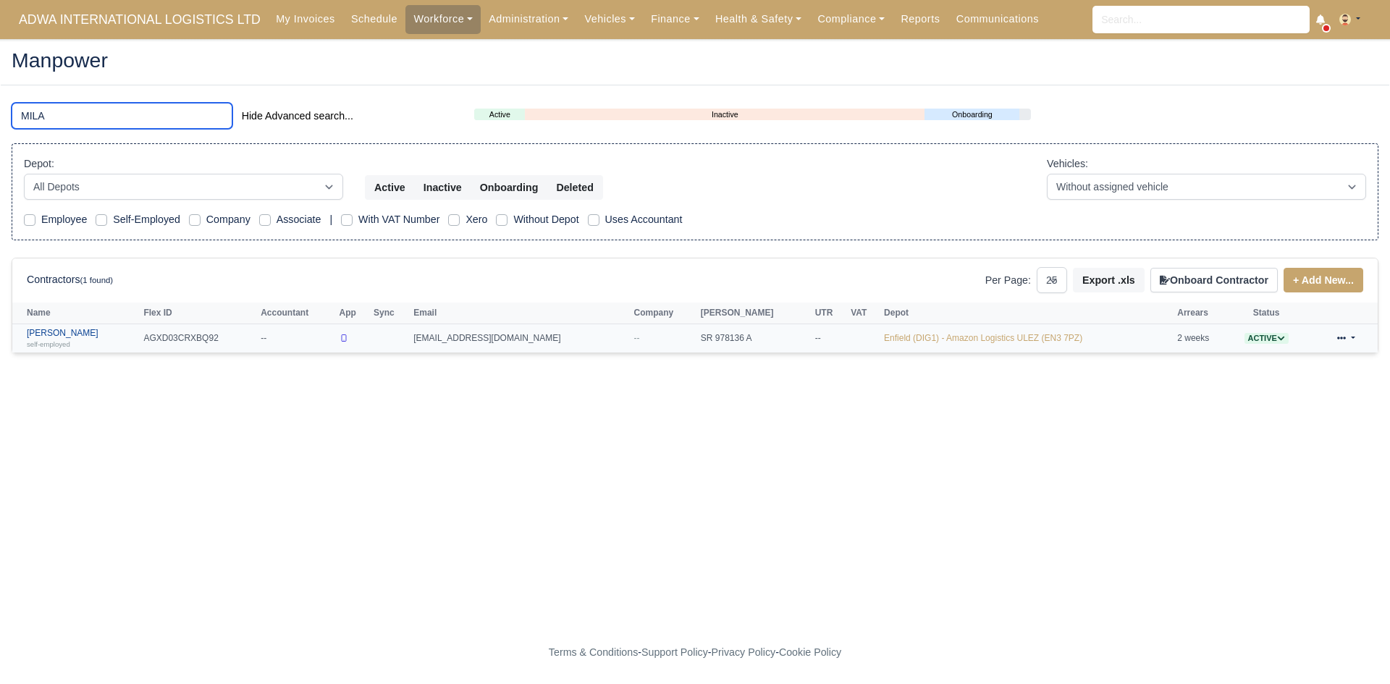
type input "MILA"
click at [79, 331] on link "Milad Alavinasab self-employed" at bounding box center [81, 338] width 109 height 21
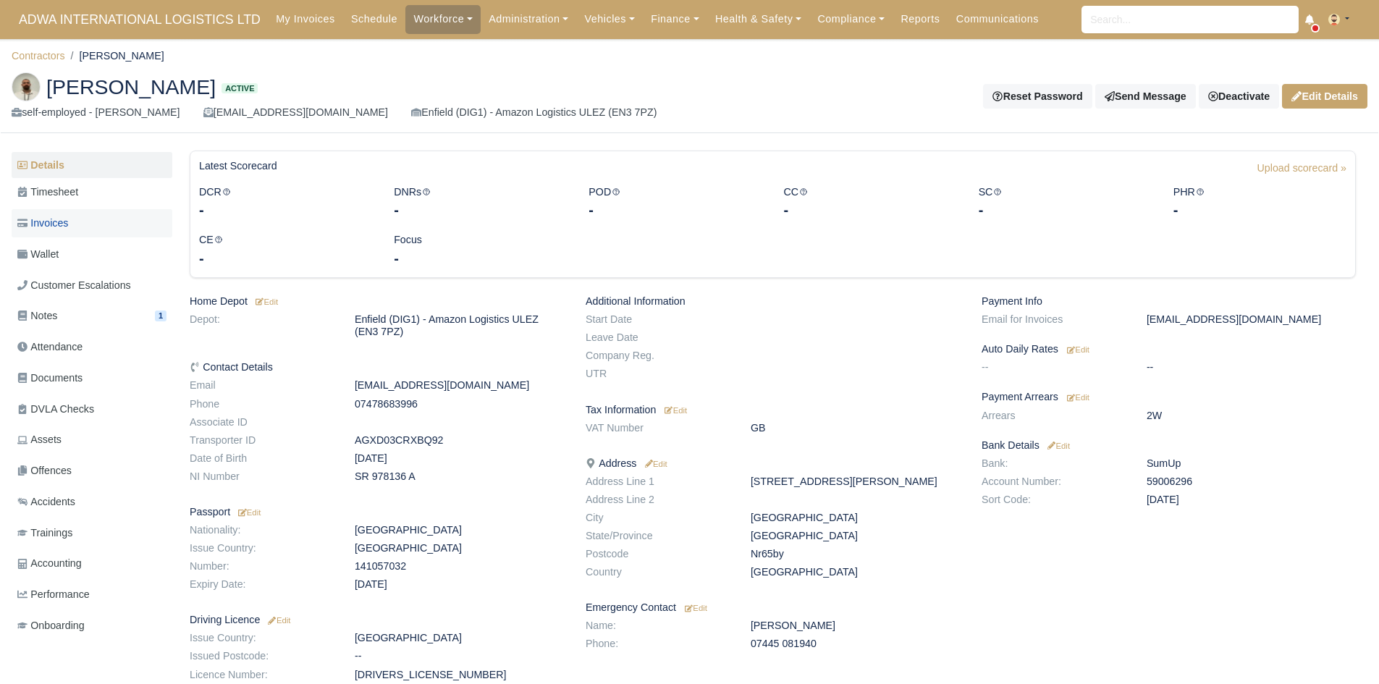
click at [71, 224] on link "Invoices" at bounding box center [92, 223] width 161 height 28
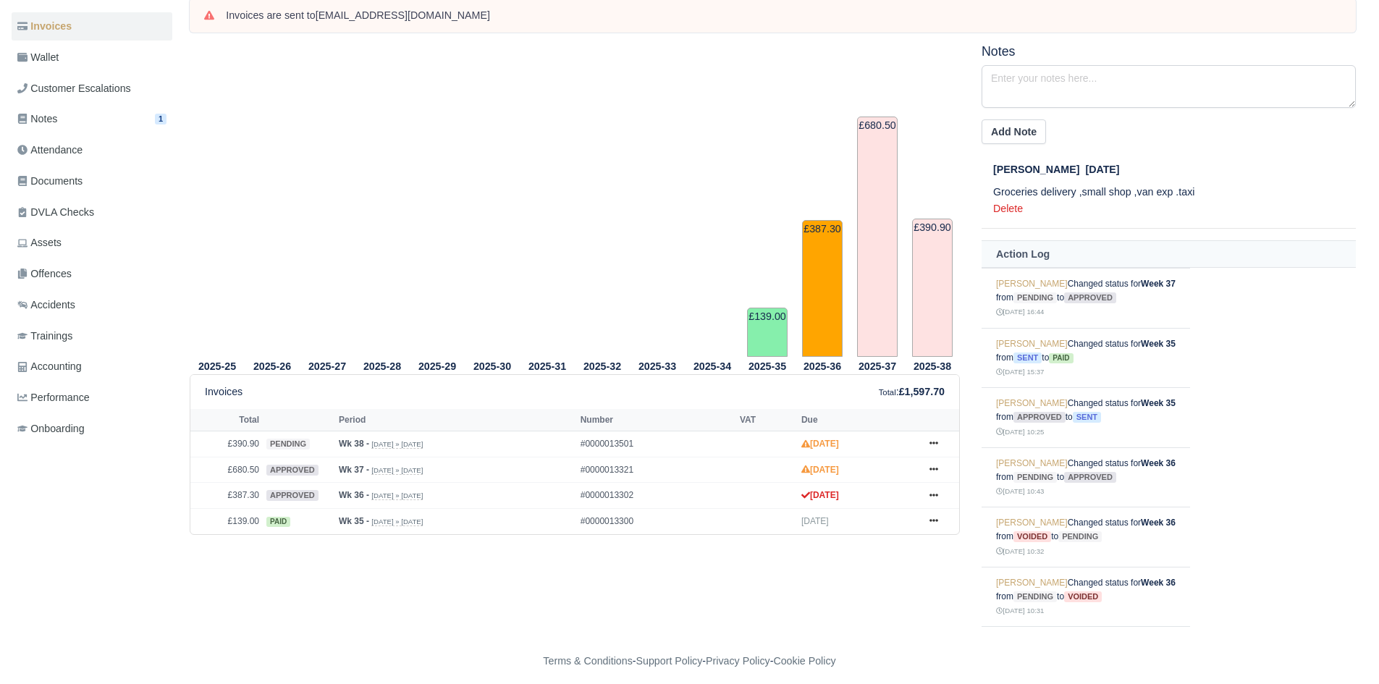
scroll to position [195, 0]
click at [934, 497] on icon at bounding box center [933, 497] width 9 height 3
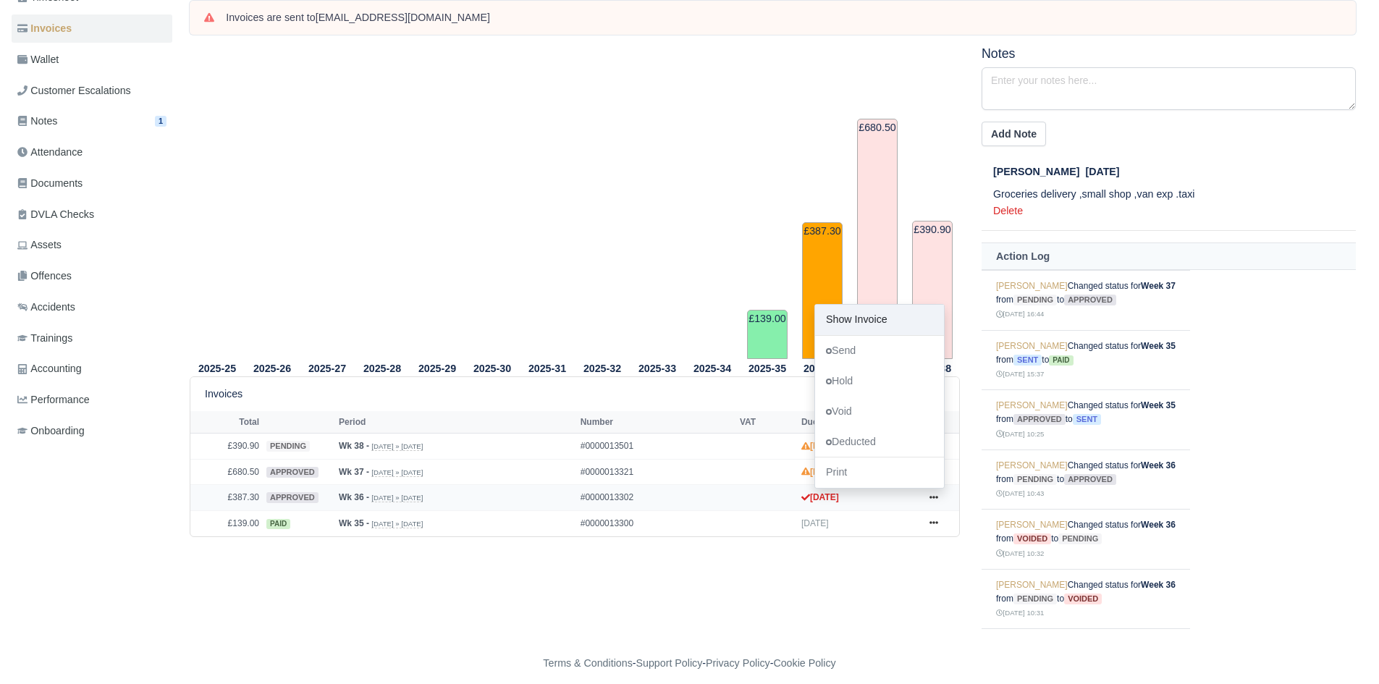
click at [866, 308] on link "Show Invoice" at bounding box center [879, 320] width 129 height 30
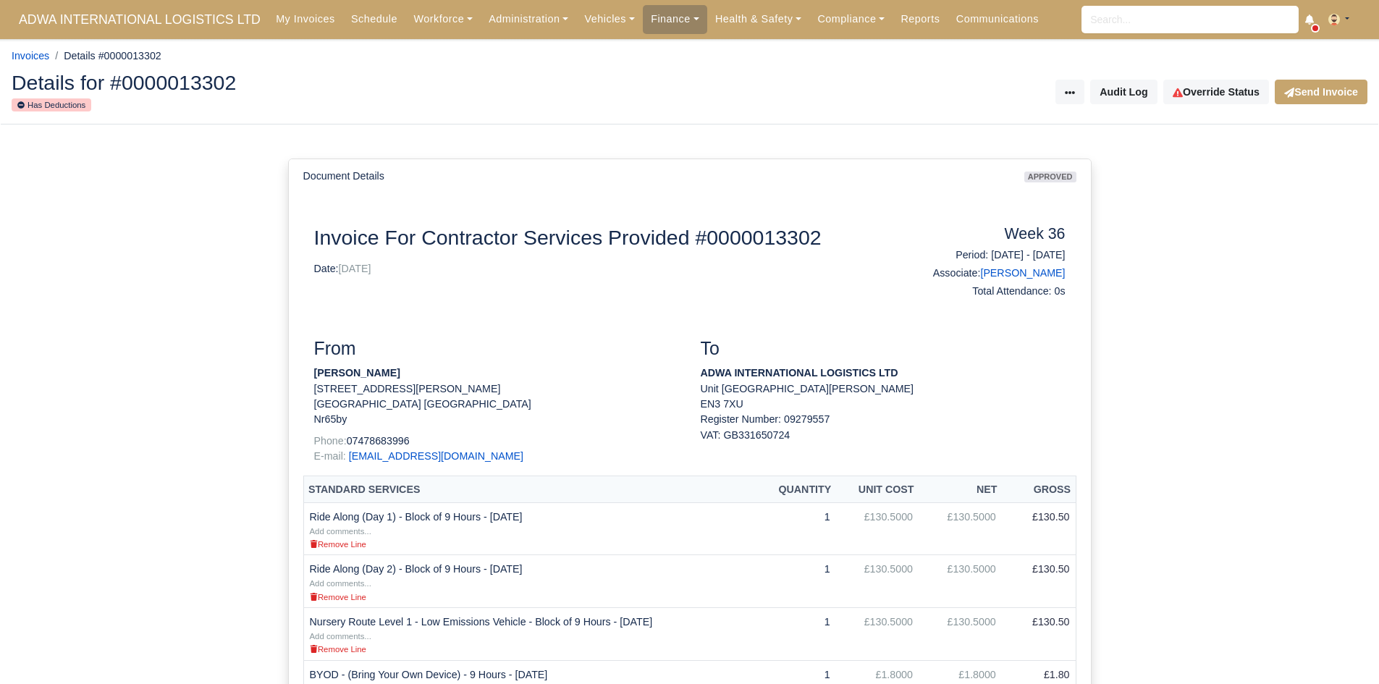
scroll to position [339, 0]
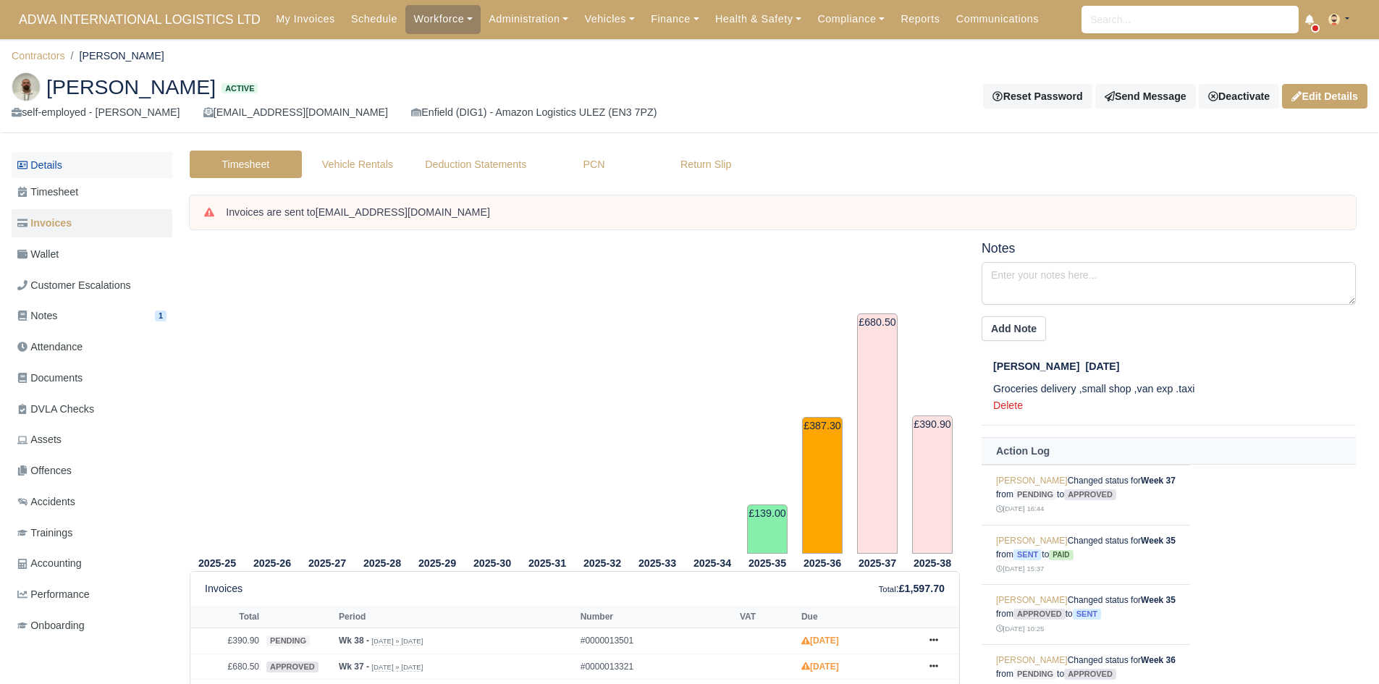
click at [91, 163] on link "Details" at bounding box center [92, 165] width 161 height 27
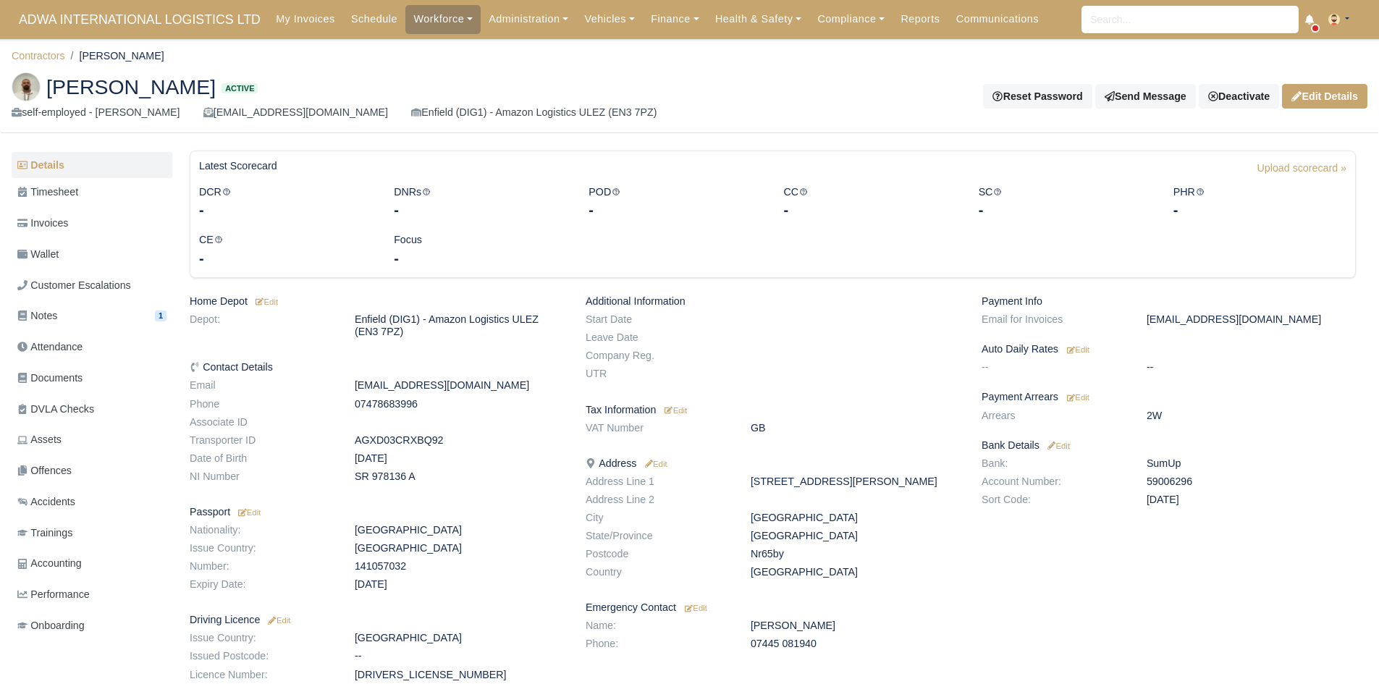
click at [1093, 400] on h6 "Payment Arrears Edit" at bounding box center [1168, 397] width 374 height 12
click at [1089, 400] on small "Edit" at bounding box center [1078, 397] width 22 height 9
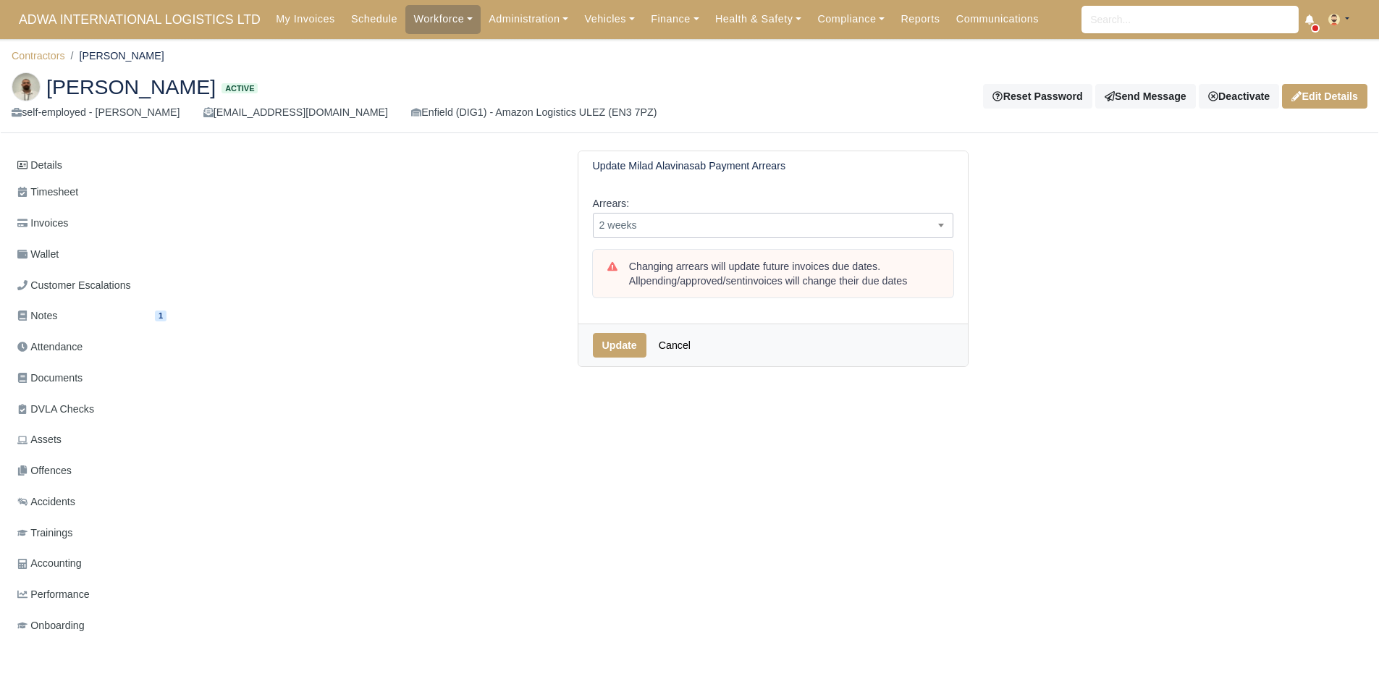
click at [719, 232] on span "2 weeks" at bounding box center [772, 225] width 359 height 18
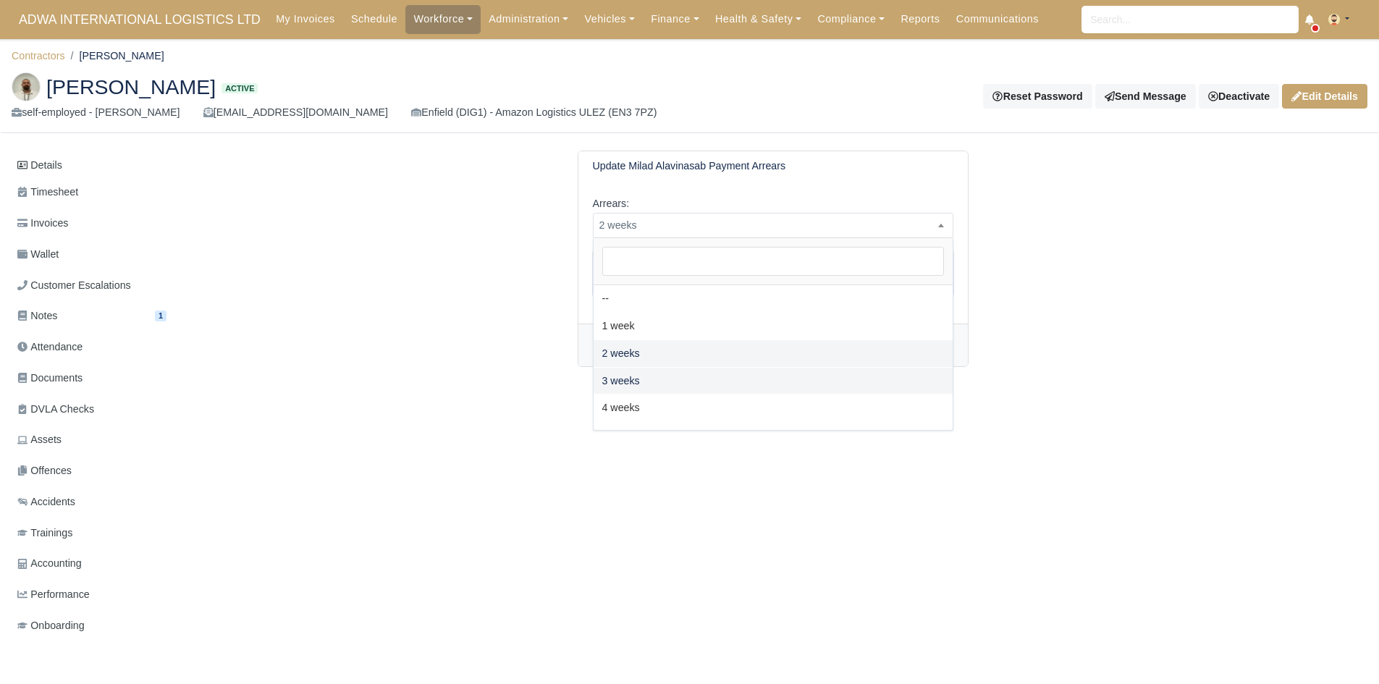
select select "3W"
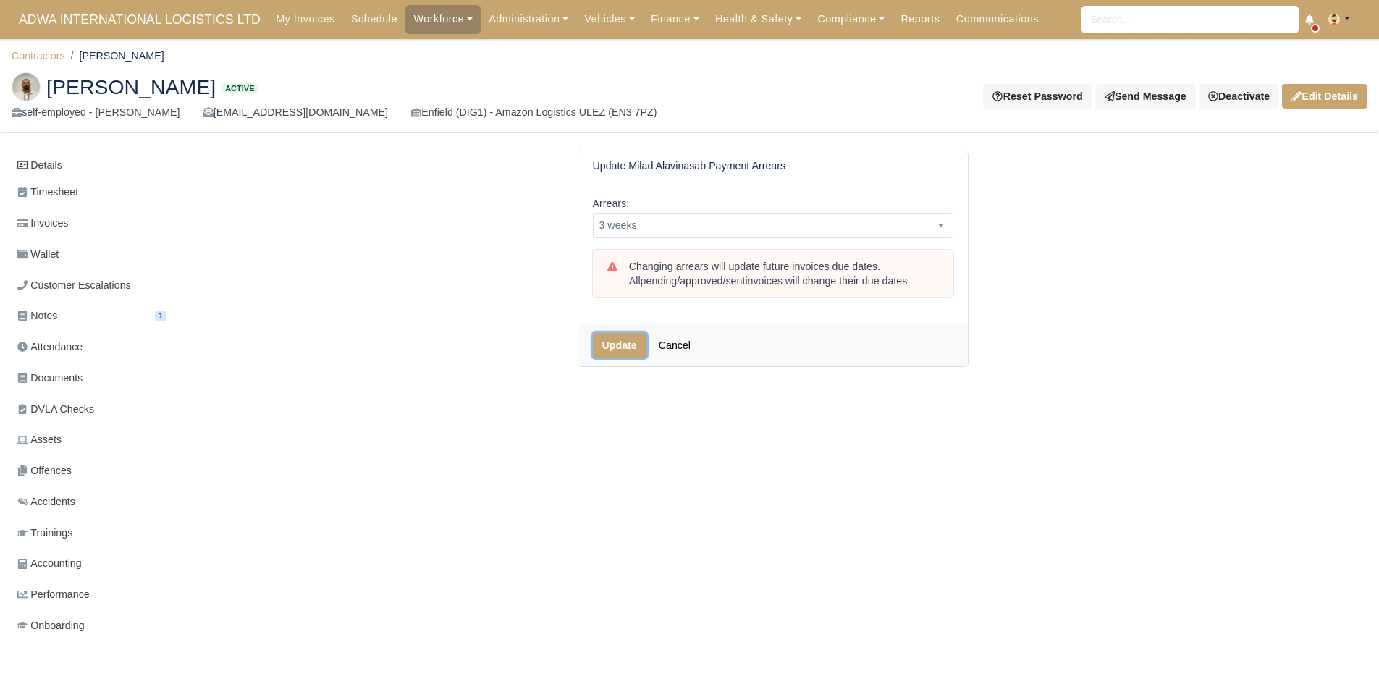
click at [620, 352] on button "Update" at bounding box center [620, 345] width 54 height 25
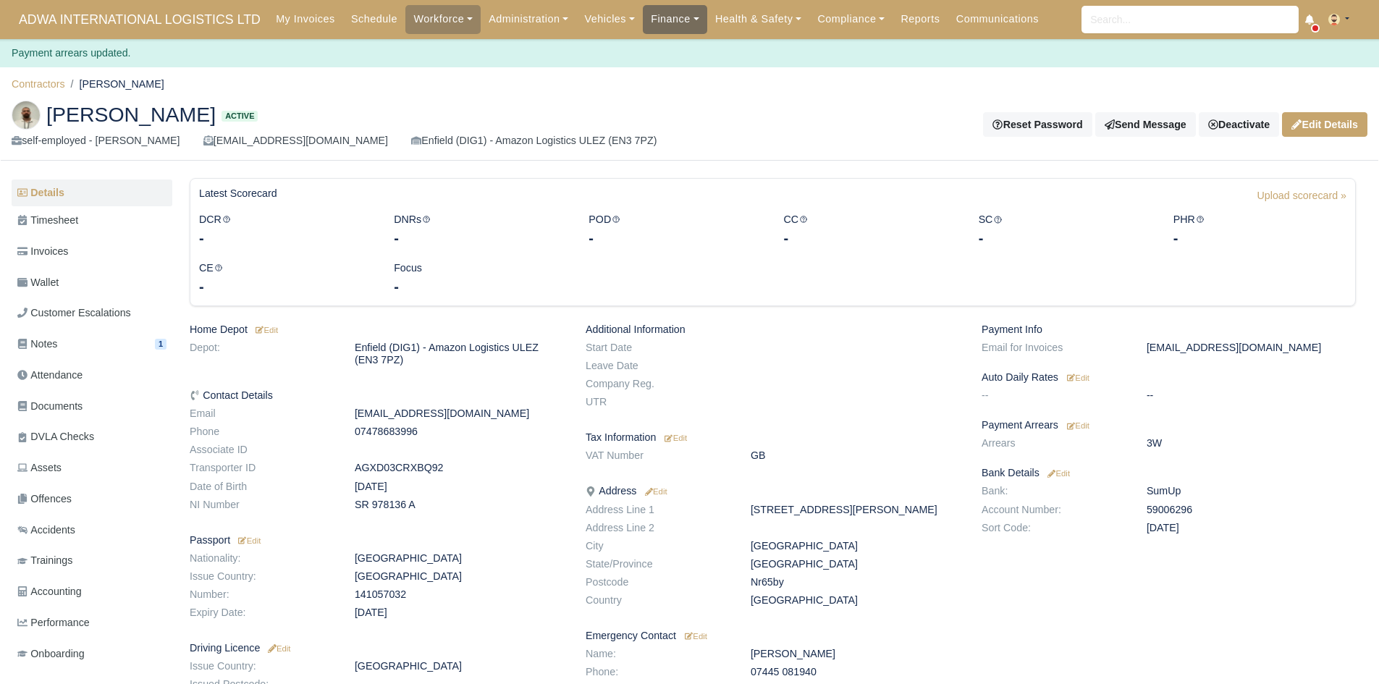
click at [669, 23] on link "Finance" at bounding box center [675, 19] width 64 height 28
click at [663, 46] on link "Invoices" at bounding box center [707, 51] width 117 height 30
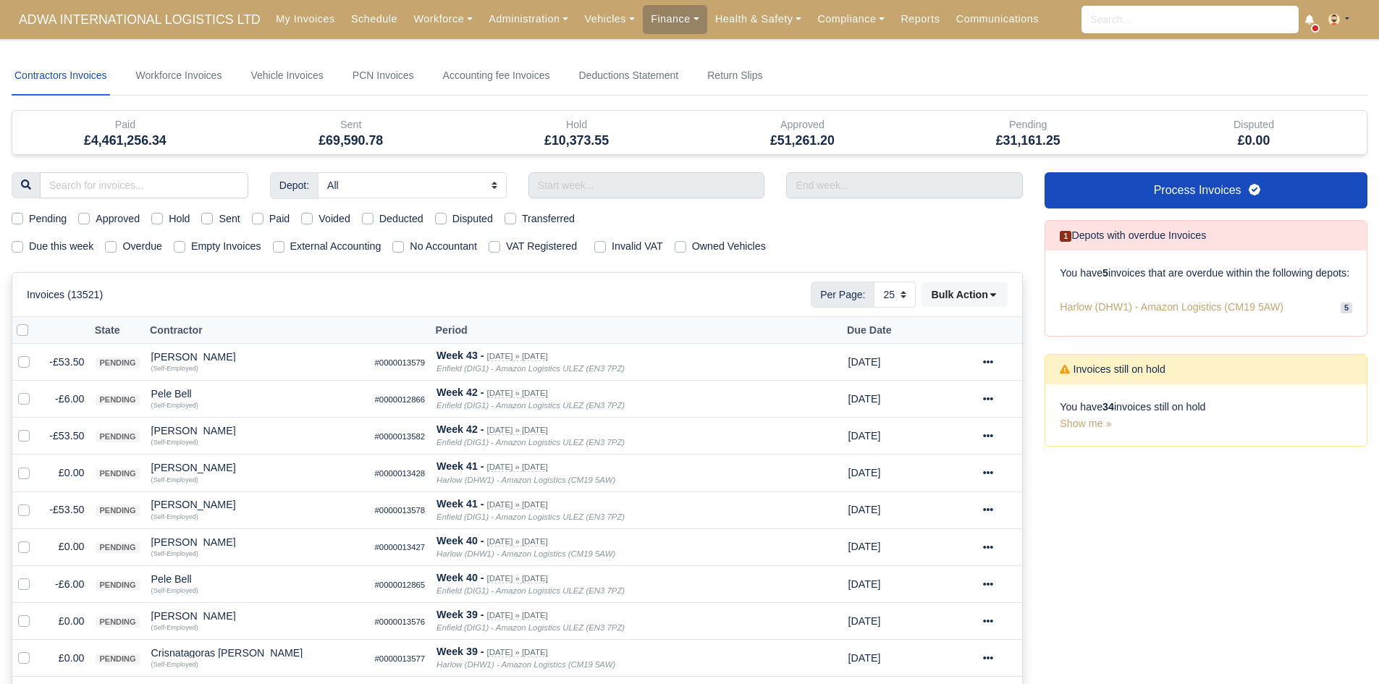
select select "25"
click at [41, 252] on label "Due this week" at bounding box center [61, 246] width 64 height 17
click at [23, 250] on input "Due this week" at bounding box center [18, 244] width 12 height 12
checkbox input "true"
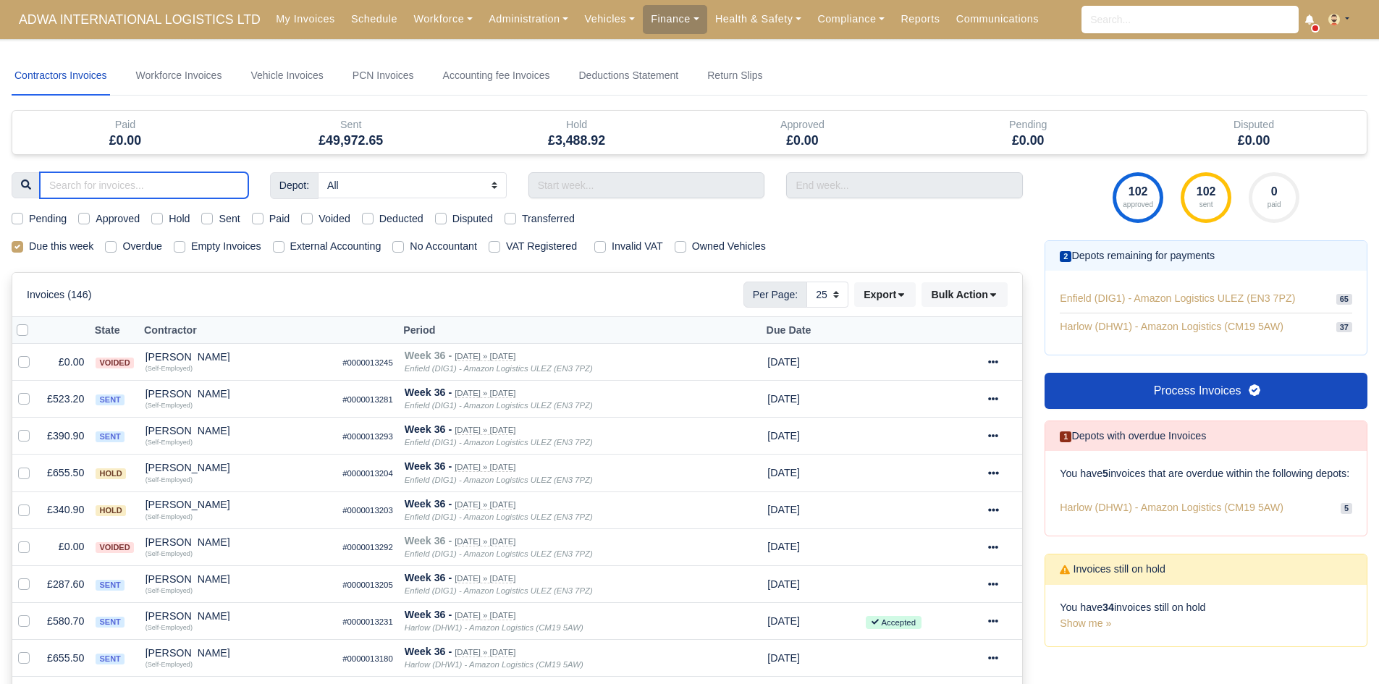
click at [108, 177] on input "search" at bounding box center [144, 185] width 208 height 26
type input "MIL"
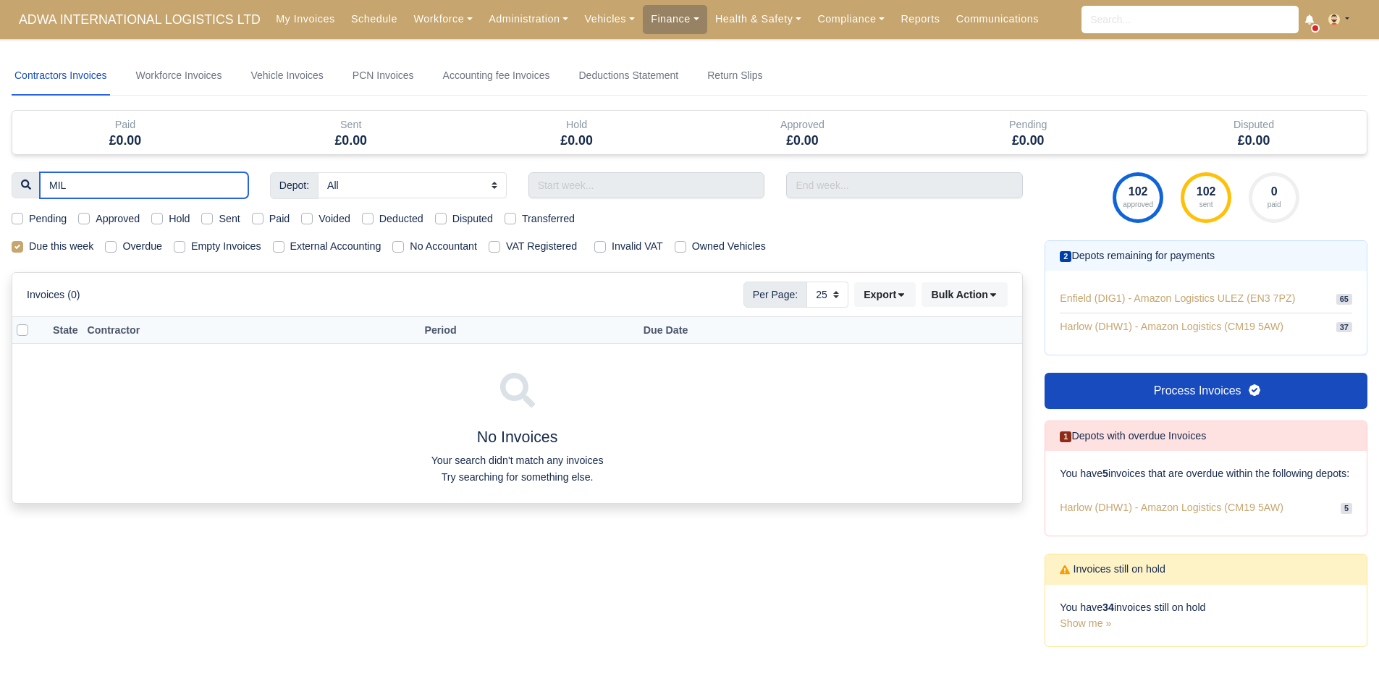
click at [231, 187] on input "MIL" at bounding box center [144, 185] width 208 height 26
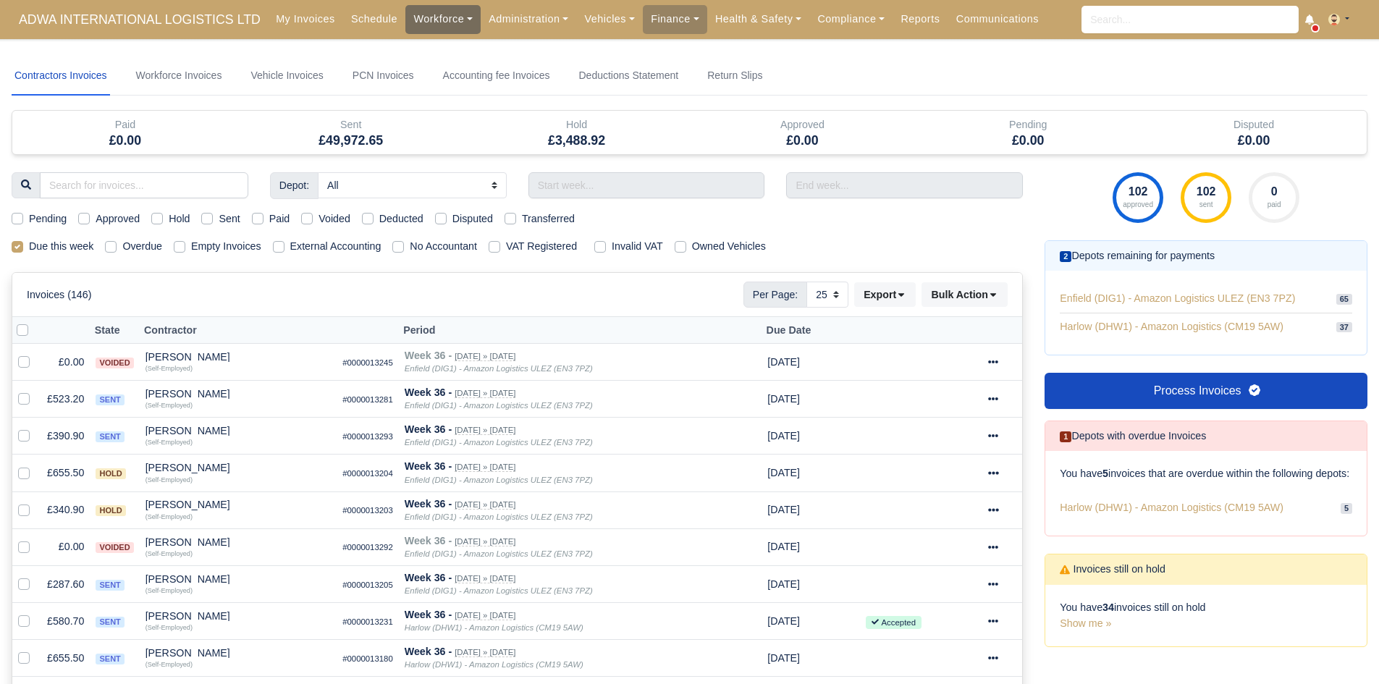
click at [428, 28] on link "Workforce" at bounding box center [442, 19] width 75 height 28
click at [428, 42] on link "Manpower" at bounding box center [470, 51] width 117 height 30
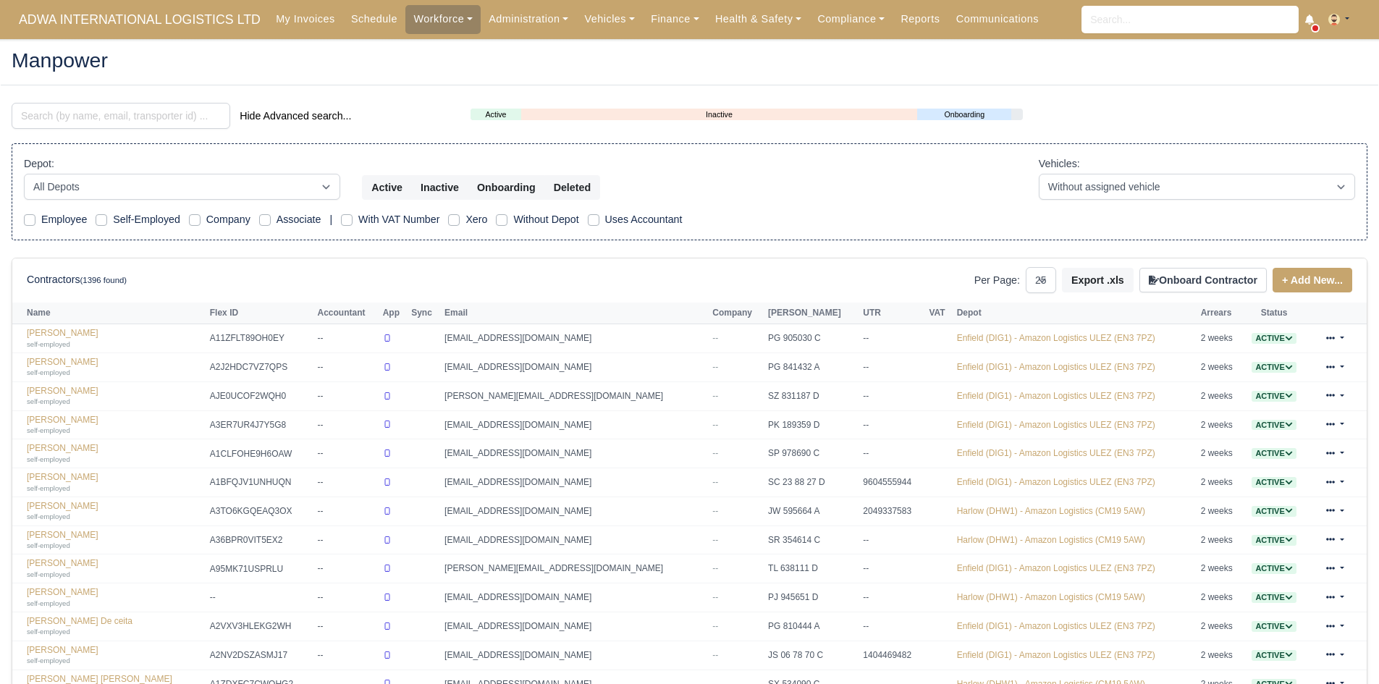
select select "25"
click at [96, 127] on input "search" at bounding box center [121, 116] width 219 height 26
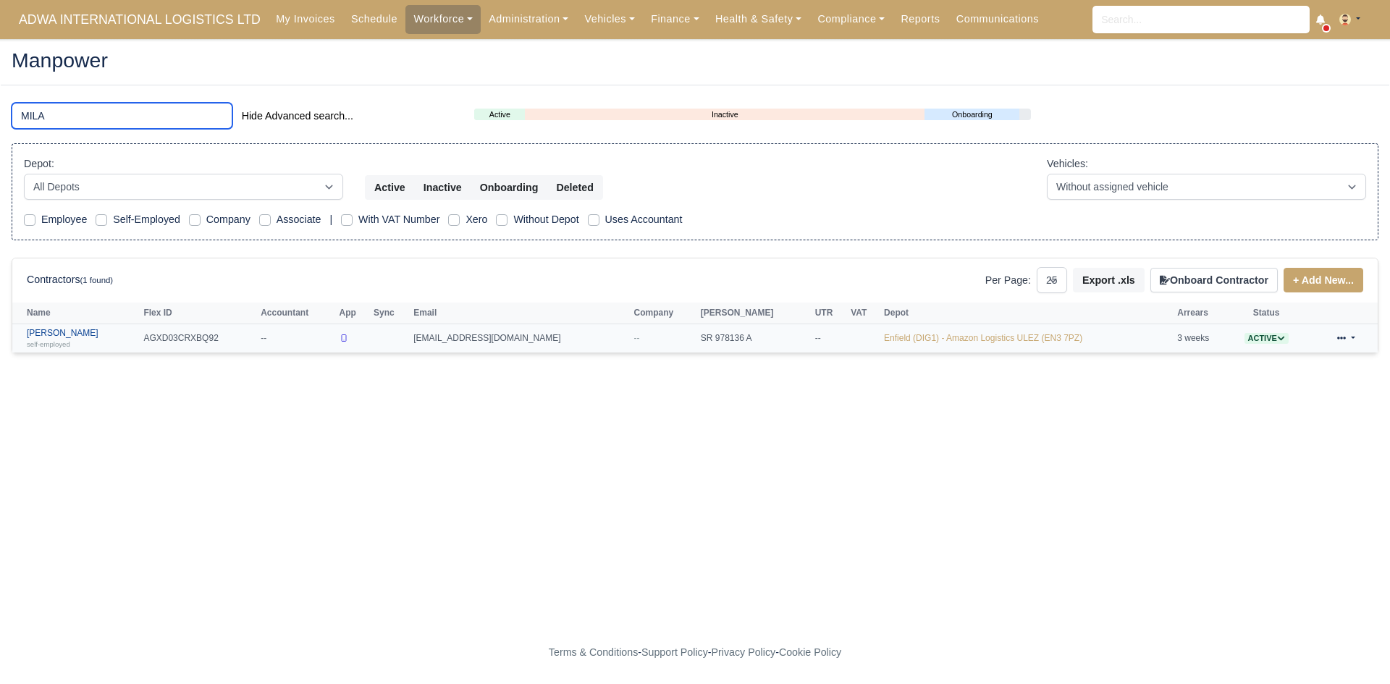
type input "MILA"
click at [72, 330] on link "[PERSON_NAME] self-employed" at bounding box center [81, 338] width 109 height 21
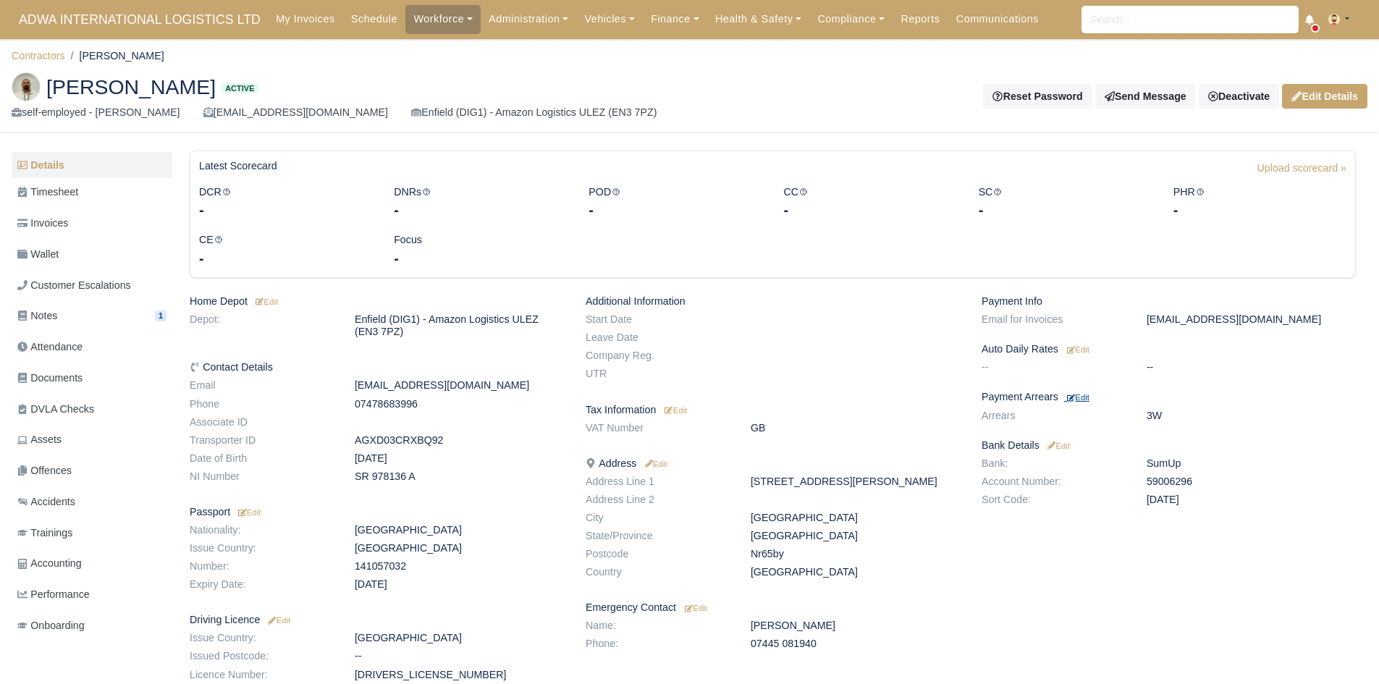
click at [1075, 395] on small "Edit" at bounding box center [1078, 397] width 22 height 9
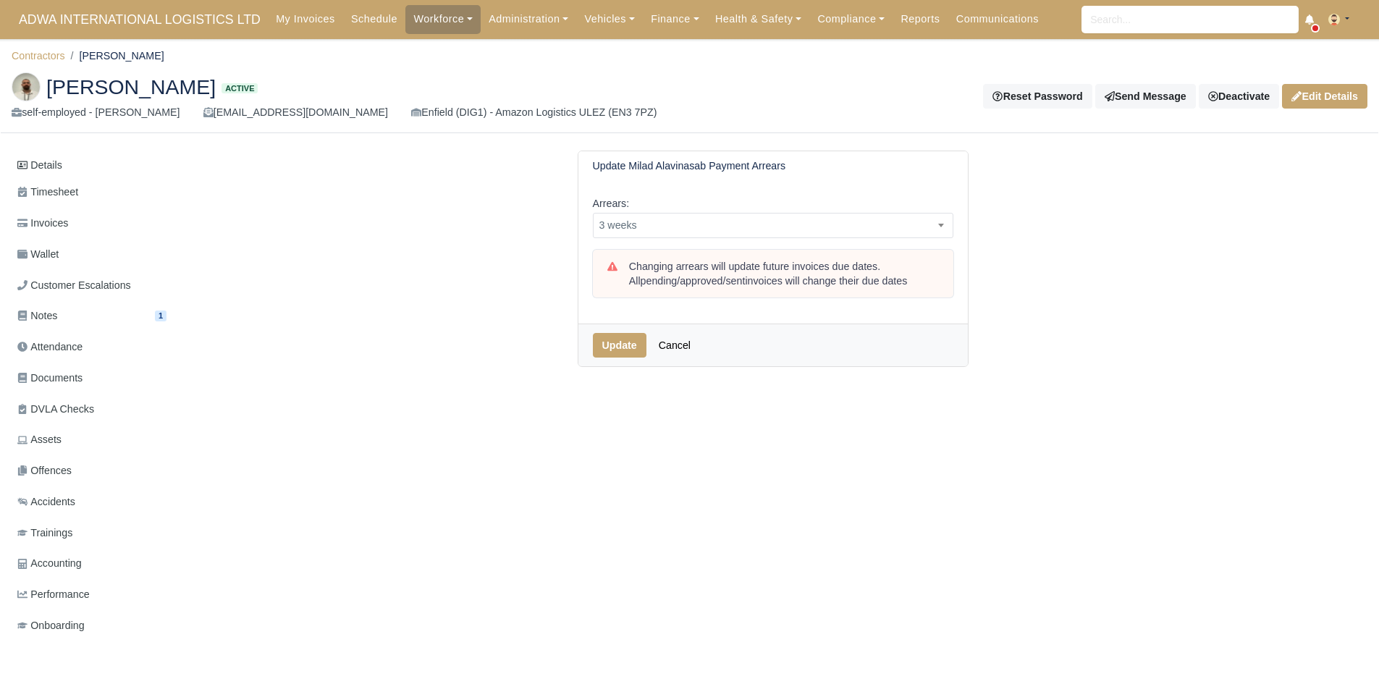
click at [809, 239] on div "Arrears: -- 1 week 2 weeks 3 weeks 4 weeks 5 weeks 6 weeks 7 weeks 8 weeks 9 we…" at bounding box center [772, 252] width 389 height 143
click at [796, 229] on span "3 weeks" at bounding box center [772, 225] width 359 height 18
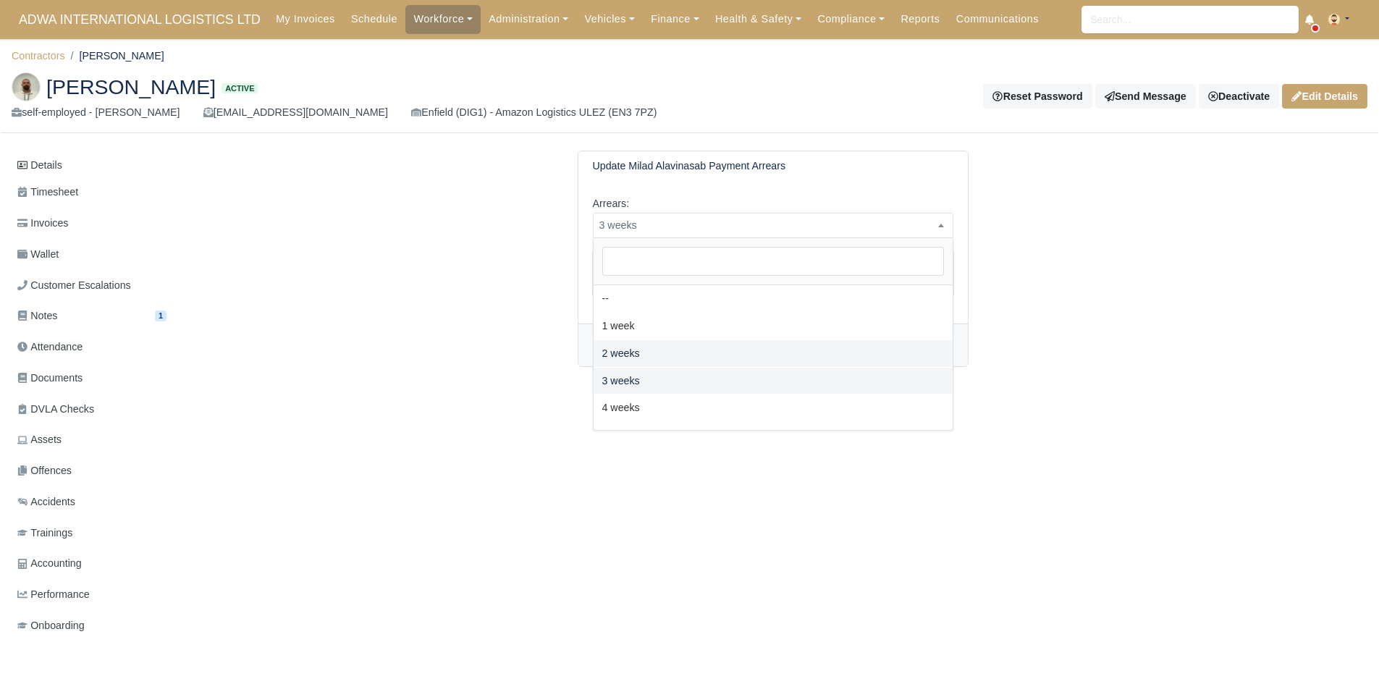
select select "2W"
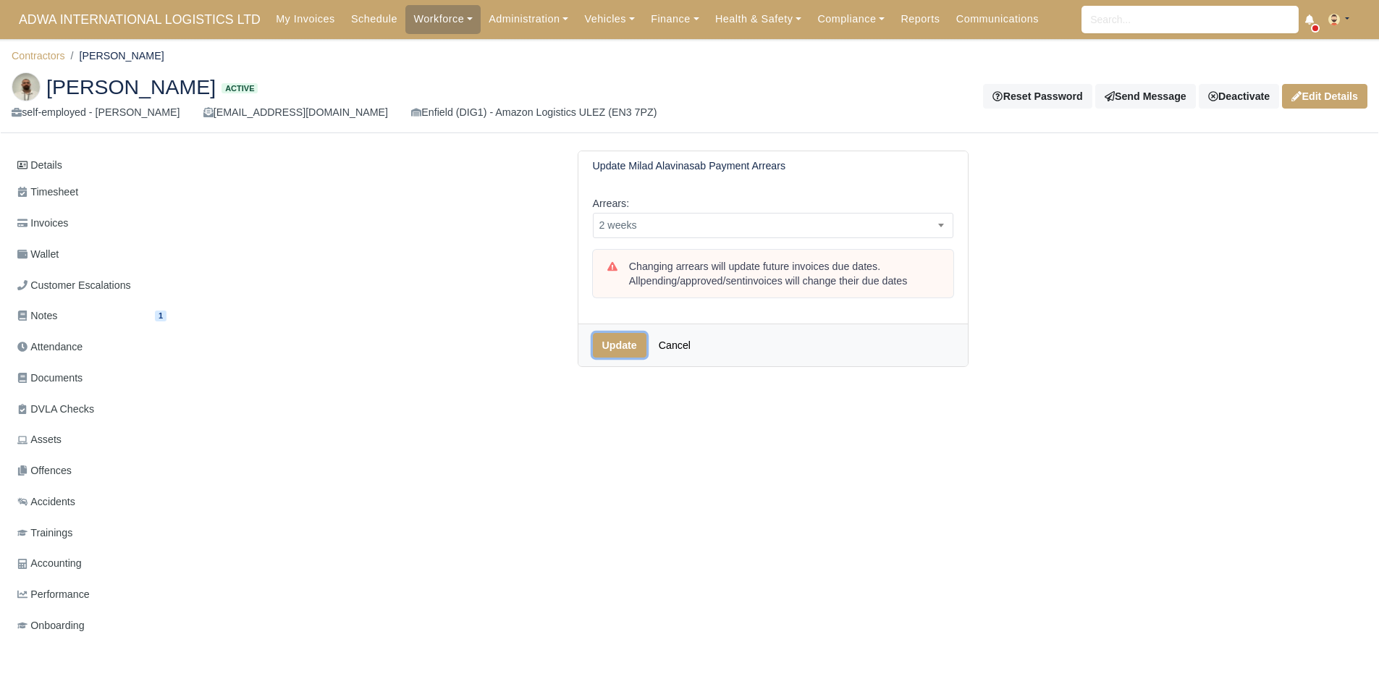
click at [601, 344] on button "Update" at bounding box center [620, 345] width 54 height 25
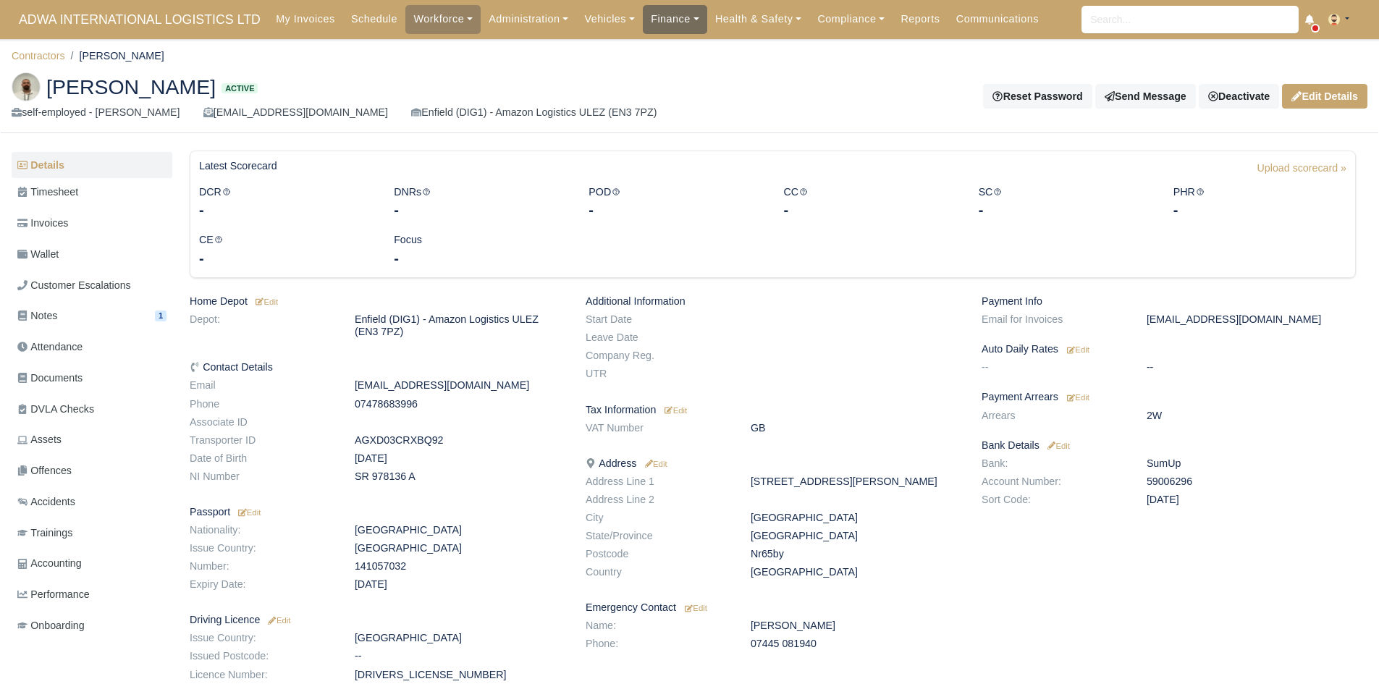
click at [667, 28] on link "Finance" at bounding box center [675, 19] width 64 height 28
click at [659, 44] on link "Invoices" at bounding box center [707, 51] width 117 height 30
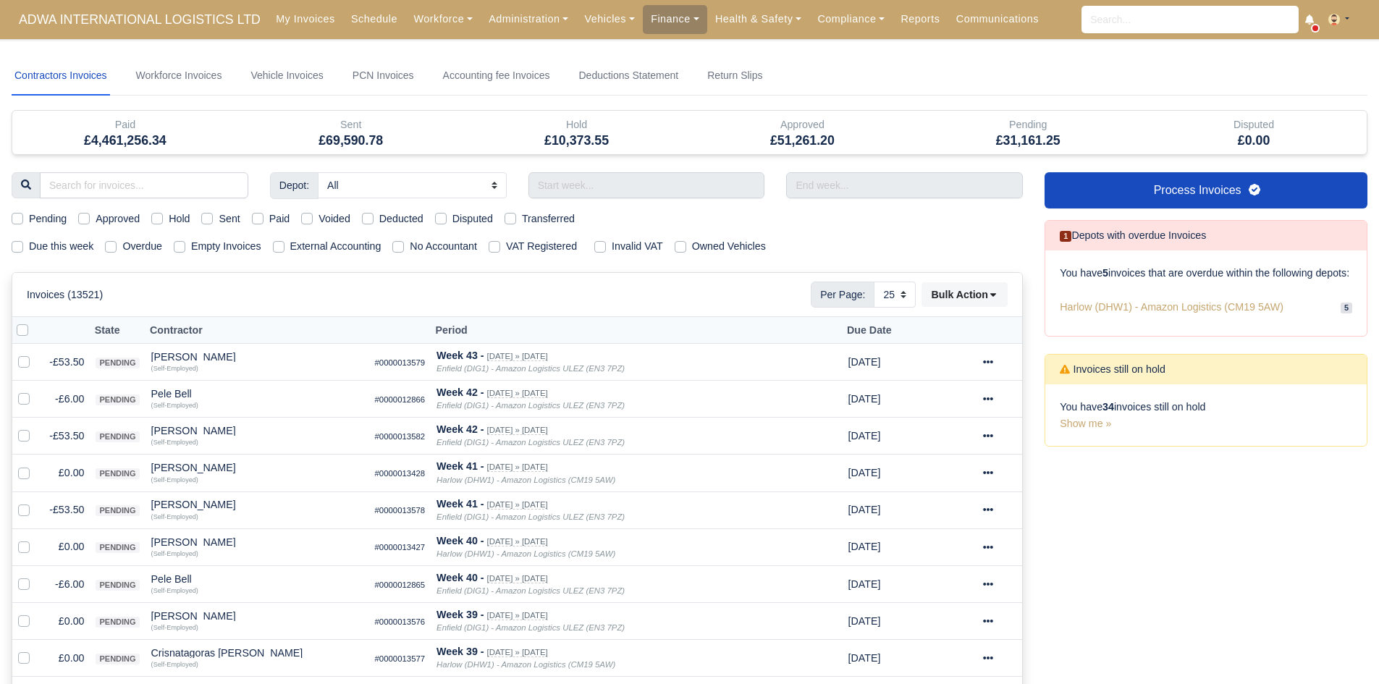
select select "25"
click at [151, 176] on input "search" at bounding box center [144, 185] width 208 height 26
click at [98, 195] on input "search" at bounding box center [144, 185] width 208 height 26
type input "MILA"
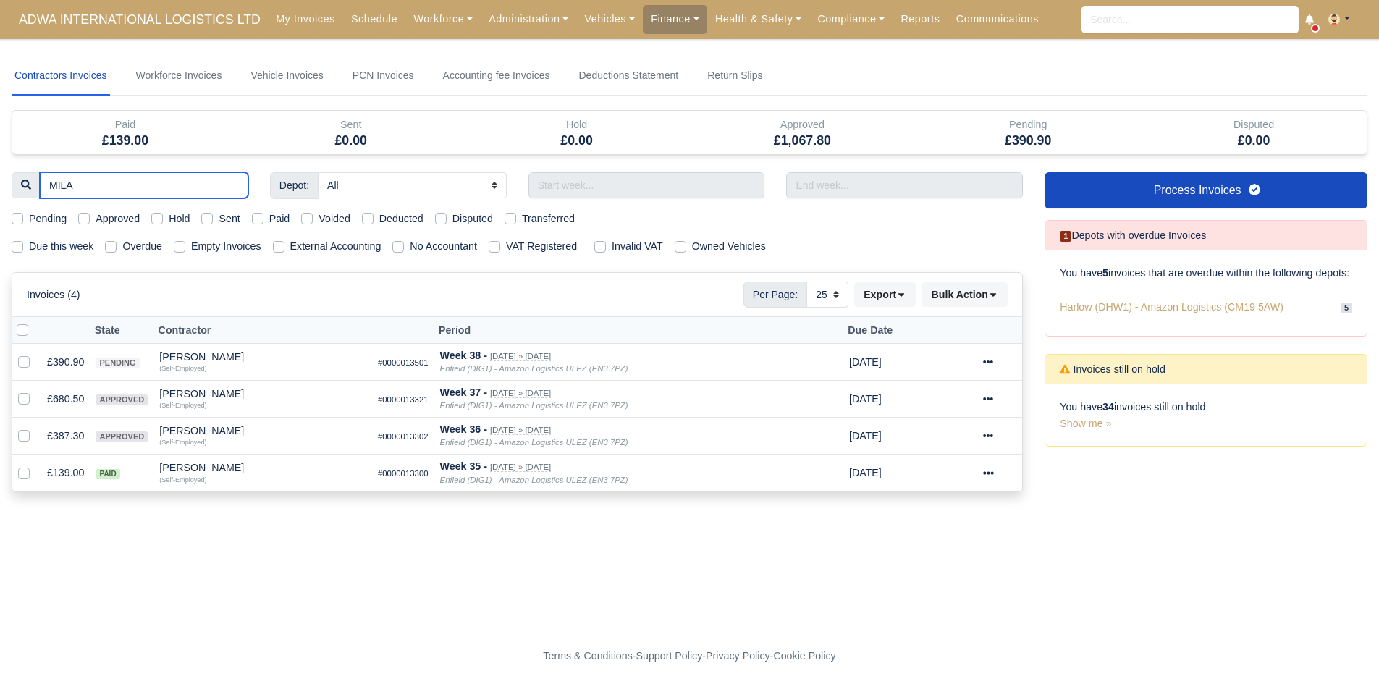
type input "MILA"
click at [31, 244] on label "Due this week" at bounding box center [61, 246] width 64 height 17
click at [23, 244] on input "Due this week" at bounding box center [18, 244] width 12 height 12
checkbox input "true"
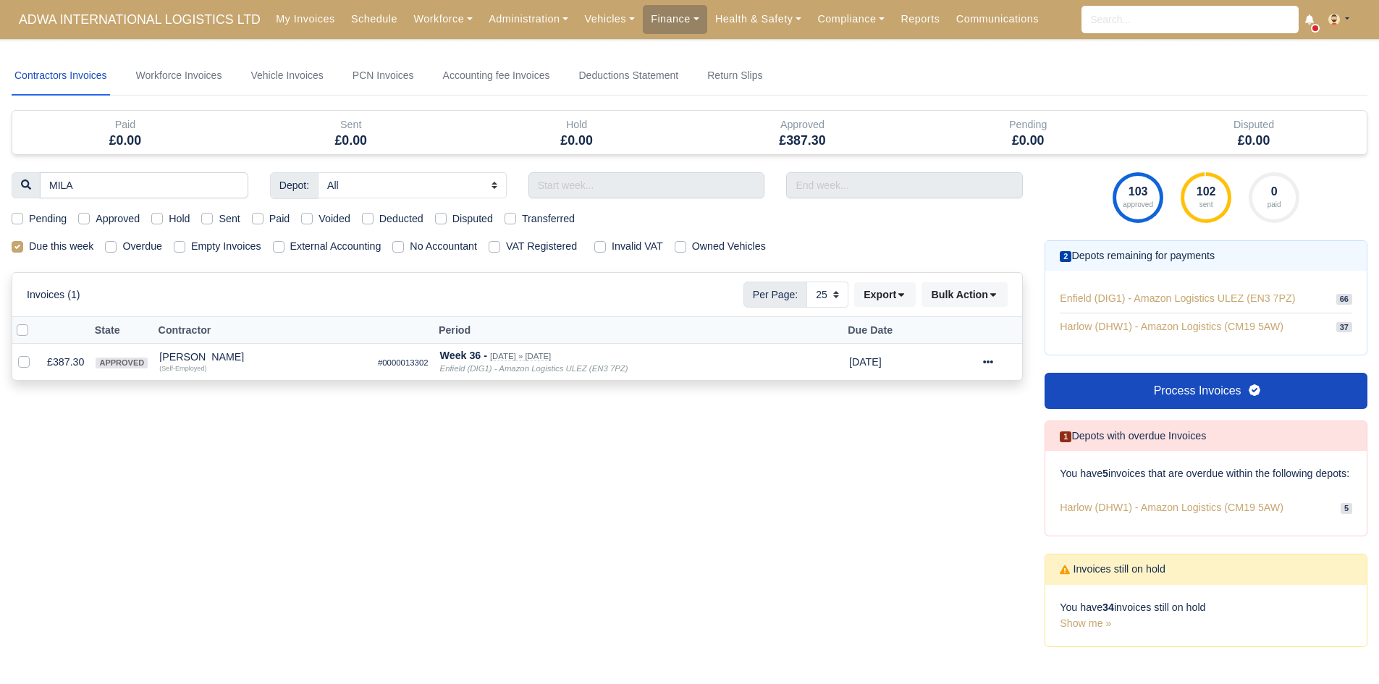
click at [31, 244] on label "Due this week" at bounding box center [61, 246] width 64 height 17
click at [23, 244] on input "Due this week" at bounding box center [18, 244] width 12 height 12
checkbox input "false"
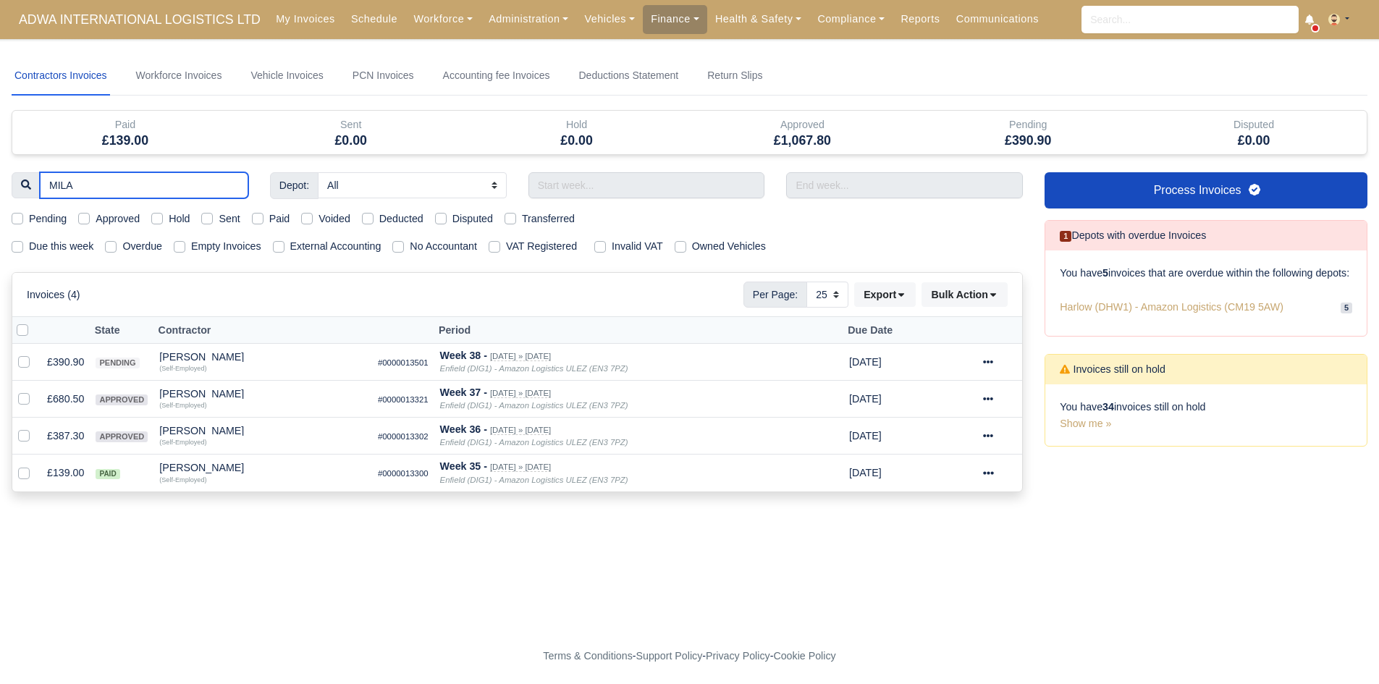
click at [235, 184] on input "MILA" at bounding box center [144, 185] width 208 height 26
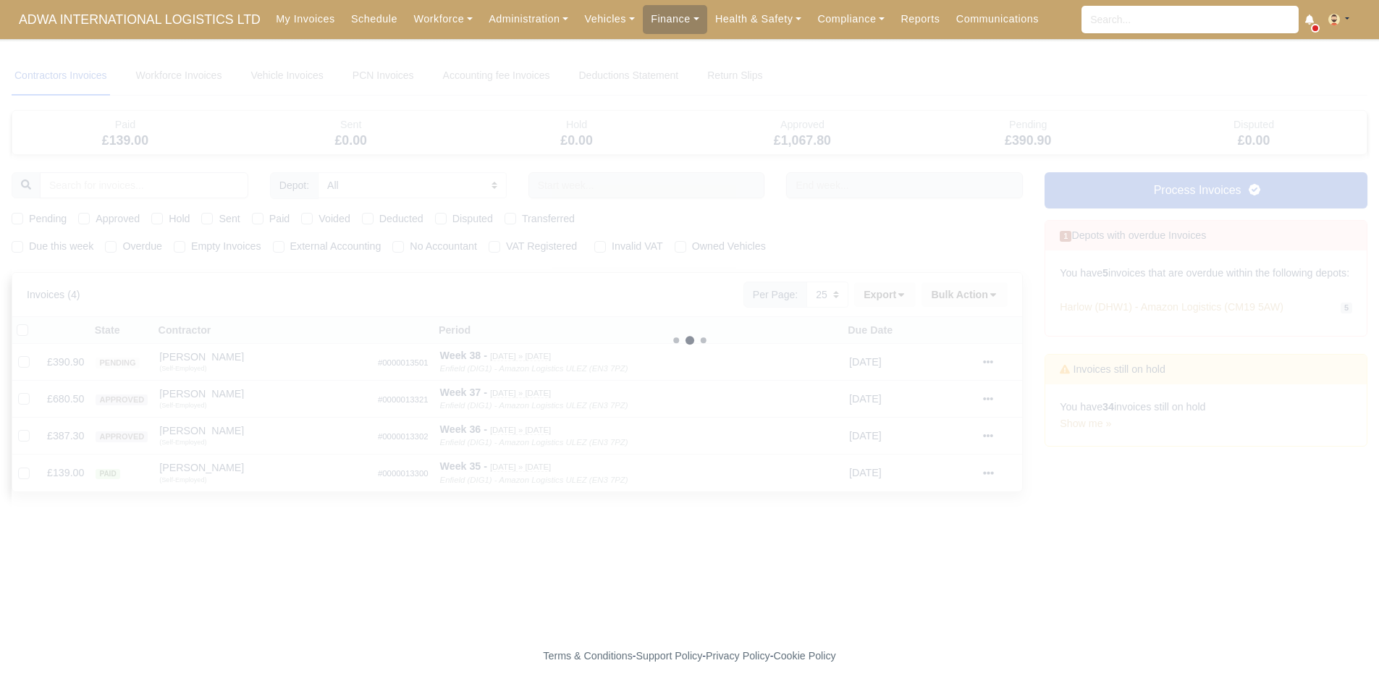
click at [76, 247] on div at bounding box center [690, 340] width 1356 height 568
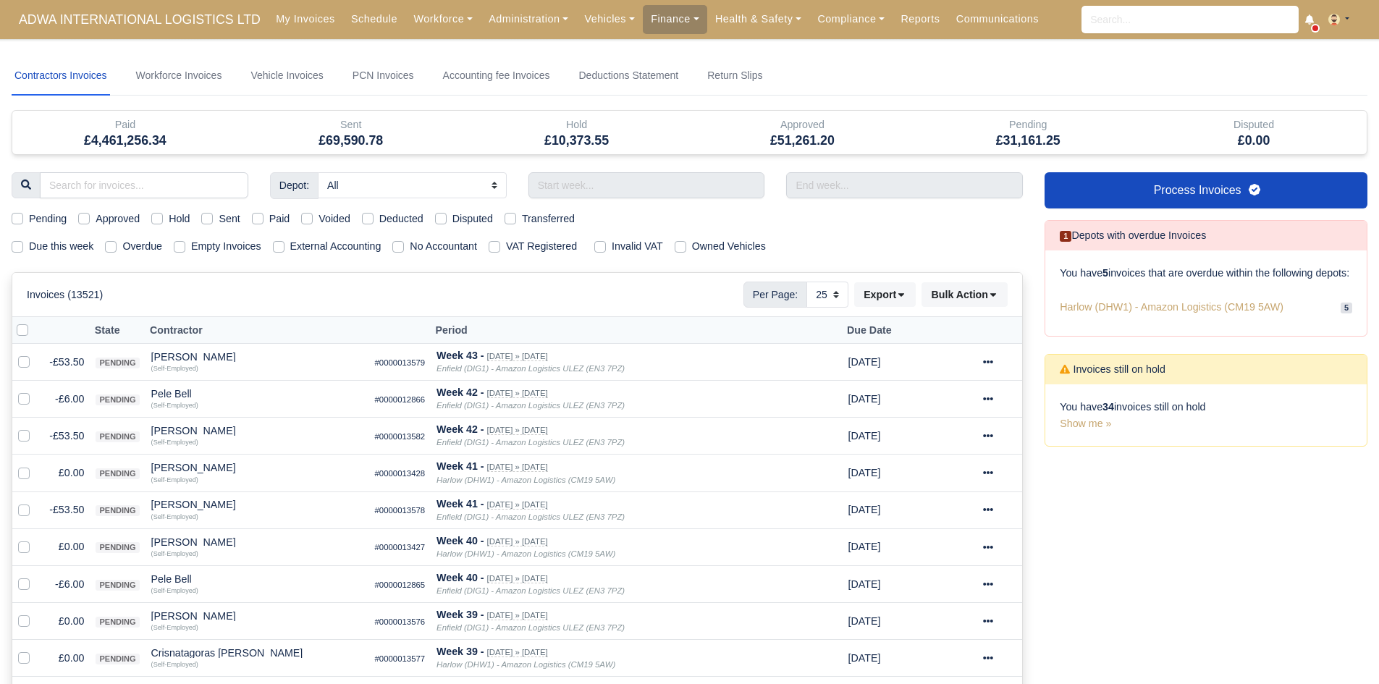
click at [66, 247] on label "Due this week" at bounding box center [61, 246] width 64 height 17
click at [23, 247] on input "Due this week" at bounding box center [18, 244] width 12 height 12
checkbox input "true"
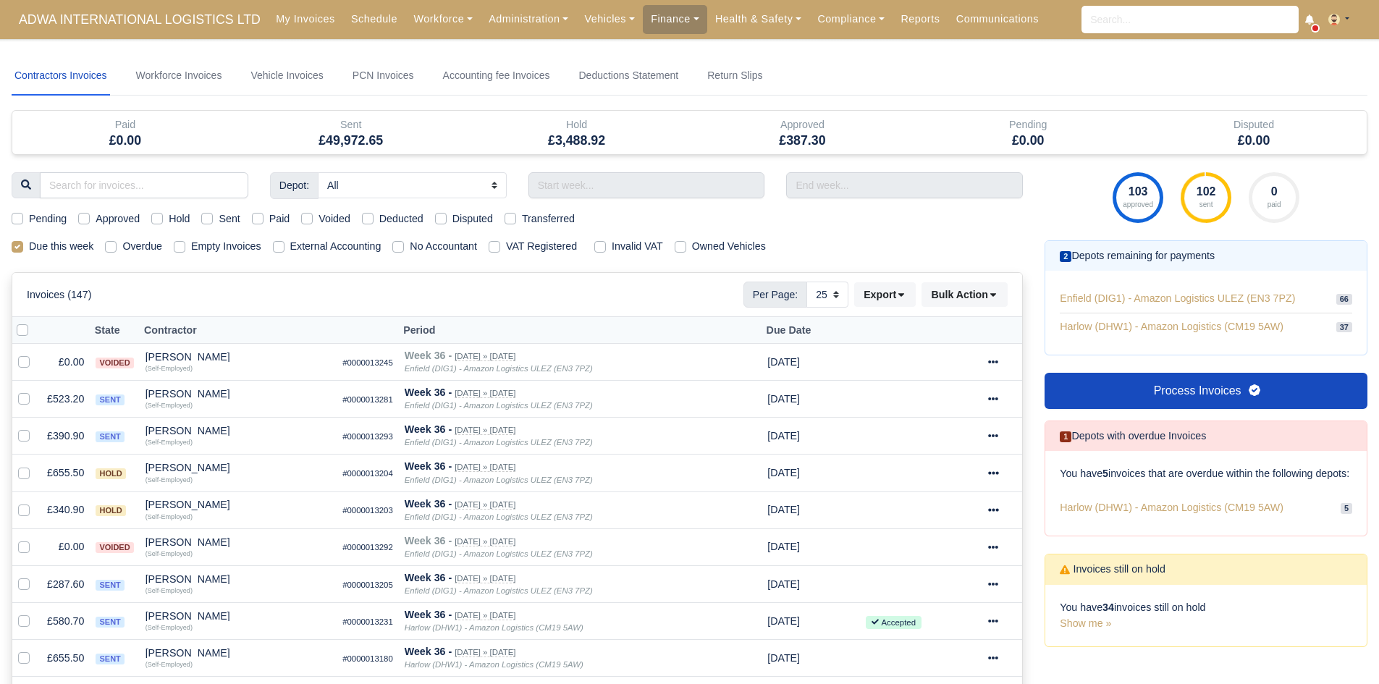
click at [111, 221] on label "Approved" at bounding box center [118, 219] width 44 height 17
click at [90, 221] on input "Approved" at bounding box center [84, 217] width 12 height 12
checkbox input "true"
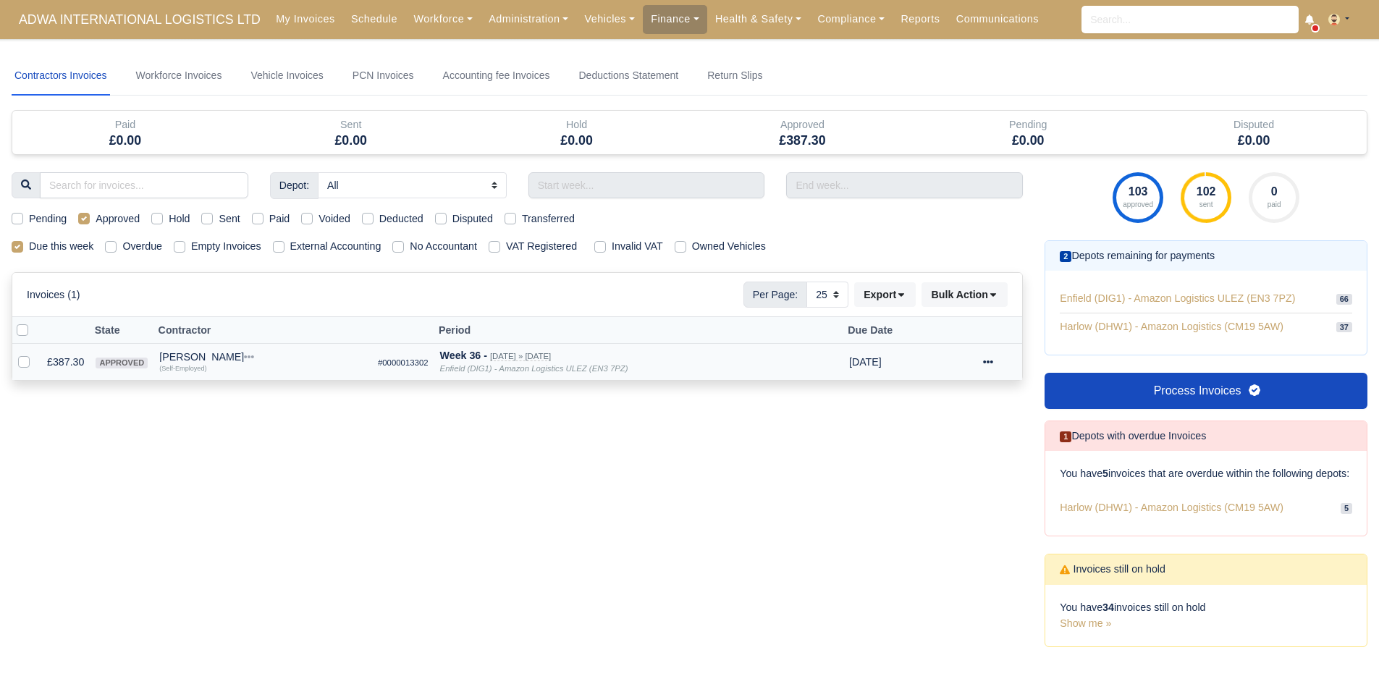
click at [989, 366] on icon at bounding box center [988, 362] width 10 height 10
click at [974, 410] on link "Show Invoice" at bounding box center [951, 406] width 129 height 22
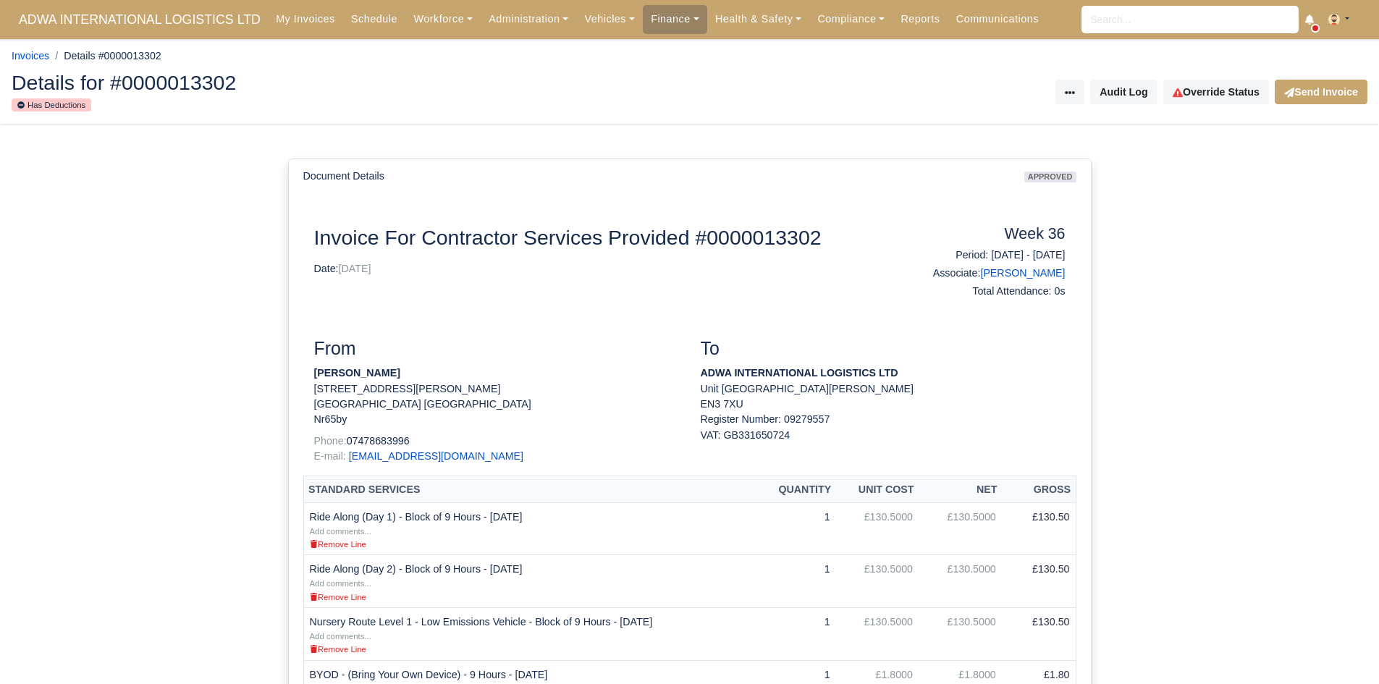
click at [1227, 106] on div "Details for #0000013302 Has Deductions Invoice Actions Put on Hold Void Invoice…" at bounding box center [689, 93] width 1377 height 64
click at [1224, 96] on link "Override Status" at bounding box center [1216, 92] width 106 height 25
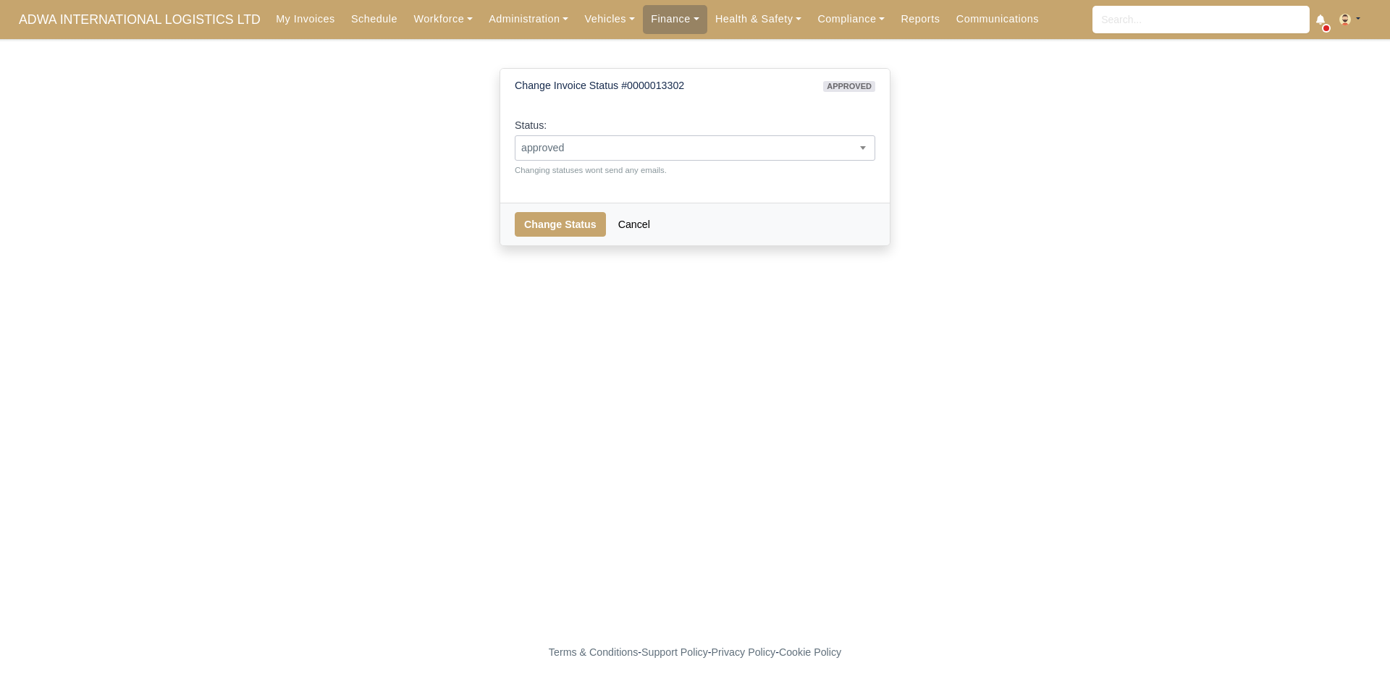
click at [737, 147] on span "approved" at bounding box center [694, 148] width 359 height 18
select select "sent"
click at [556, 232] on button "Change Status" at bounding box center [560, 224] width 91 height 25
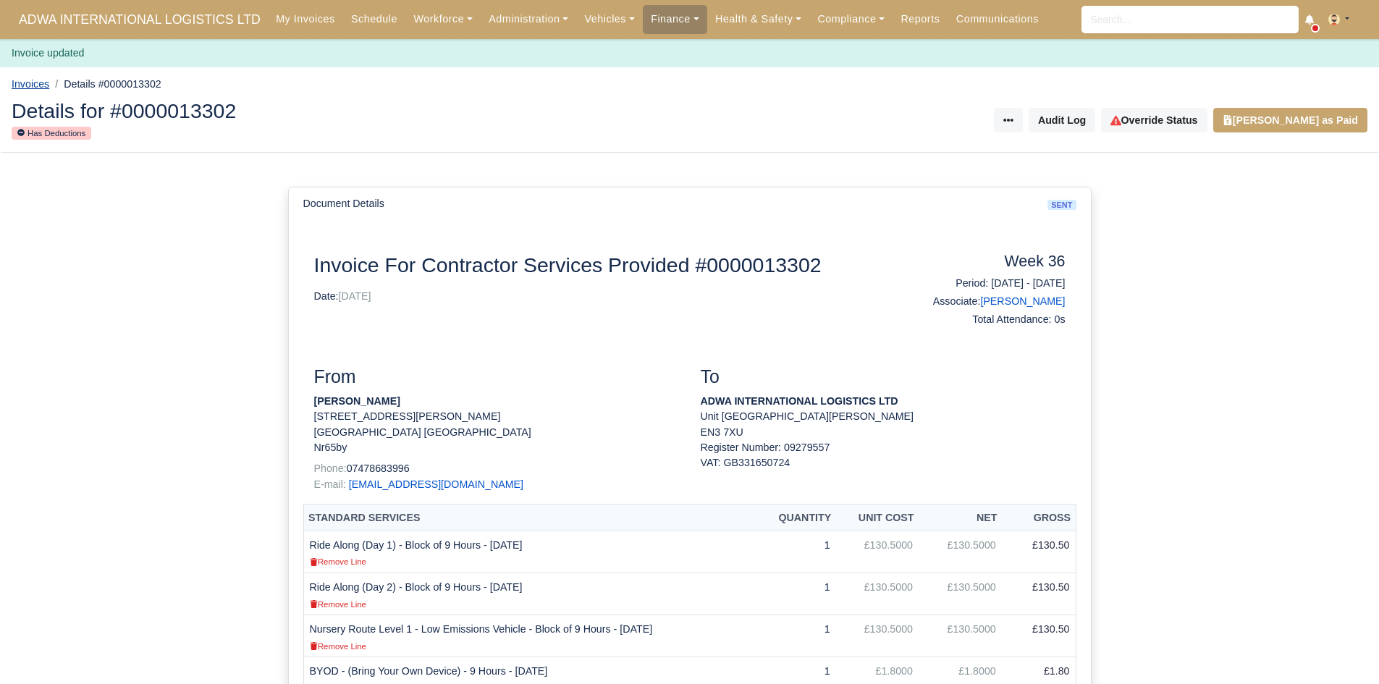
click at [41, 87] on link "Invoices" at bounding box center [31, 84] width 38 height 12
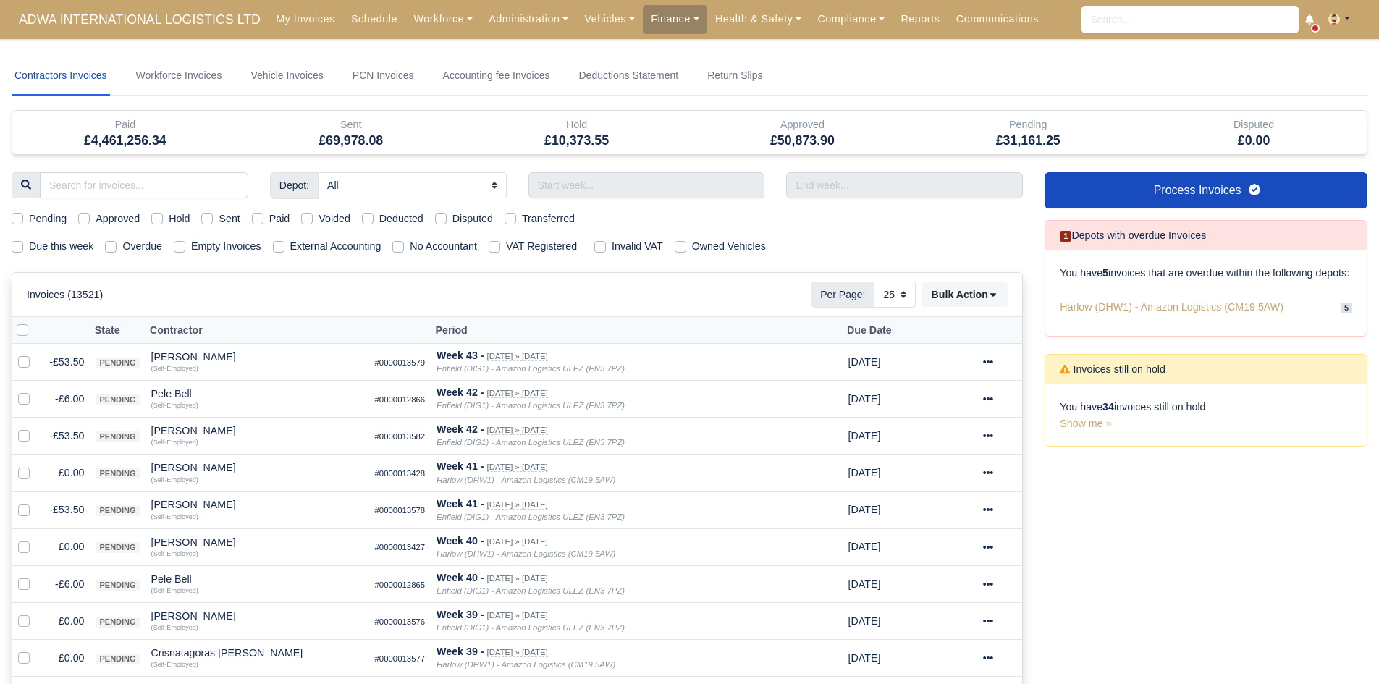
select select "25"
click at [56, 250] on label "Due this week" at bounding box center [61, 246] width 64 height 17
click at [23, 250] on input "Due this week" at bounding box center [18, 244] width 12 height 12
checkbox input "true"
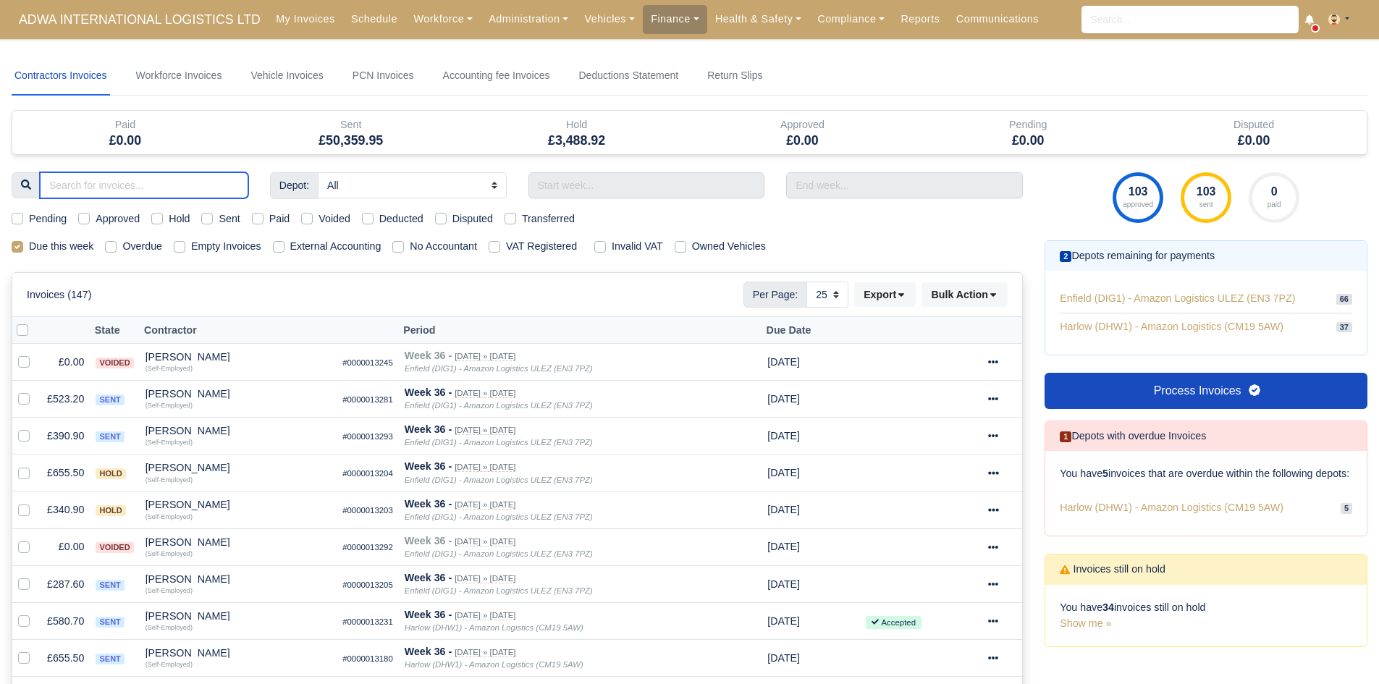
click at [146, 177] on input "search" at bounding box center [144, 185] width 208 height 26
type input "MIL"
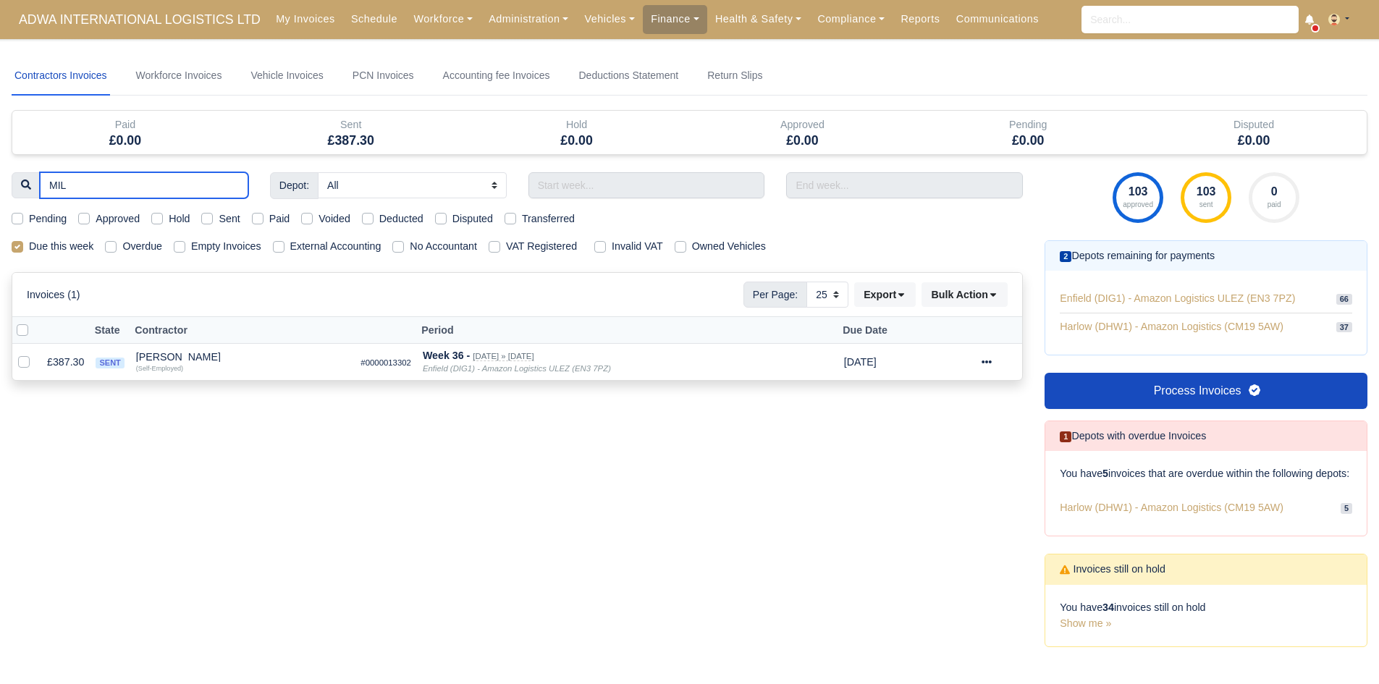
click at [234, 185] on input "MIL" at bounding box center [144, 185] width 208 height 26
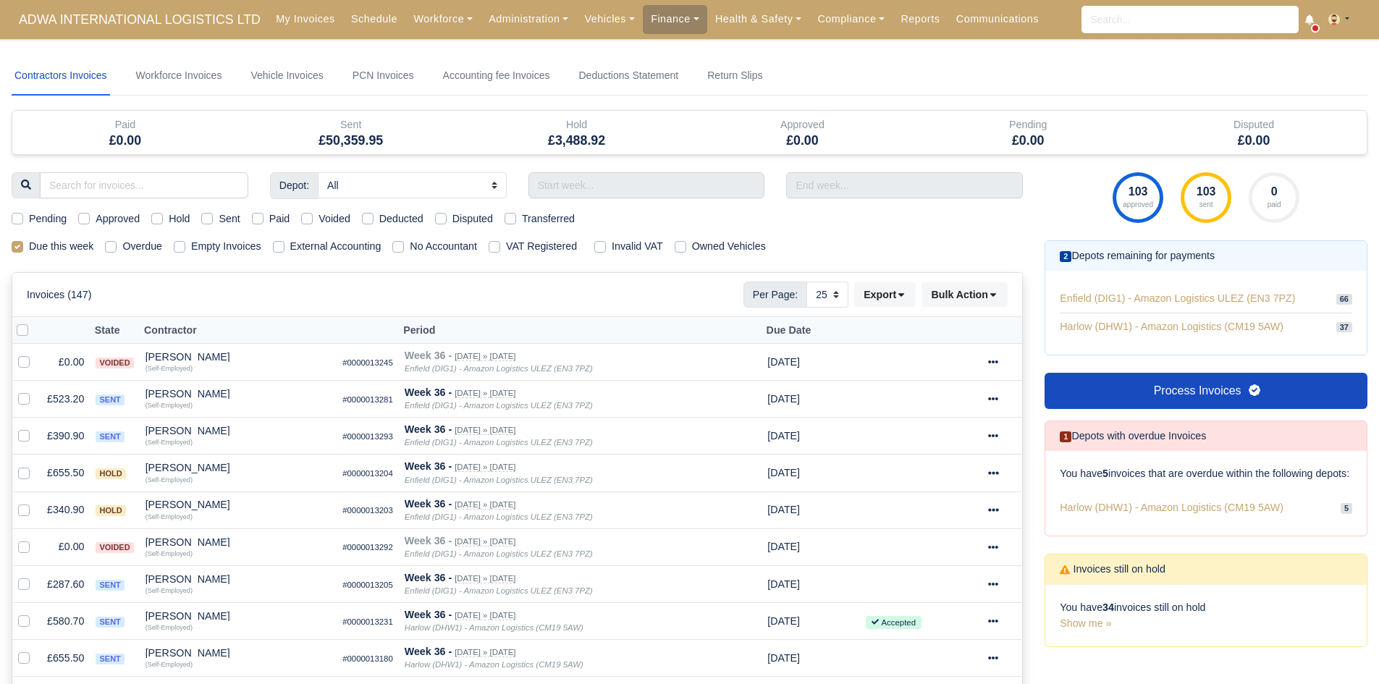
click at [219, 214] on label "Sent" at bounding box center [229, 219] width 21 height 17
click at [212, 214] on input "Sent" at bounding box center [207, 217] width 12 height 12
checkbox input "true"
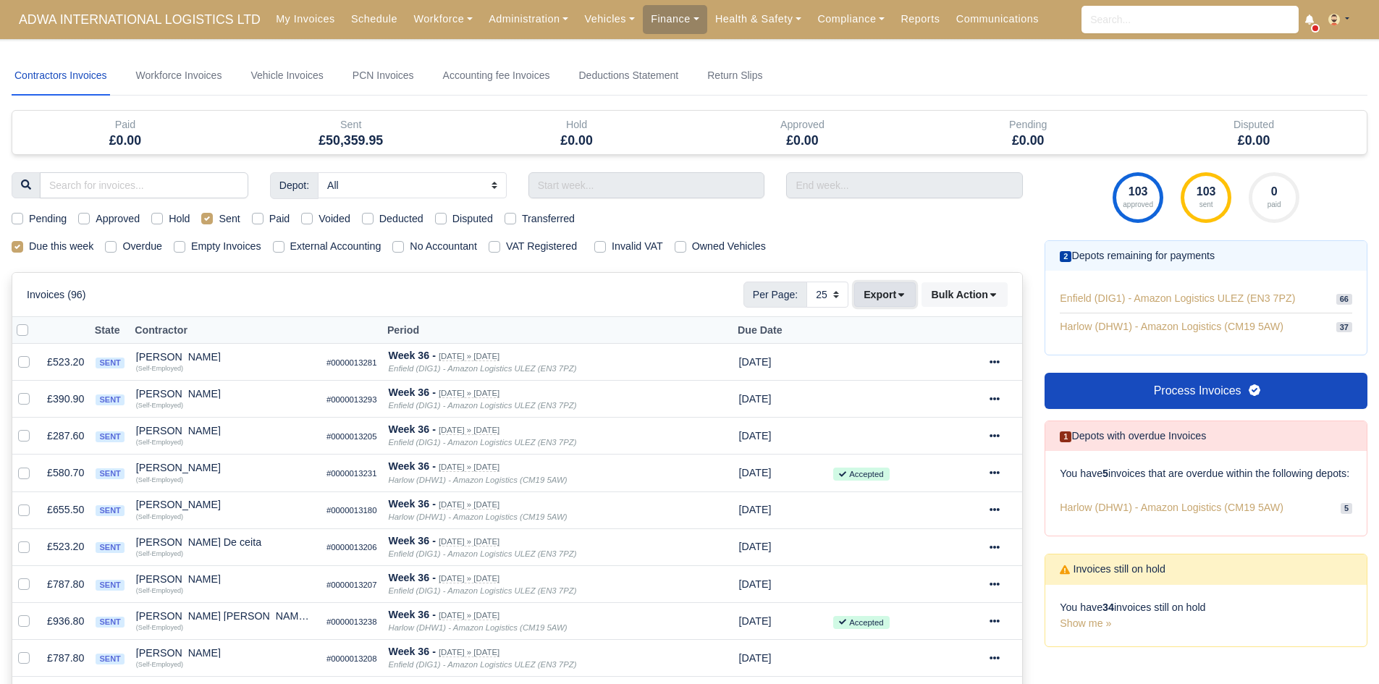
click at [895, 298] on button "Export" at bounding box center [885, 294] width 62 height 25
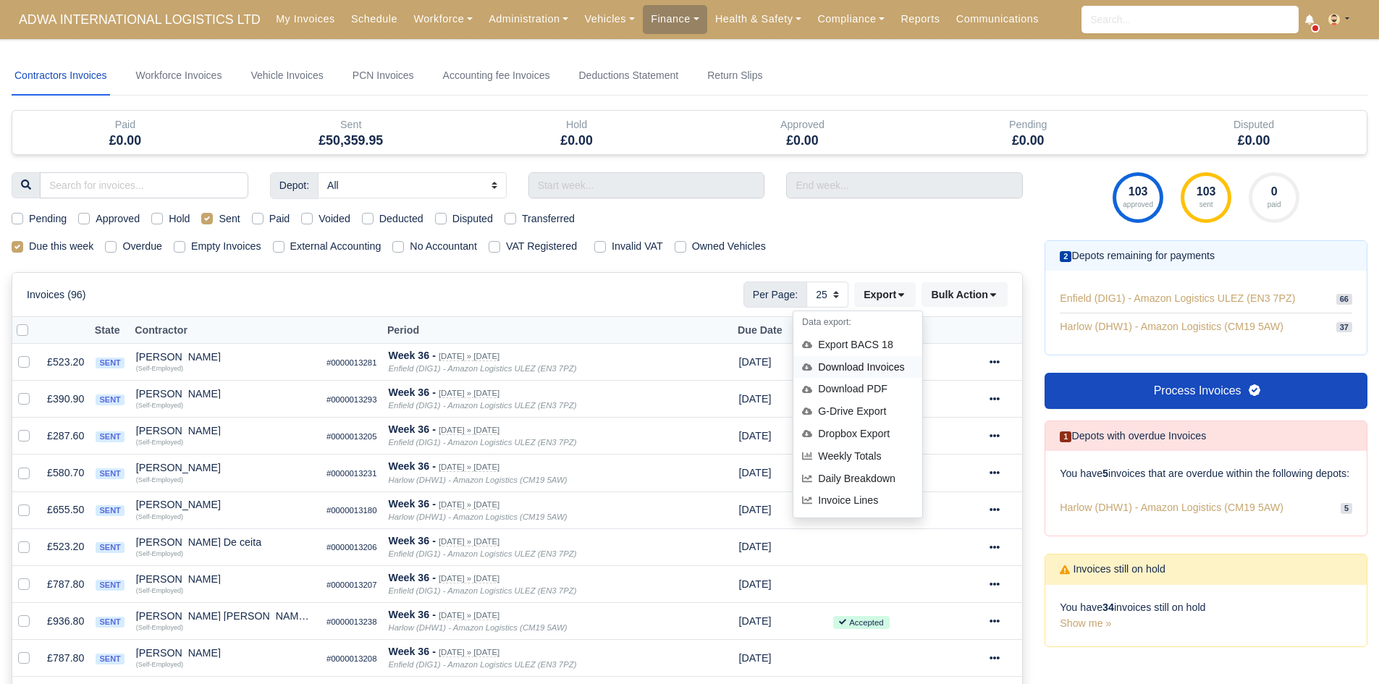
click at [873, 371] on div "Download Invoices" at bounding box center [857, 367] width 129 height 22
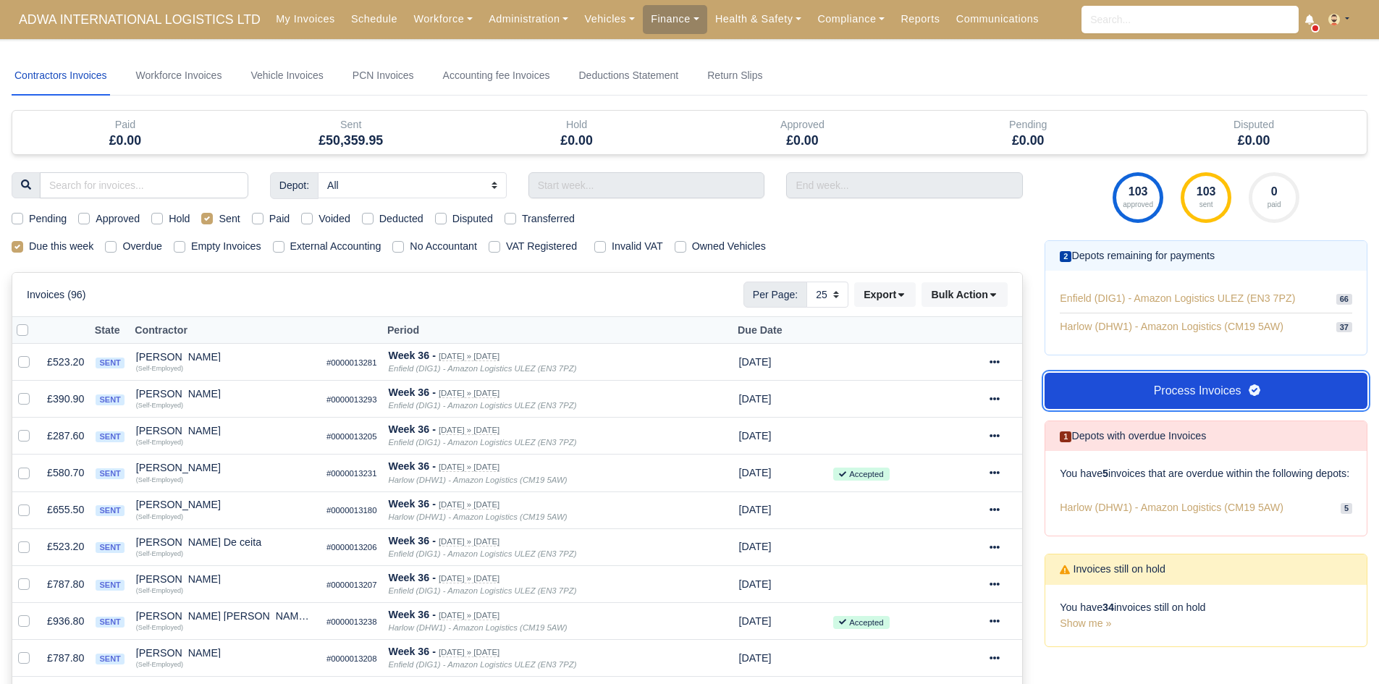
click at [1107, 392] on link "Process Invoices" at bounding box center [1205, 391] width 323 height 36
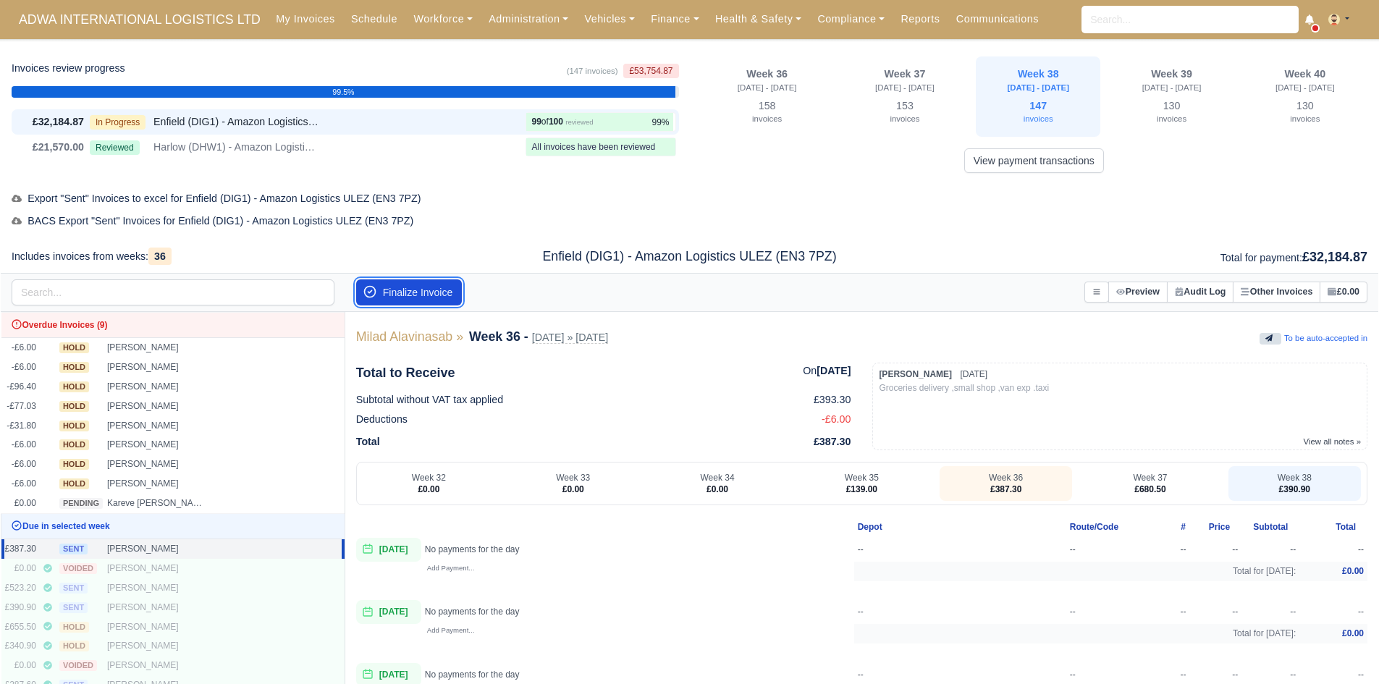
click at [438, 294] on button "Finalize Invoice" at bounding box center [409, 292] width 106 height 26
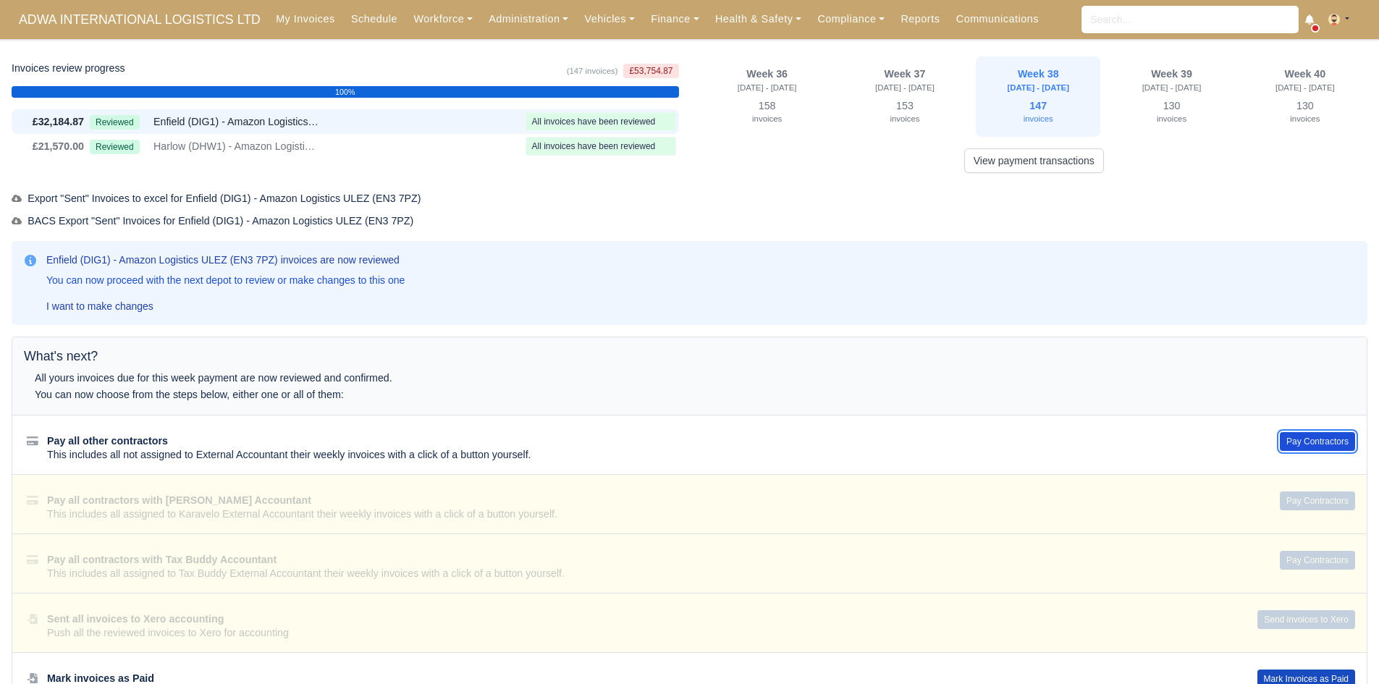
click at [1285, 432] on button "Pay Contractors" at bounding box center [1317, 441] width 75 height 19
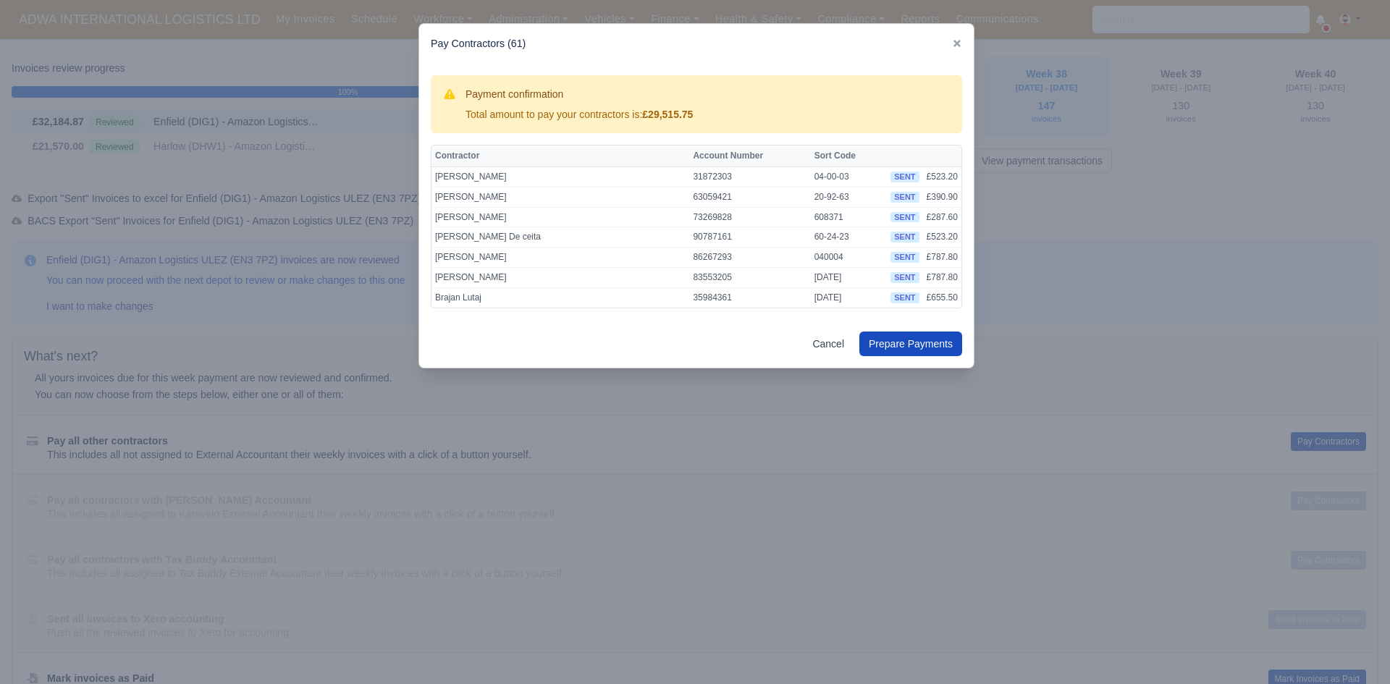
click at [564, 547] on div at bounding box center [695, 342] width 1390 height 684
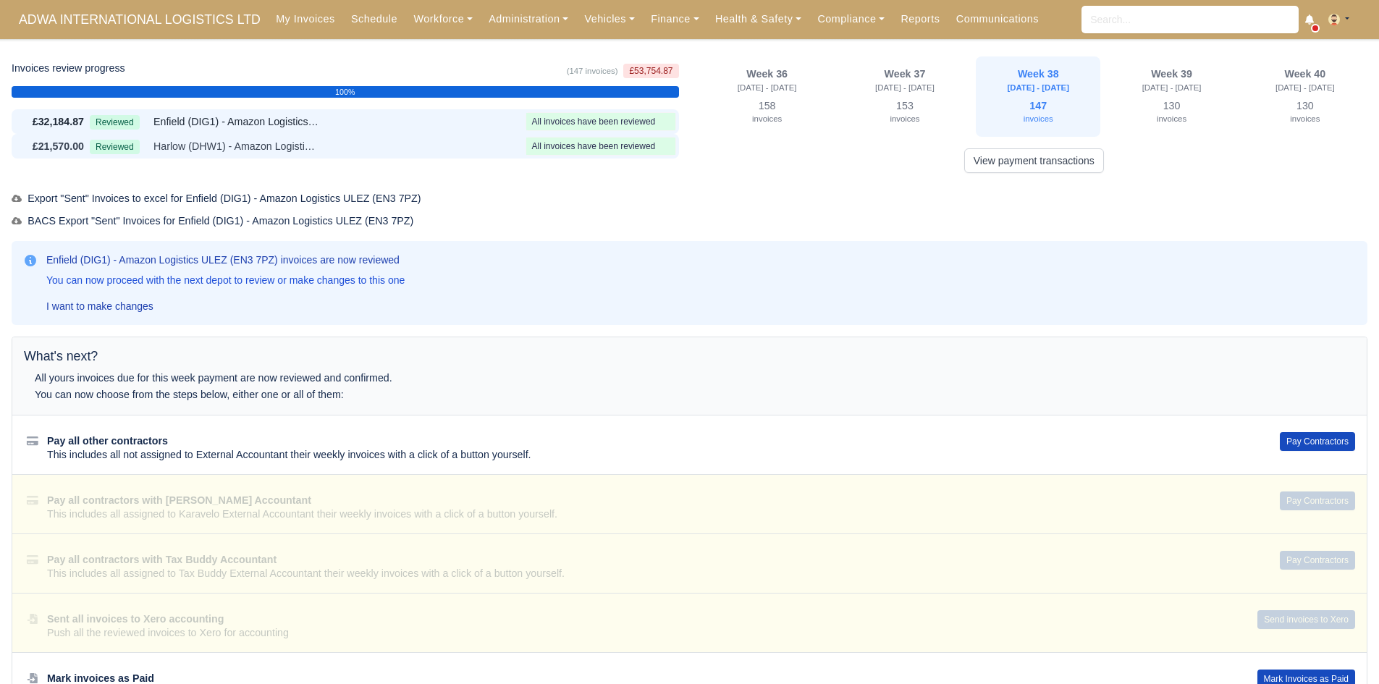
click at [323, 137] on div "£21,570.00 Reviewed Harlow (DHW1) - Amazon Logistics (CM19 5AW) All invoices ha…" at bounding box center [345, 146] width 667 height 25
click at [1318, 445] on button "Pay Contractors" at bounding box center [1317, 441] width 75 height 19
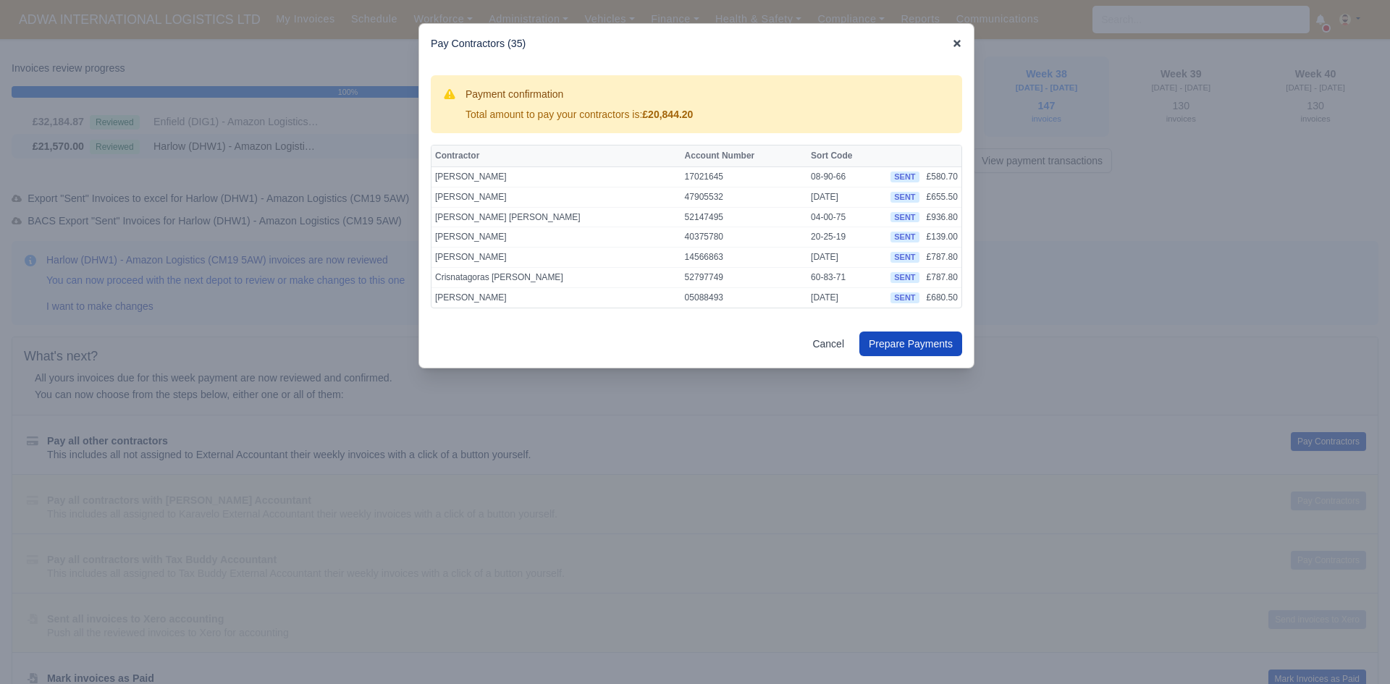
click at [957, 41] on icon at bounding box center [957, 43] width 10 height 10
